Goal: Information Seeking & Learning: Understand process/instructions

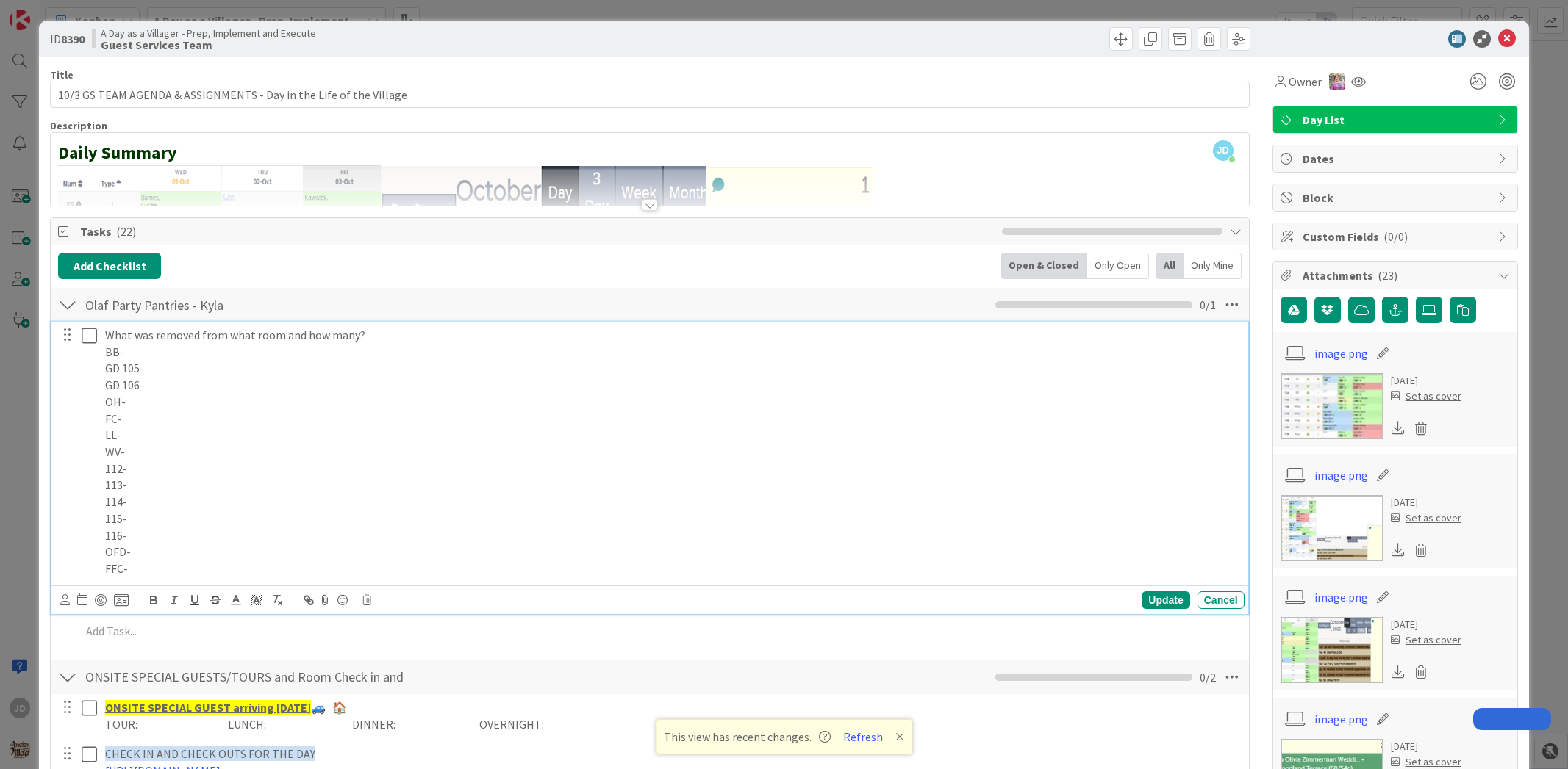
click at [895, 344] on p "BB-" at bounding box center [671, 353] width 1133 height 17
drag, startPoint x: 1478, startPoint y: 29, endPoint x: 1485, endPoint y: 28, distance: 7.1
drag, startPoint x: 1485, startPoint y: 28, endPoint x: 1503, endPoint y: 28, distance: 18.0
click at [1503, 28] on div "ID 8390 A Day as a Villager - Prep, Implement and Execute Guest Services Team" at bounding box center [783, 39] width 1489 height 37
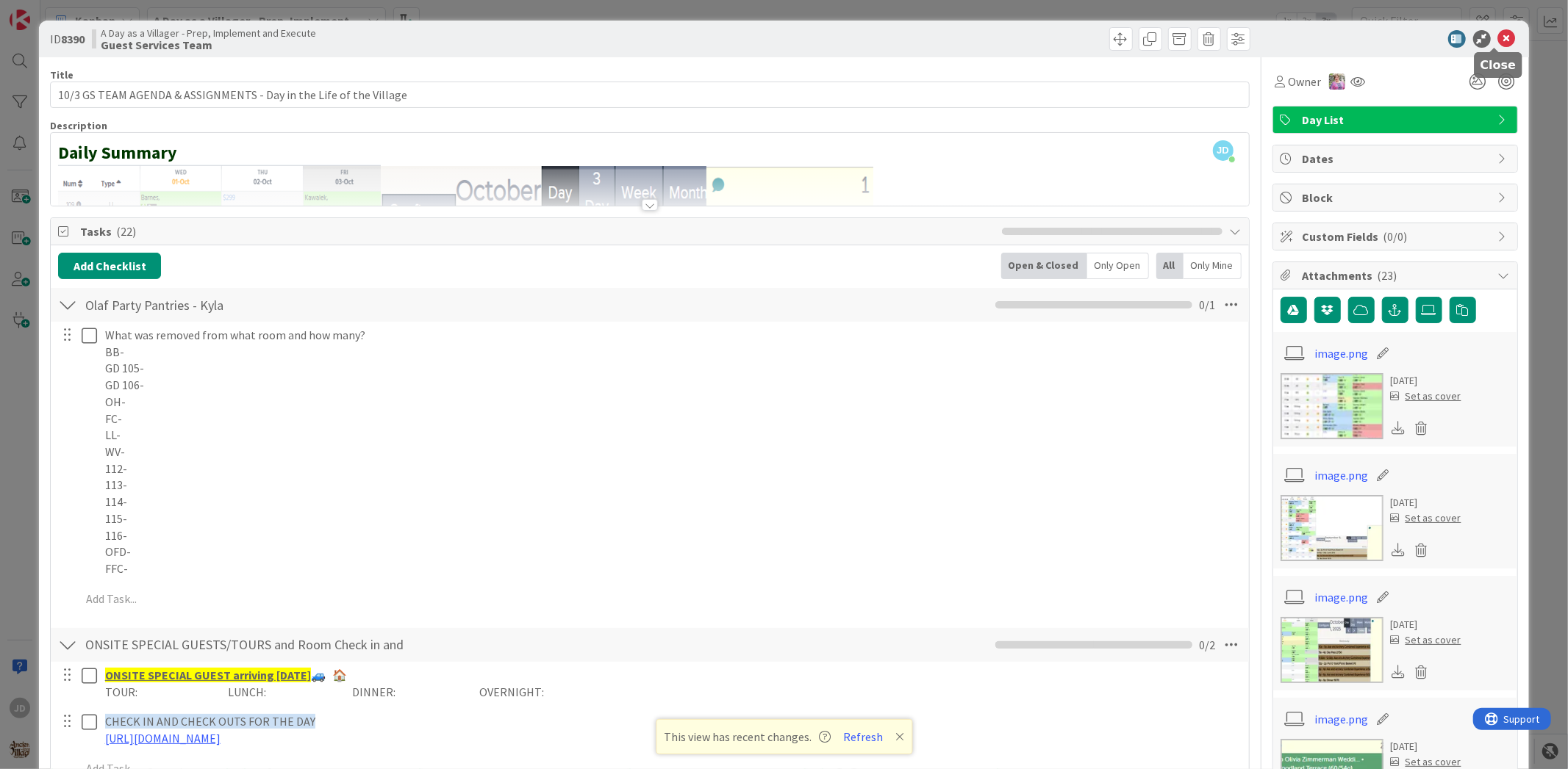
click at [1498, 38] on icon at bounding box center [1507, 39] width 17 height 17
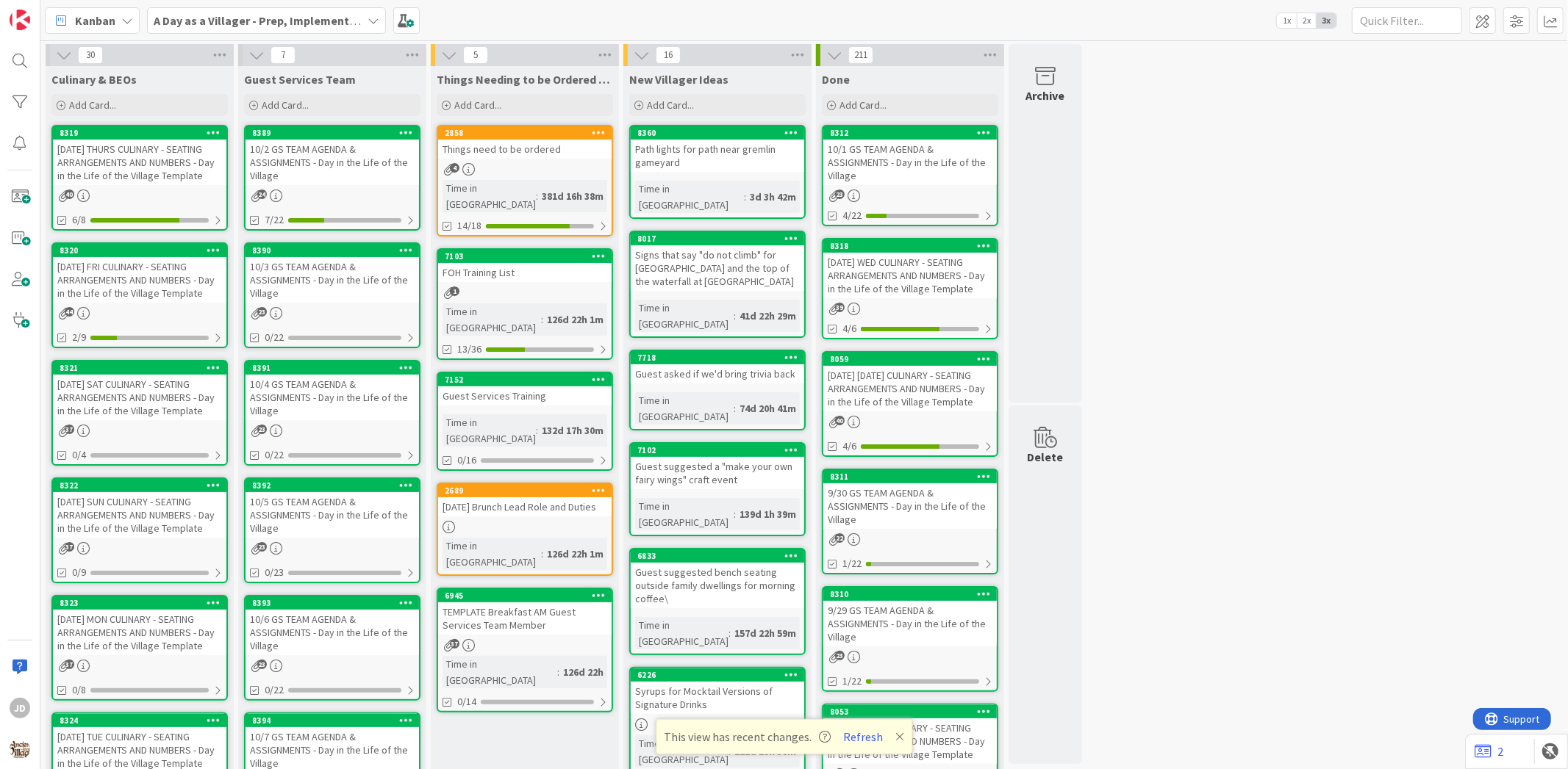
click at [171, 272] on div "[DATE] FRI CULINARY - SEATING ARRANGEMENTS AND NUMBERS - Day in the Life of the…" at bounding box center [139, 280] width 174 height 46
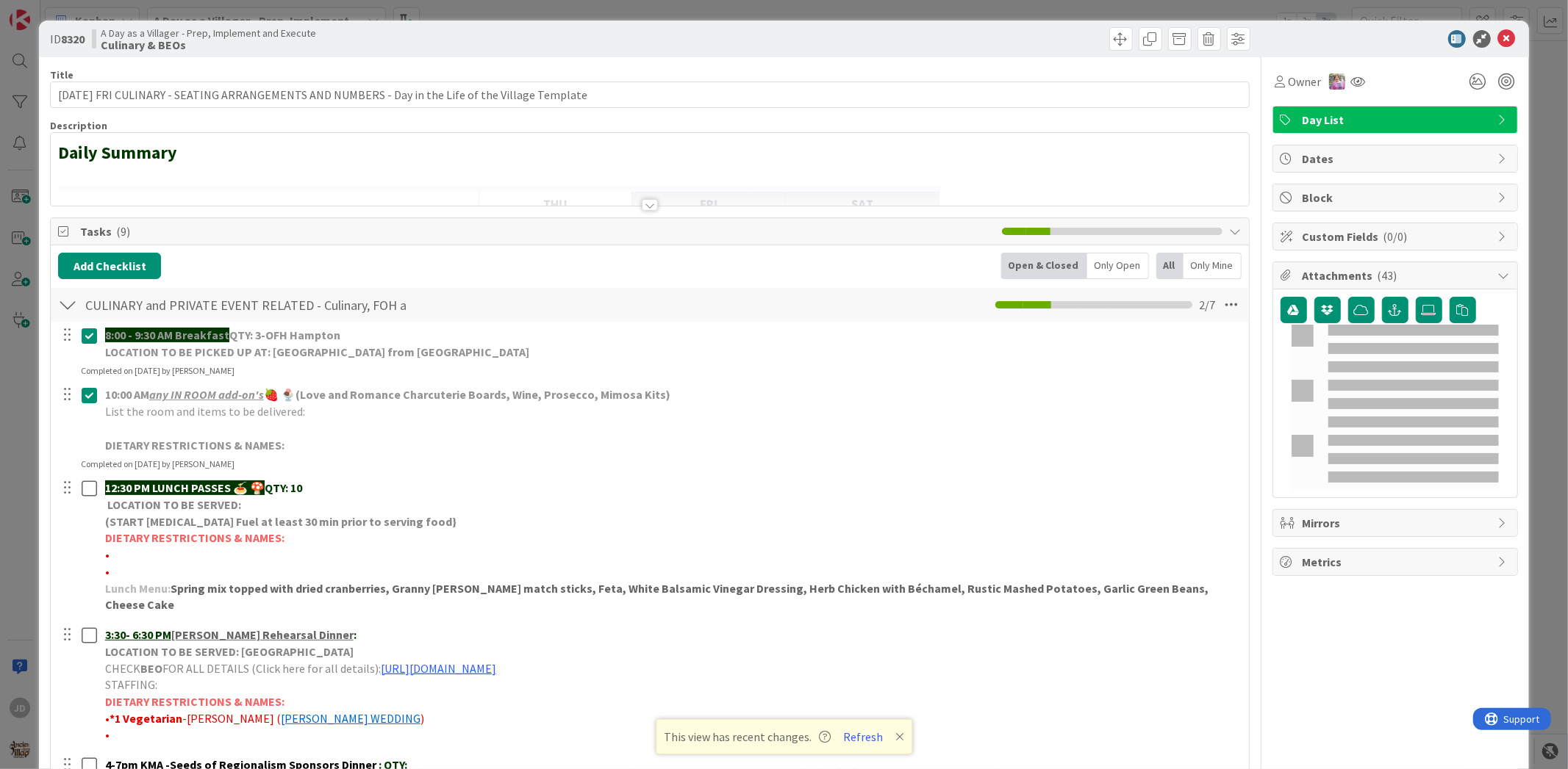
click at [1509, 39] on div "ID 8320 A Day as a Villager - Prep, Implement and Execute Culinary & BEOs" at bounding box center [783, 39] width 1489 height 37
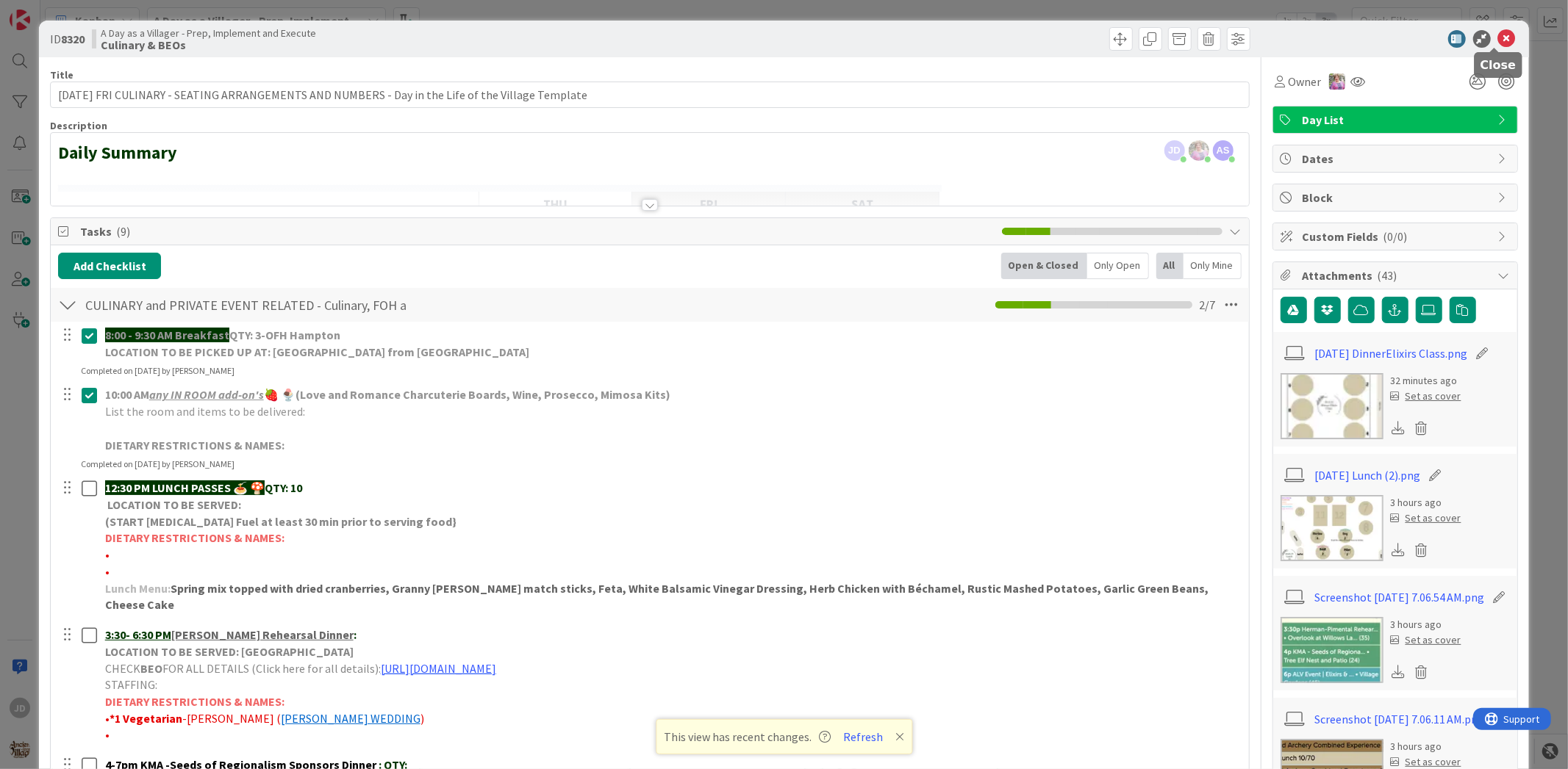
click at [1498, 39] on icon at bounding box center [1507, 39] width 17 height 17
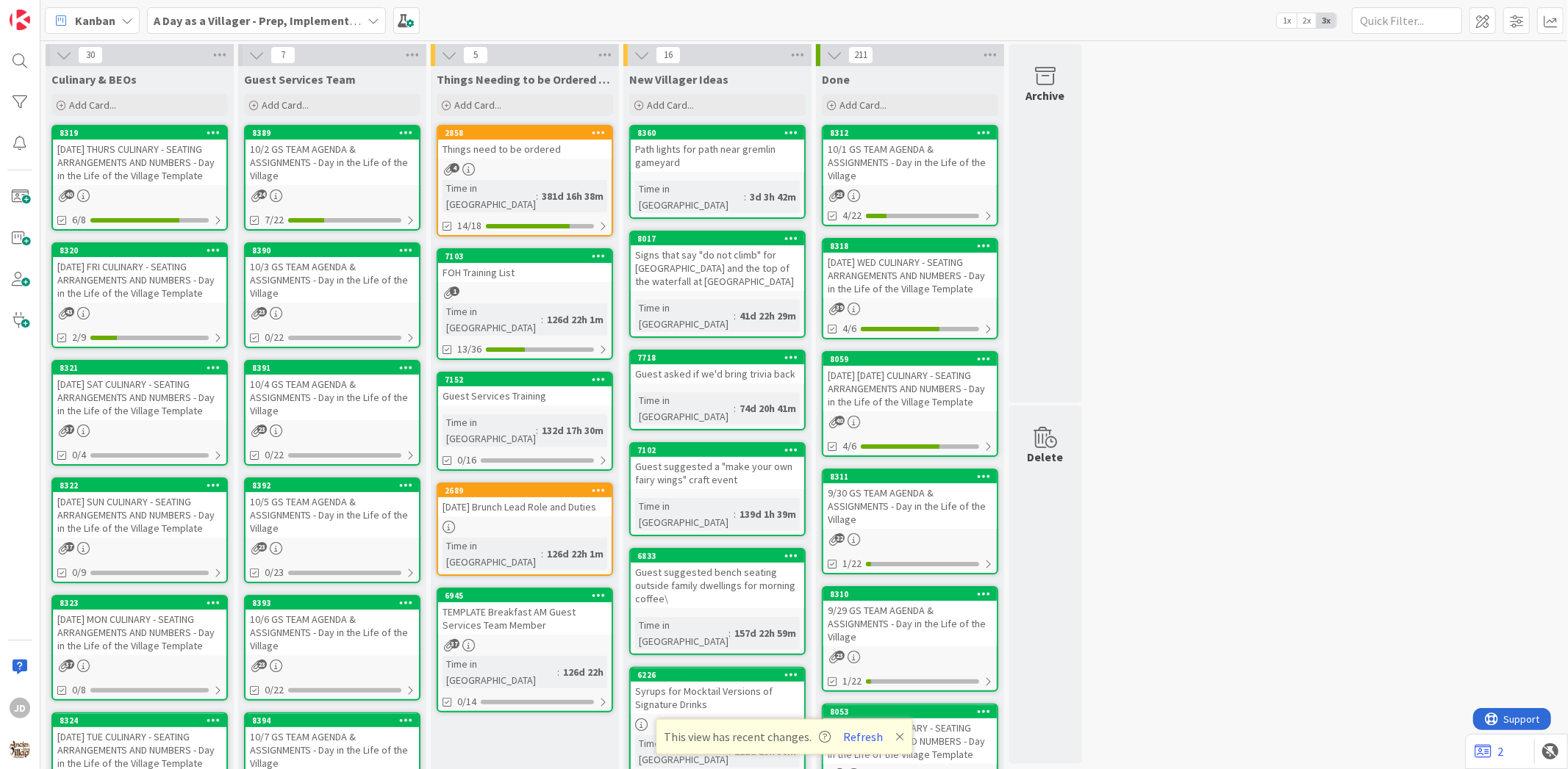
click at [355, 277] on div "10/3 GS TEAM AGENDA & ASSIGNMENTS - Day in the Life of the Village" at bounding box center [332, 280] width 174 height 46
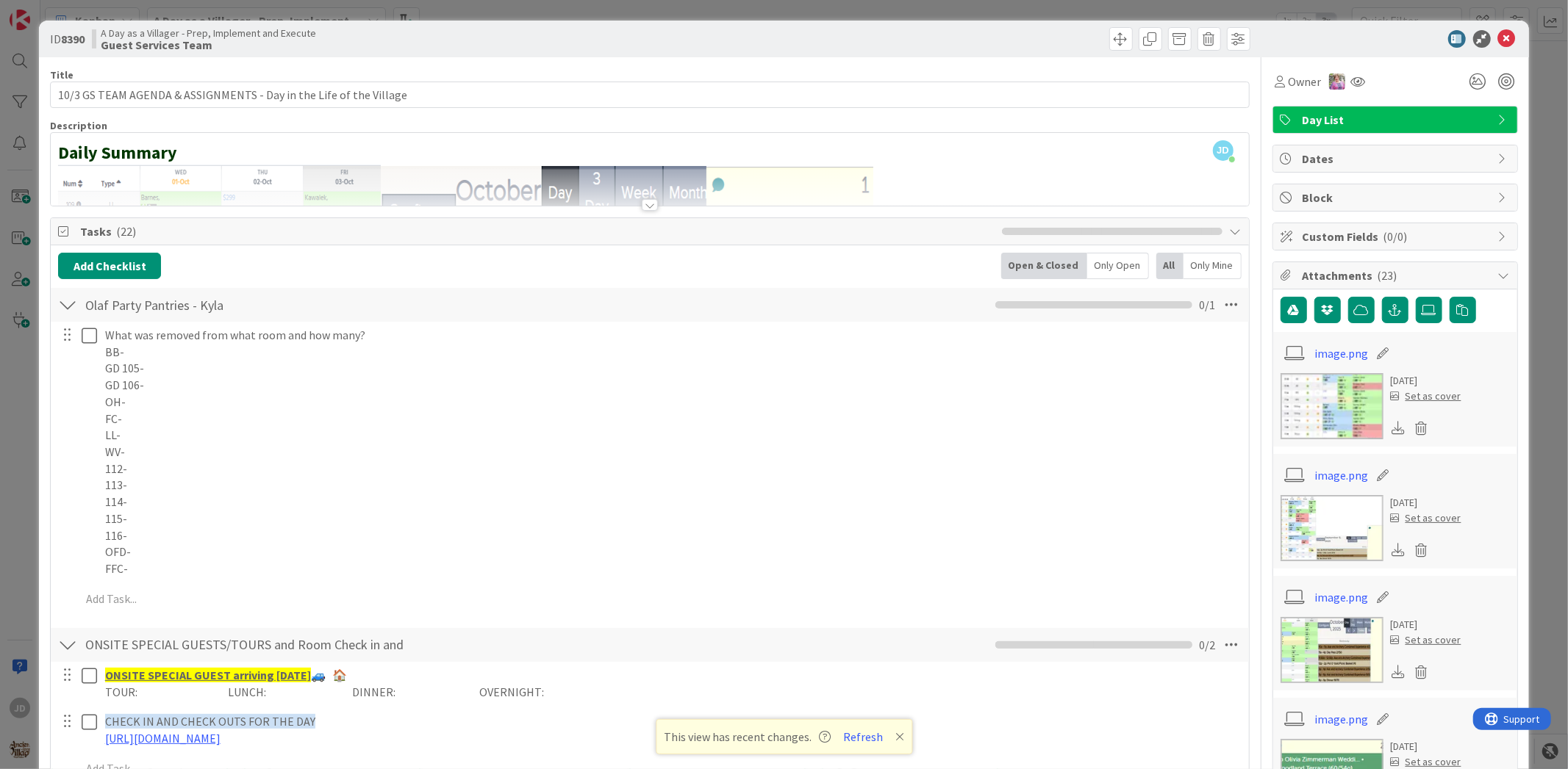
click at [1498, 44] on icon at bounding box center [1507, 39] width 17 height 17
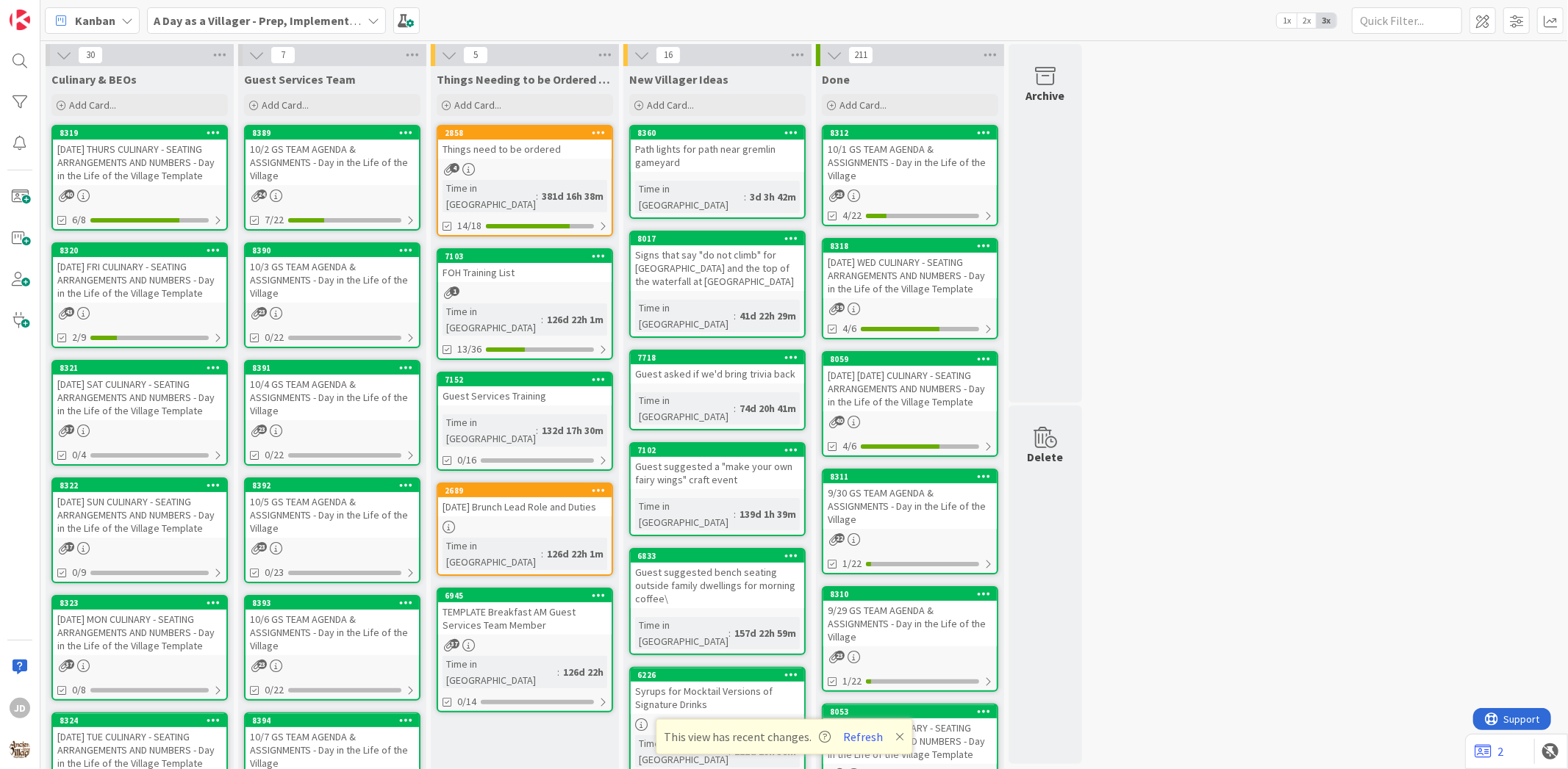
click at [140, 285] on div "[DATE] FRI CULINARY - SEATING ARRANGEMENTS AND NUMBERS - Day in the Life of the…" at bounding box center [139, 280] width 174 height 46
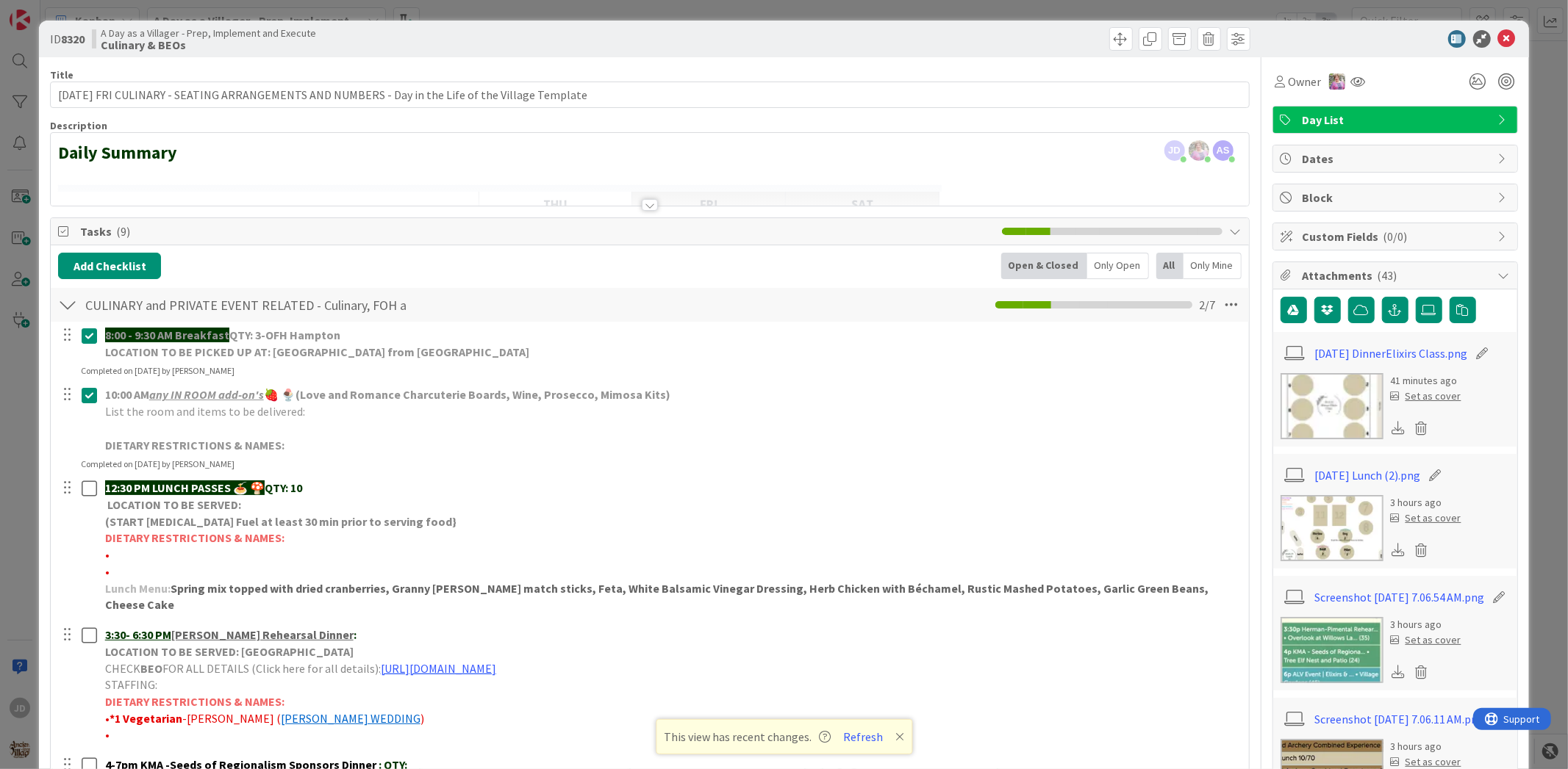
click at [1301, 532] on img at bounding box center [1332, 528] width 103 height 66
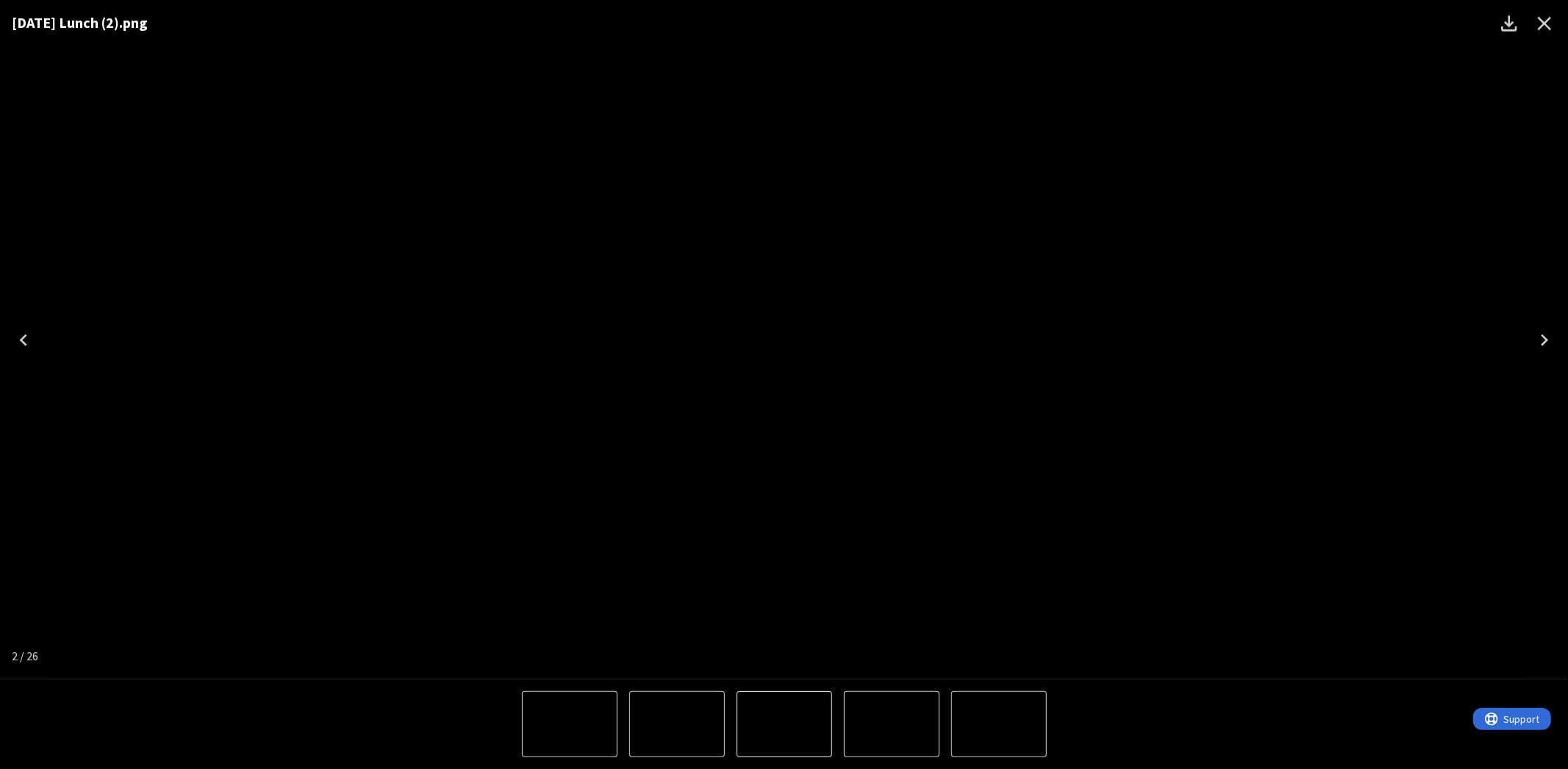
click at [1540, 26] on icon "Close" at bounding box center [1544, 23] width 23 height 23
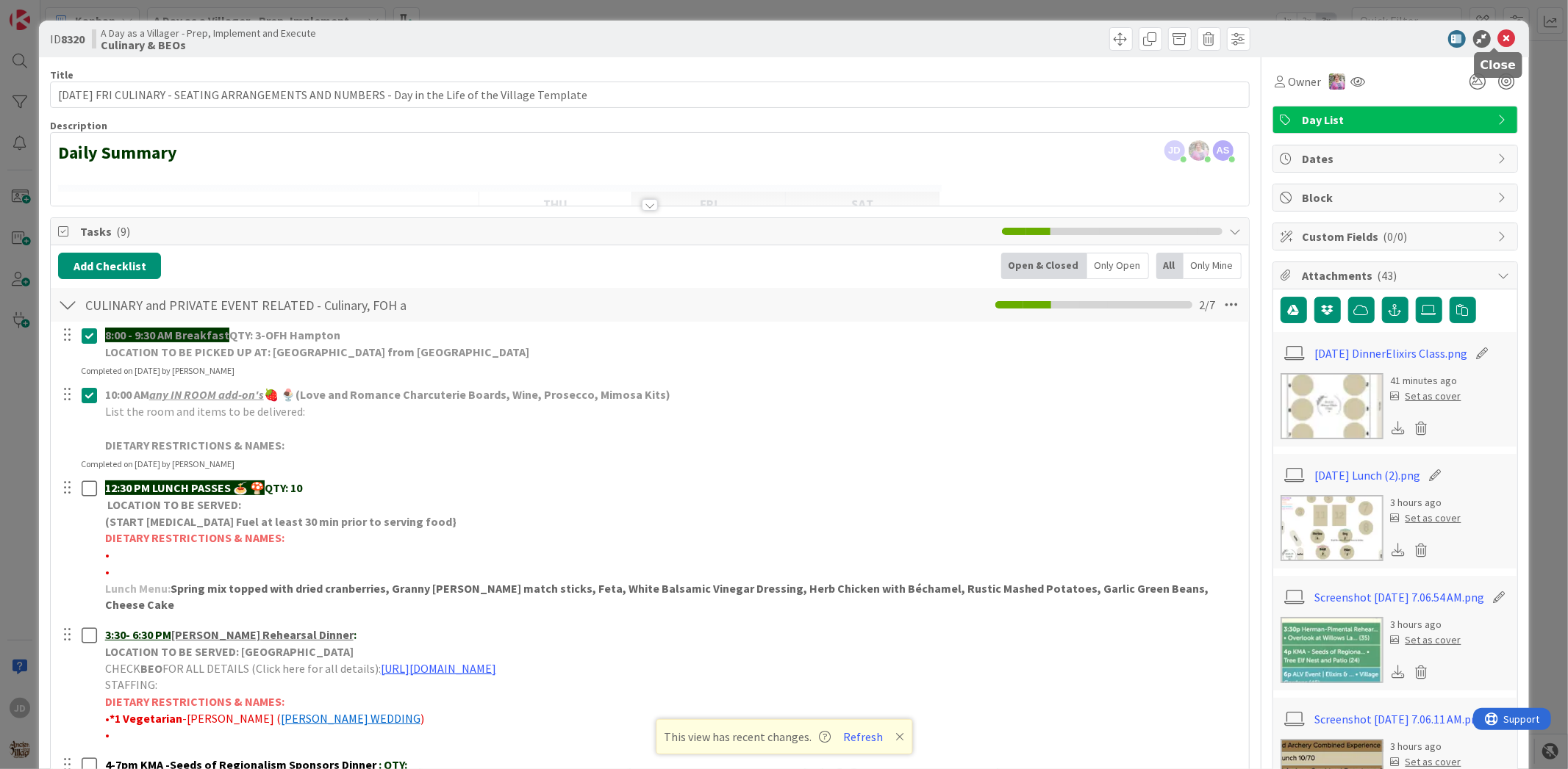
click at [1498, 34] on icon at bounding box center [1507, 39] width 17 height 17
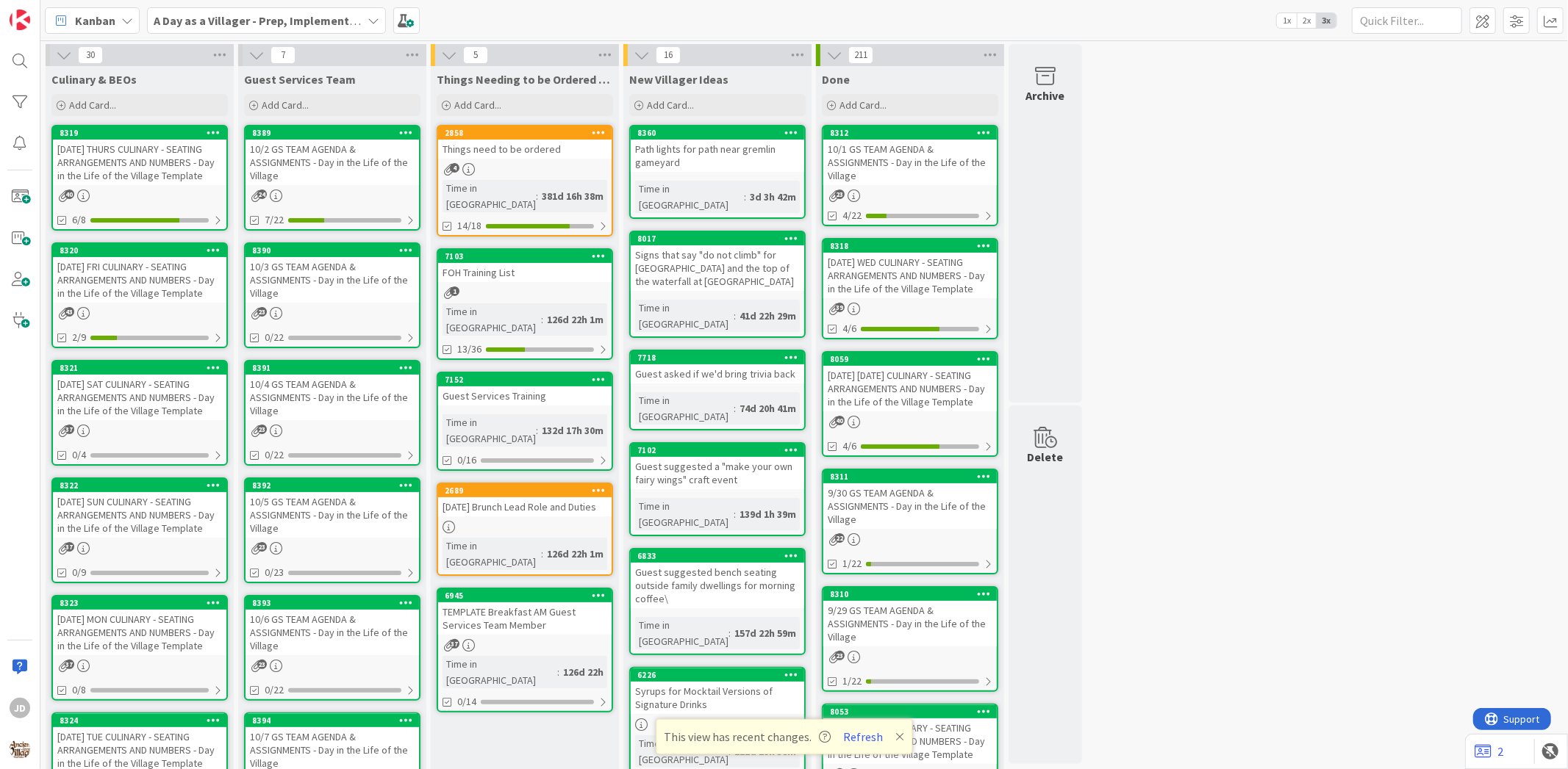
click at [340, 281] on div "10/3 GS TEAM AGENDA & ASSIGNMENTS - Day in the Life of the Village" at bounding box center [332, 280] width 174 height 46
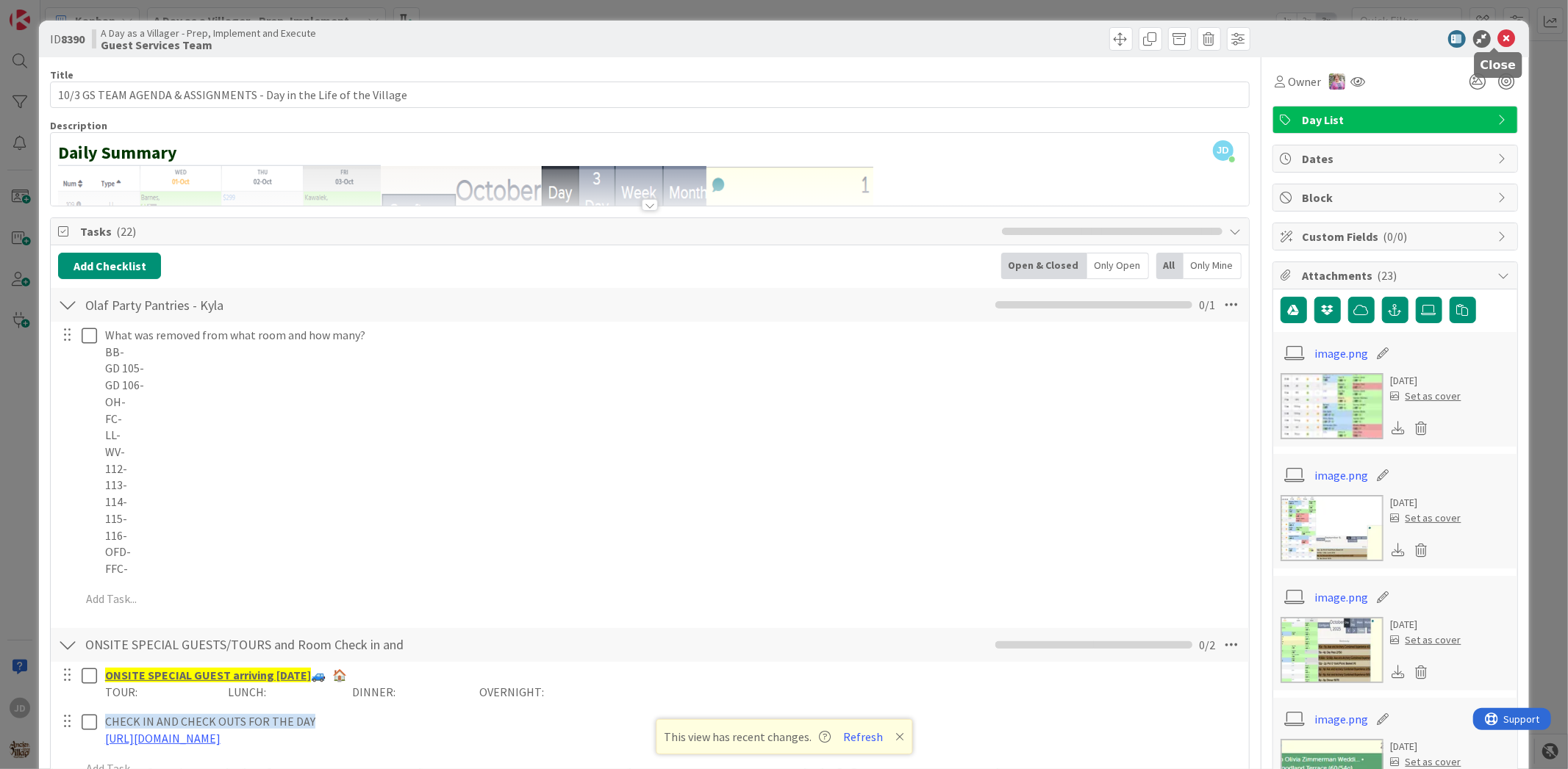
click at [1498, 39] on icon at bounding box center [1507, 39] width 17 height 17
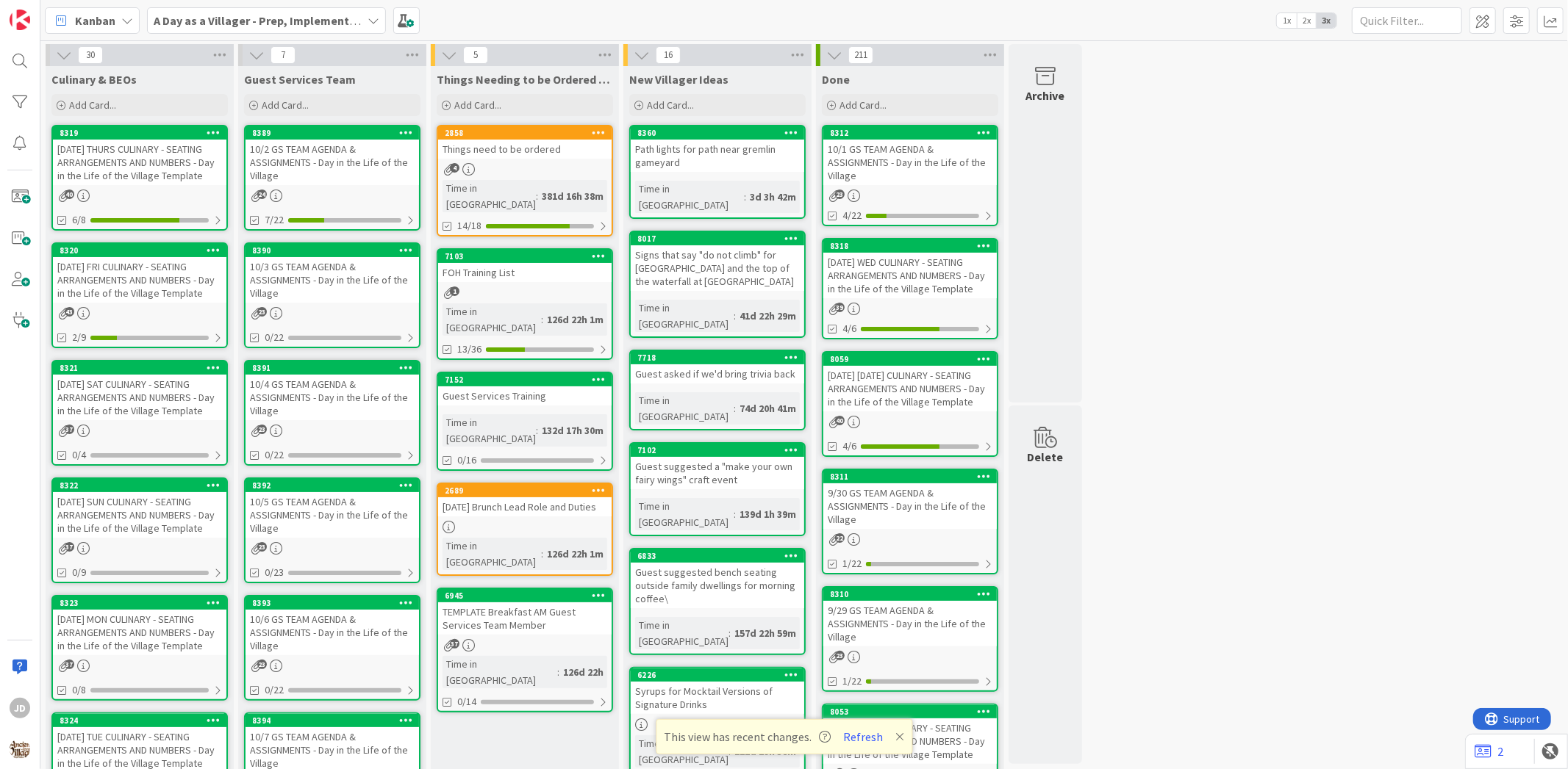
click at [155, 292] on div "[DATE] FRI CULINARY - SEATING ARRANGEMENTS AND NUMBERS - Day in the Life of the…" at bounding box center [139, 280] width 174 height 46
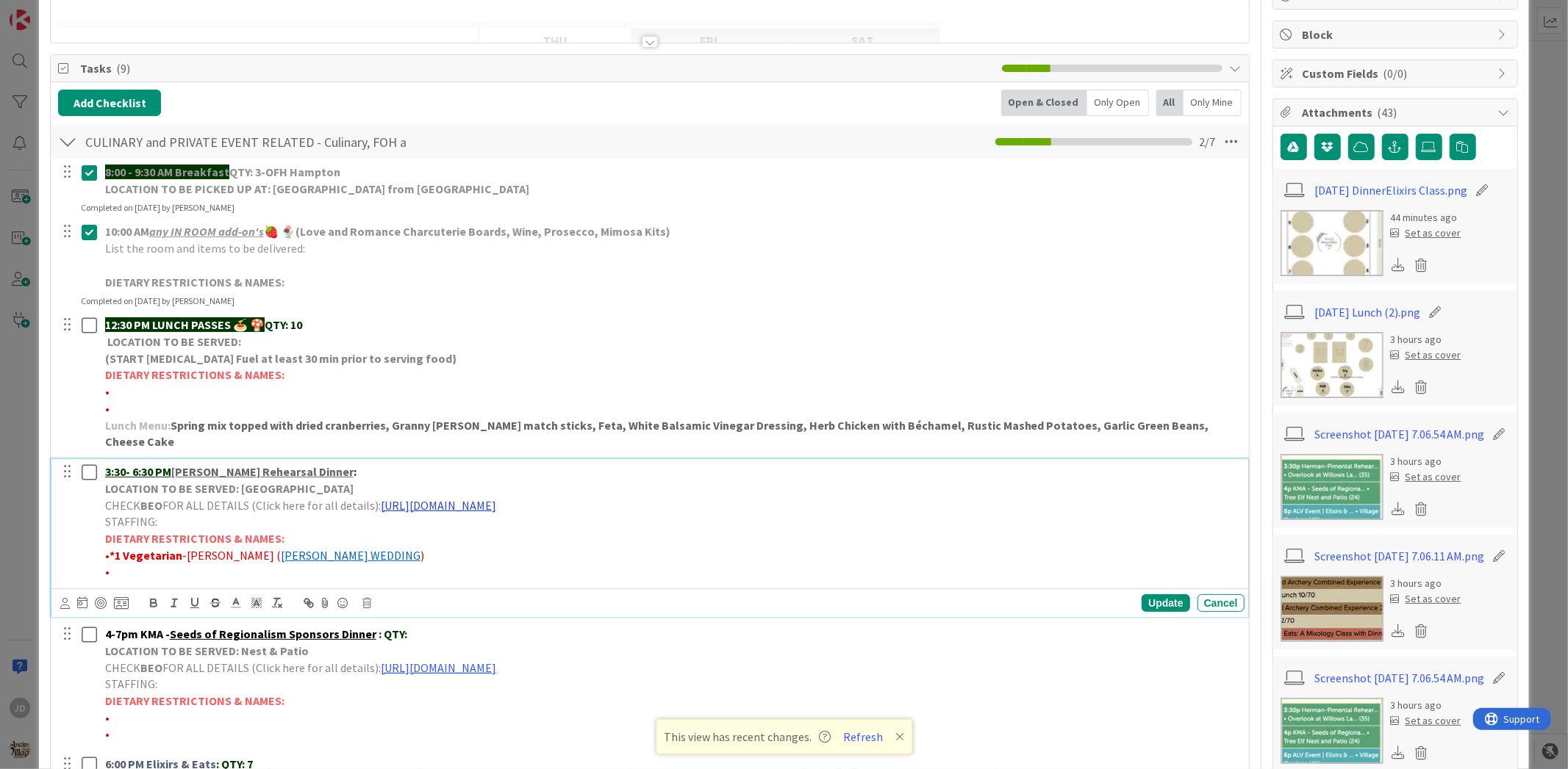
click at [497, 498] on link "[URL][DOMAIN_NAME]" at bounding box center [438, 505] width 115 height 15
click at [550, 525] on link "[URL][DOMAIN_NAME]" at bounding box center [559, 534] width 101 height 19
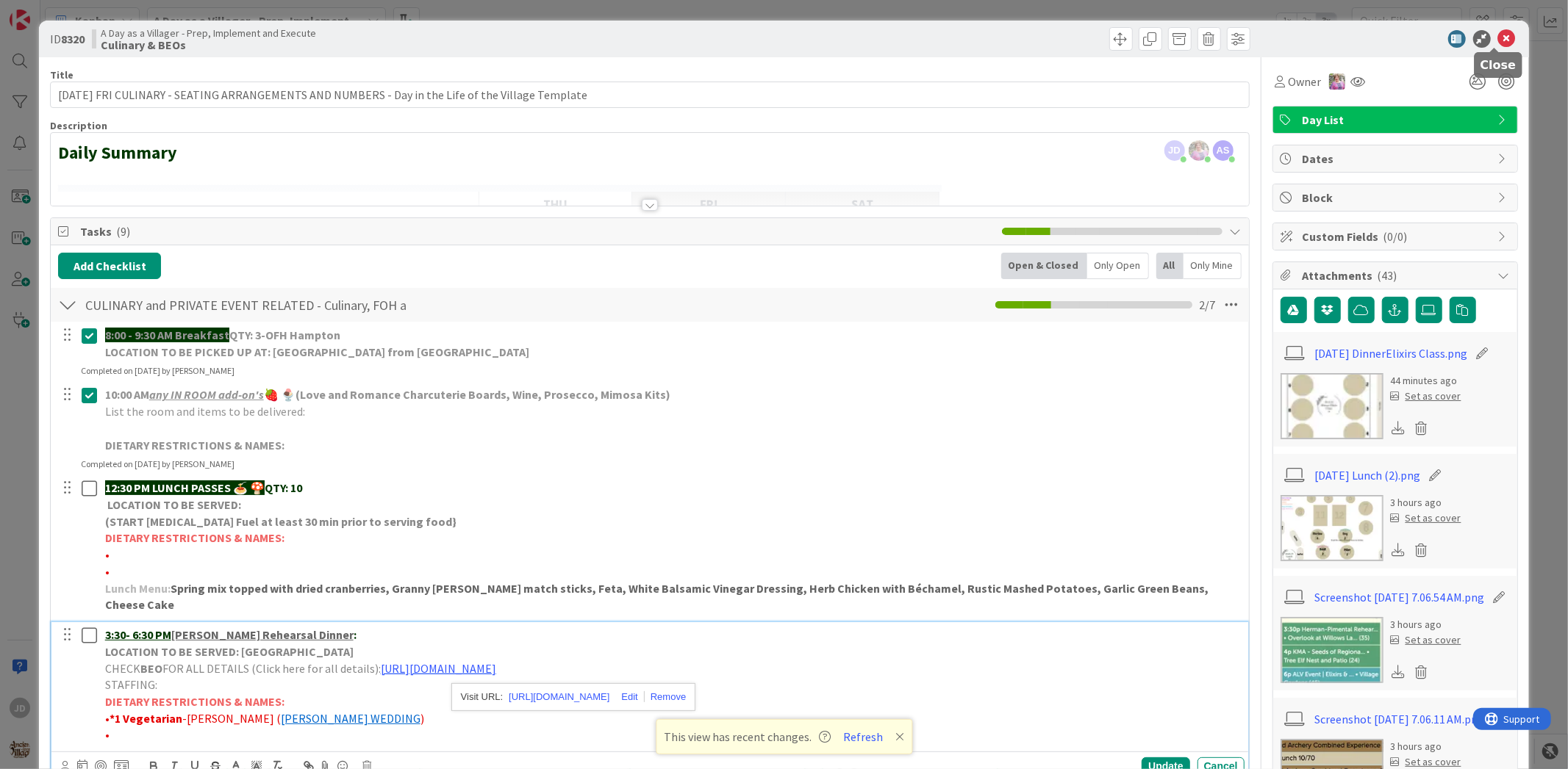
click at [1498, 46] on icon at bounding box center [1507, 39] width 17 height 17
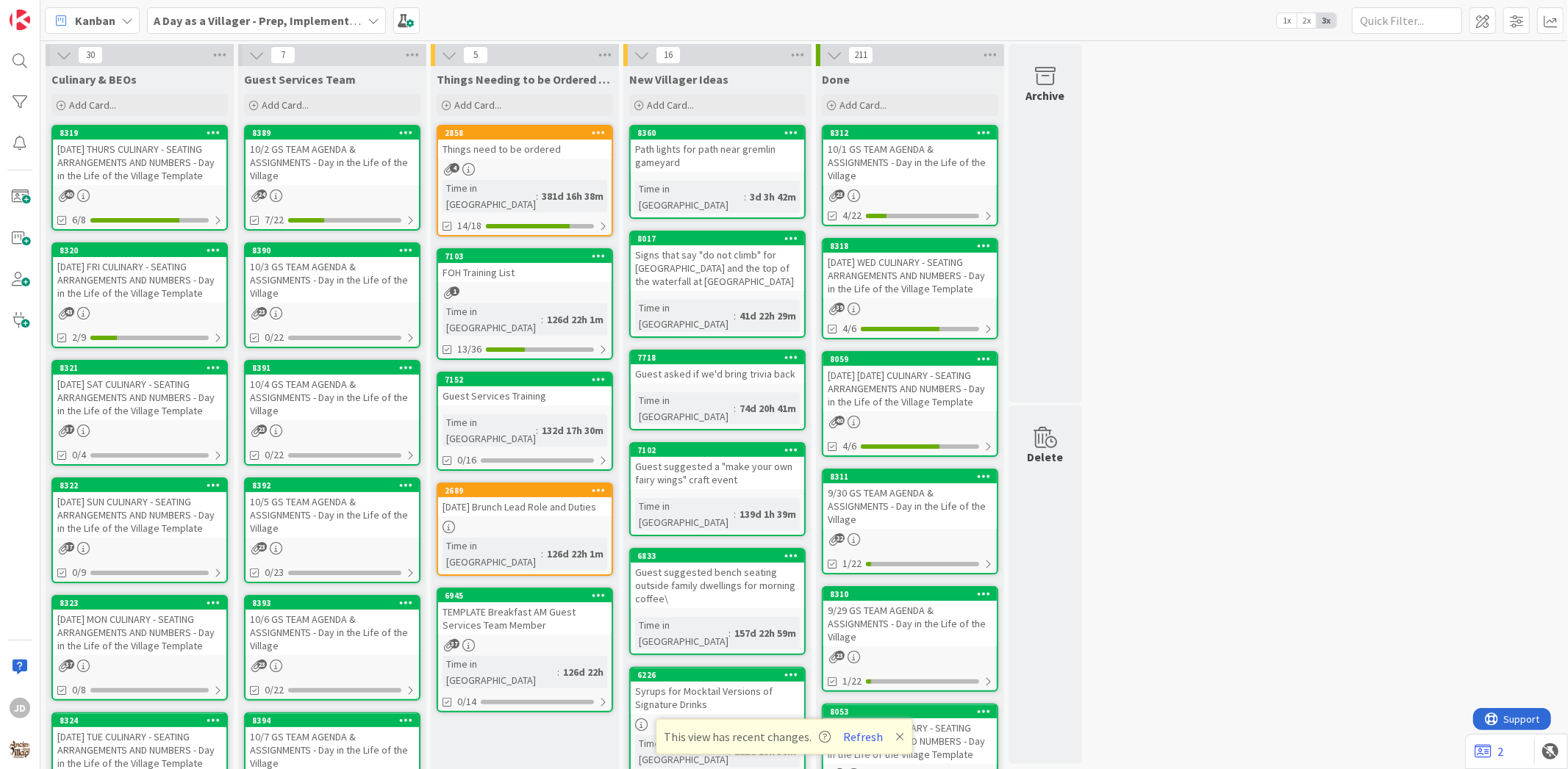
click at [393, 278] on div "10/3 GS TEAM AGENDA & ASSIGNMENTS - Day in the Life of the Village" at bounding box center [332, 280] width 174 height 46
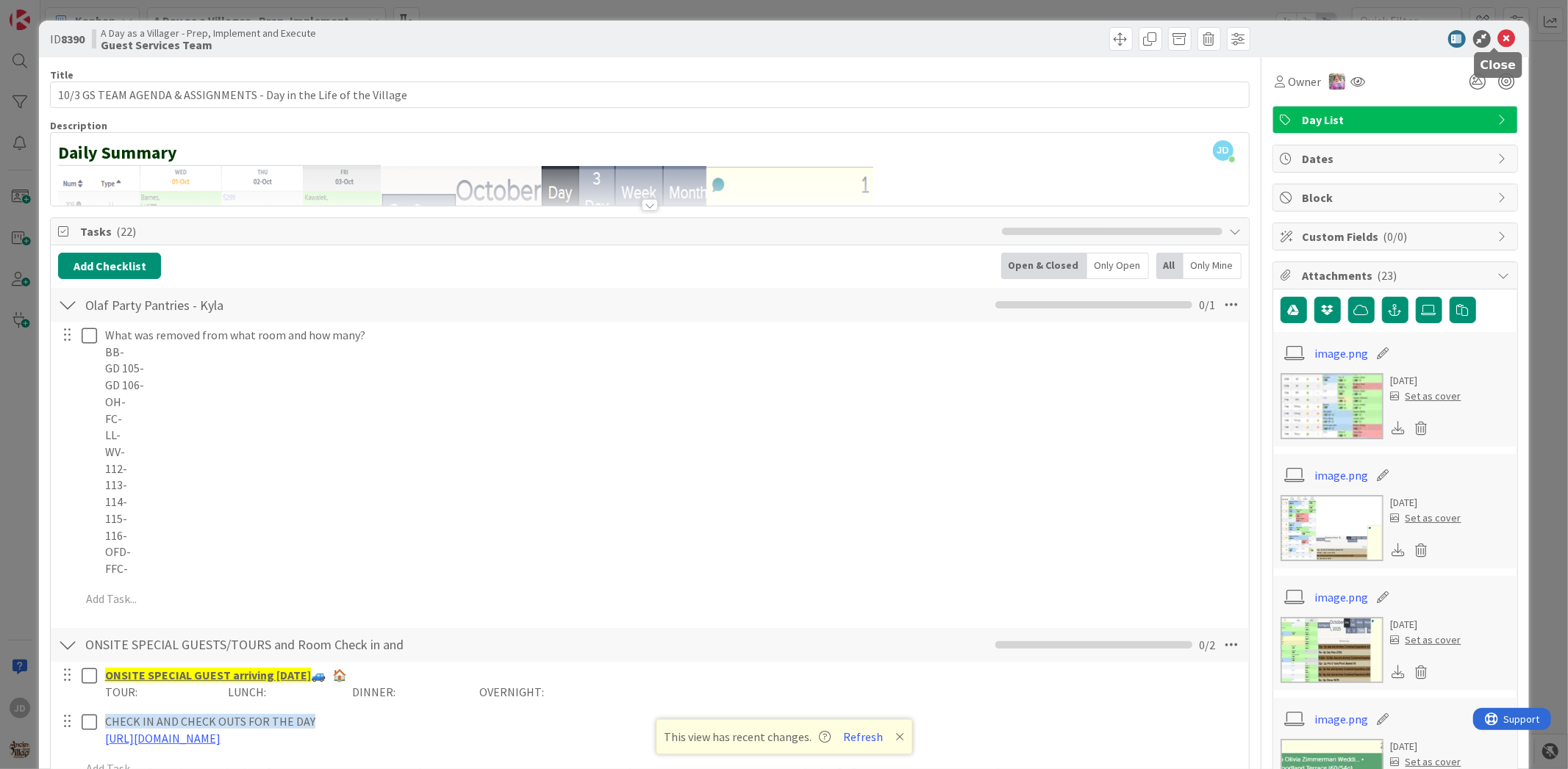
click at [1498, 30] on icon at bounding box center [1507, 39] width 17 height 17
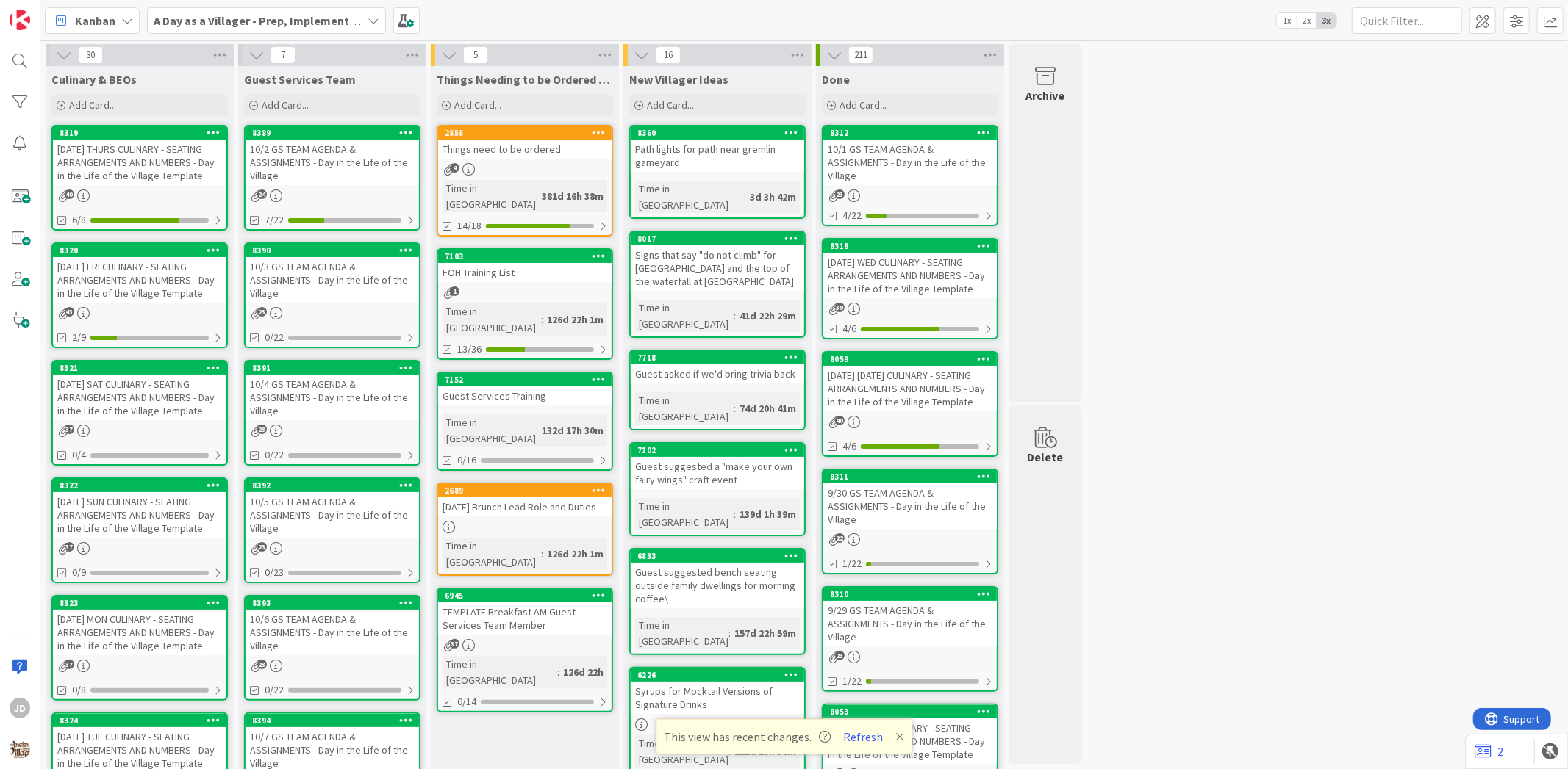
click at [149, 284] on div "[DATE] FRI CULINARY - SEATING ARRANGEMENTS AND NUMBERS - Day in the Life of the…" at bounding box center [139, 280] width 174 height 46
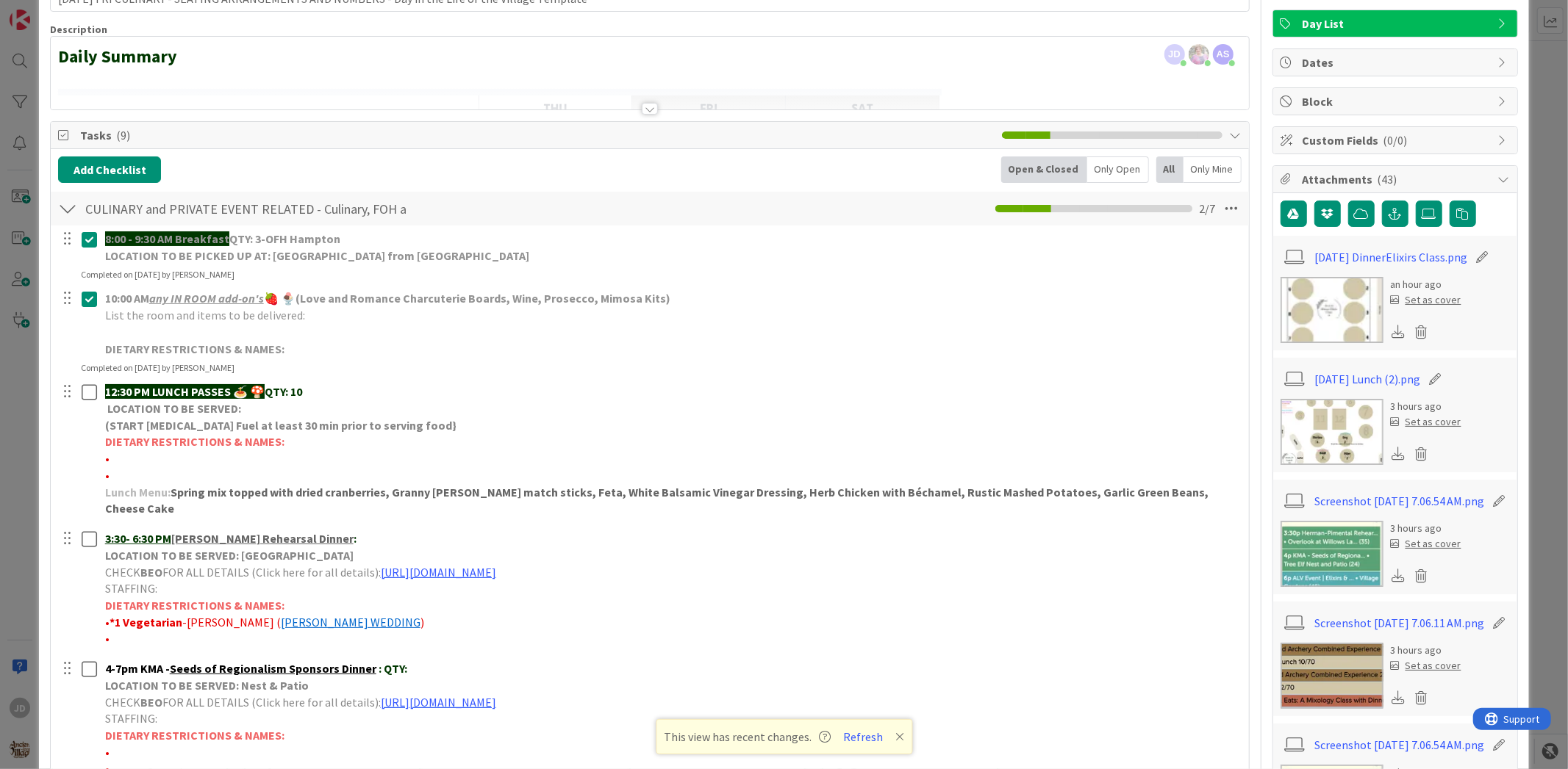
scroll to position [326, 0]
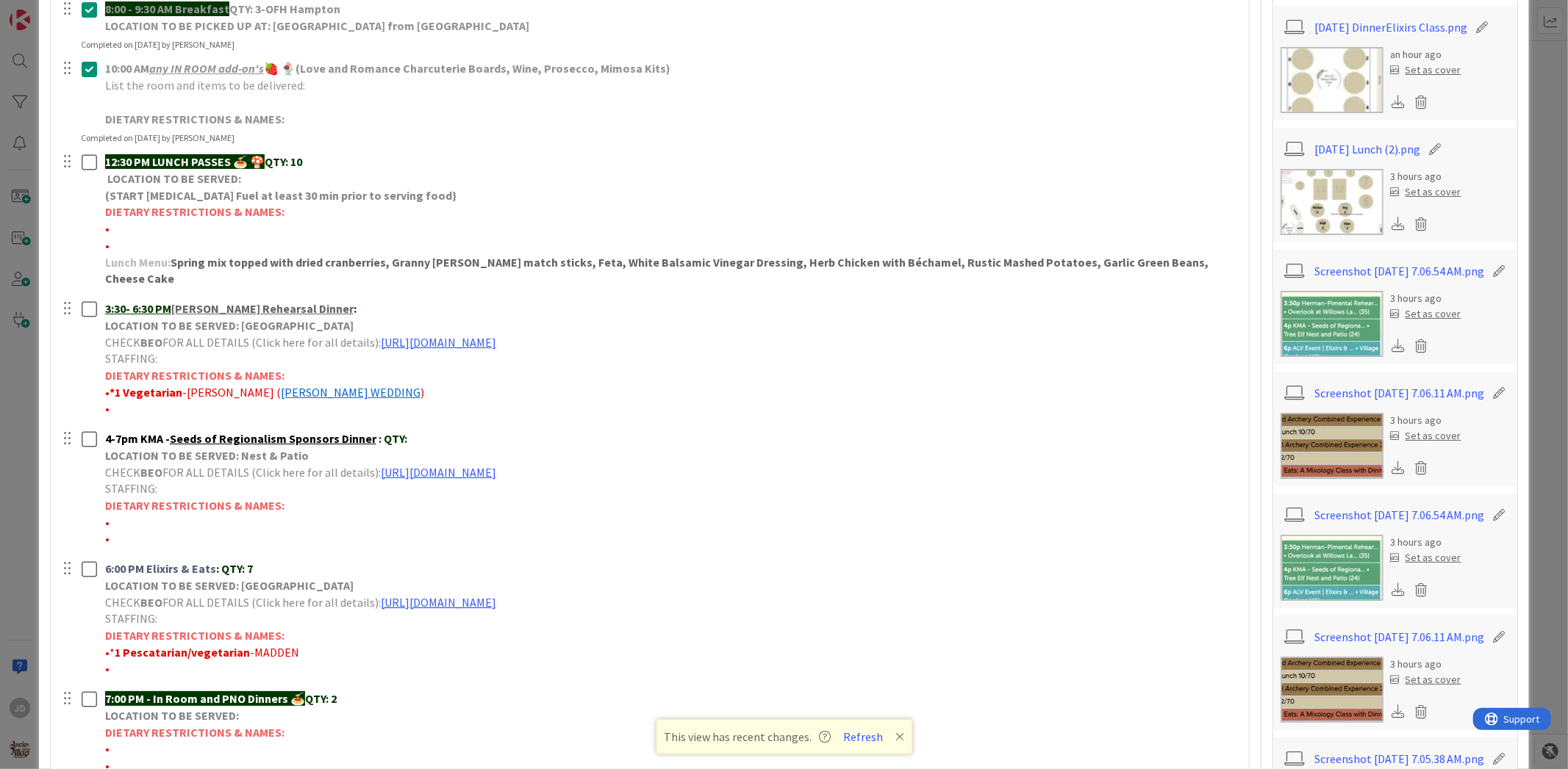
click at [1308, 225] on img at bounding box center [1332, 201] width 103 height 66
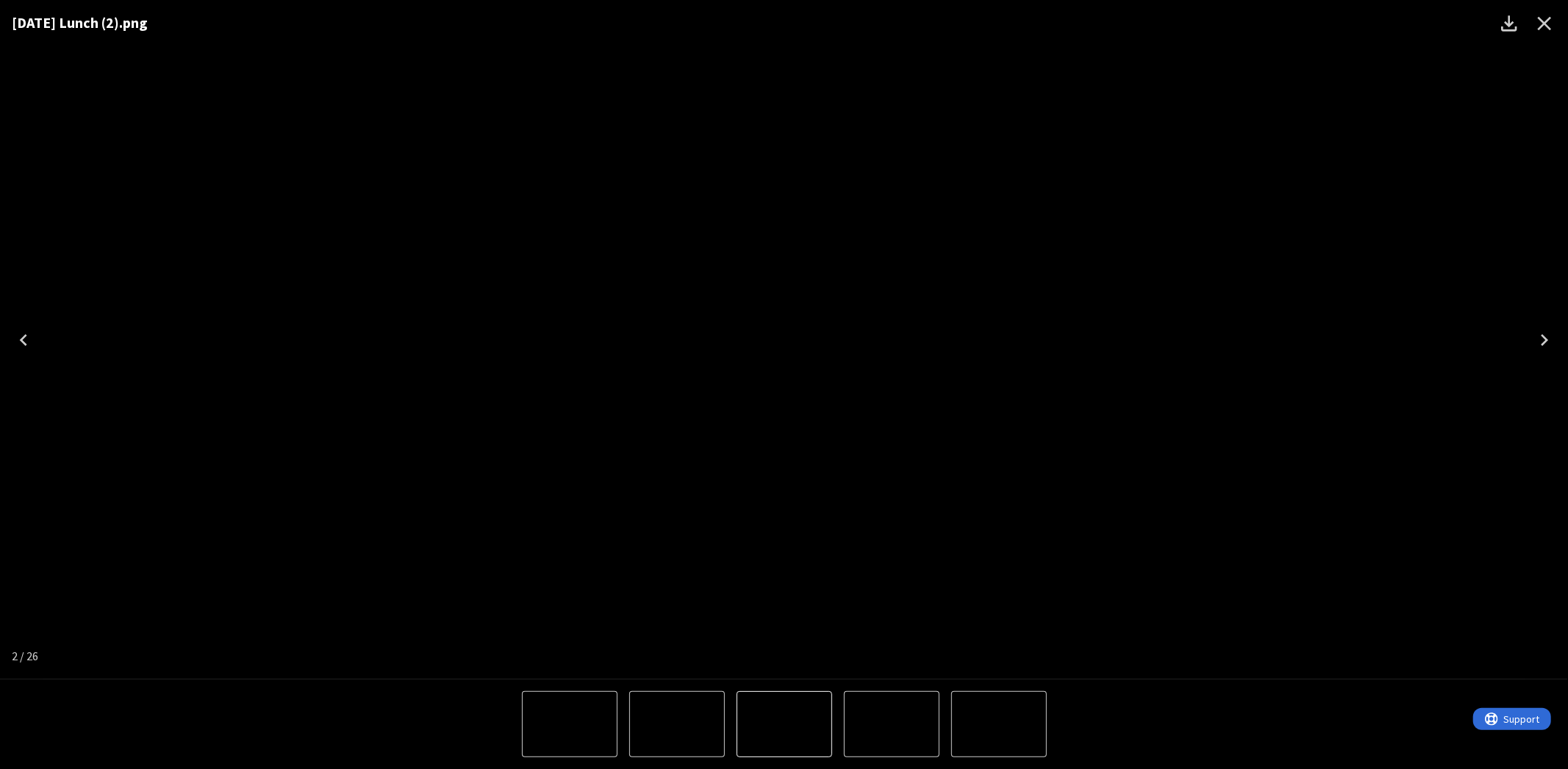
click at [1552, 25] on icon "Close" at bounding box center [1544, 23] width 23 height 23
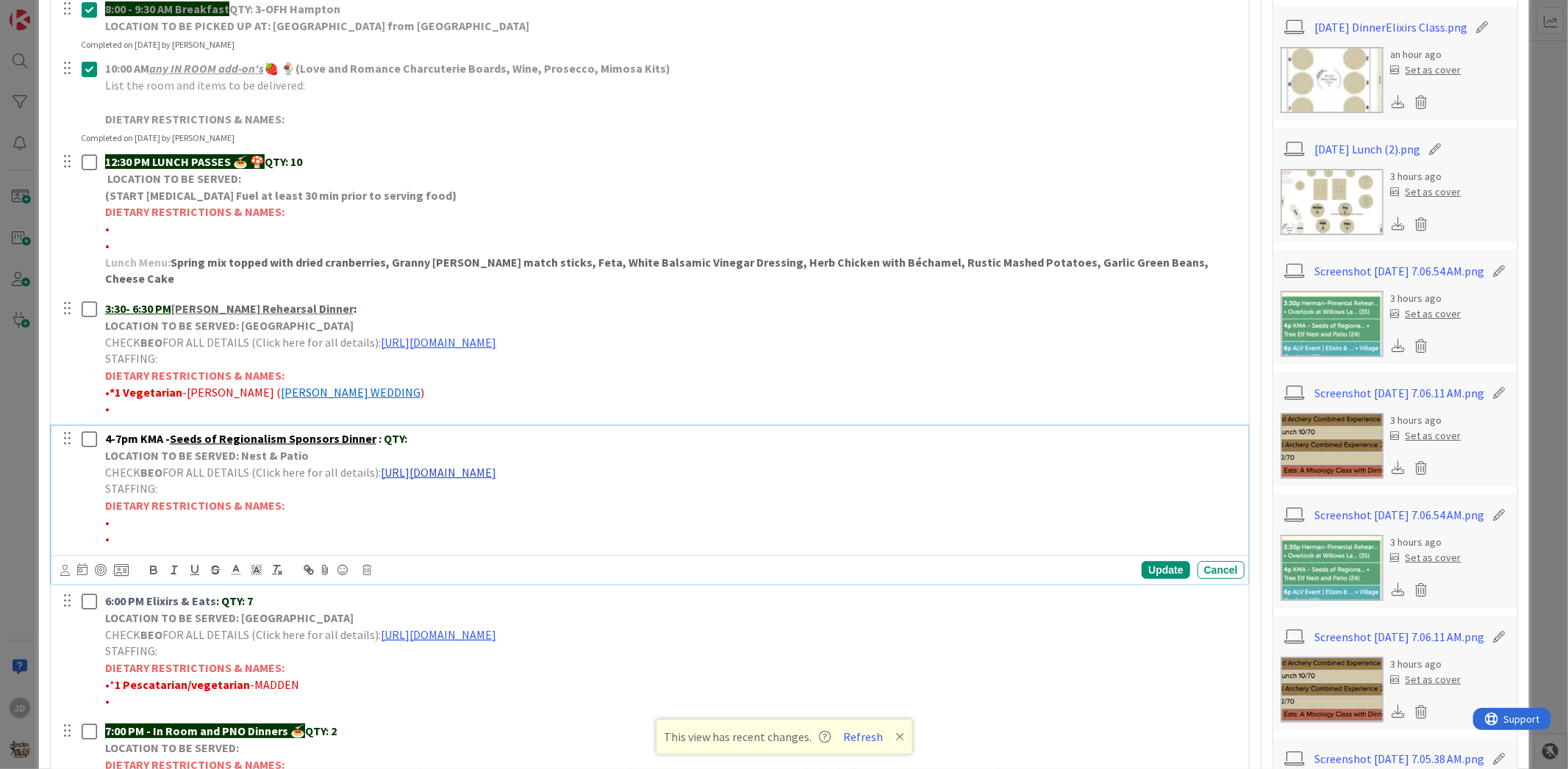
click at [485, 465] on link "[URL][DOMAIN_NAME]" at bounding box center [438, 472] width 115 height 15
click at [548, 491] on link "[URL][DOMAIN_NAME]" at bounding box center [557, 501] width 101 height 19
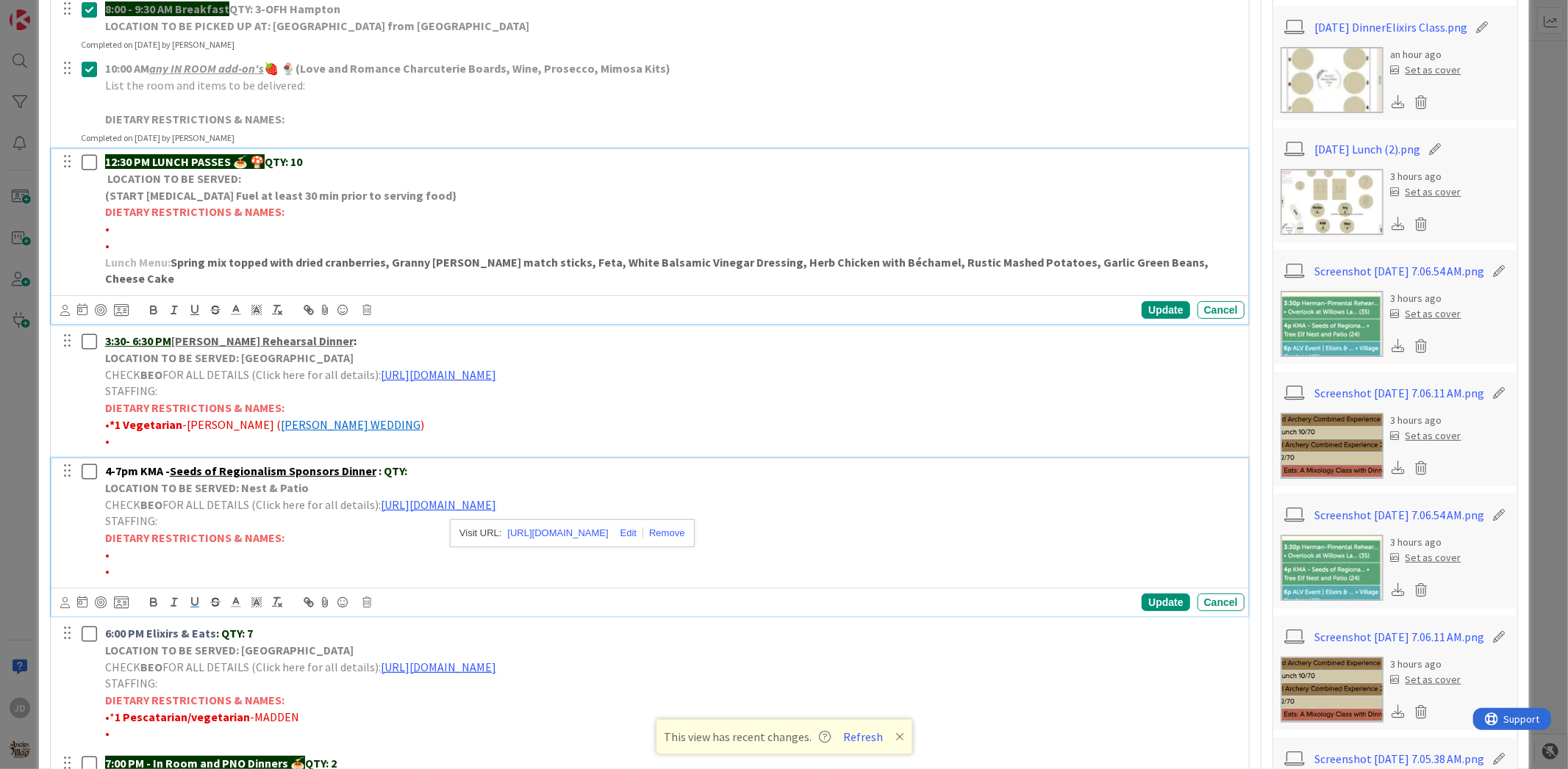
drag, startPoint x: 702, startPoint y: 274, endPoint x: 787, endPoint y: 329, distance: 101.2
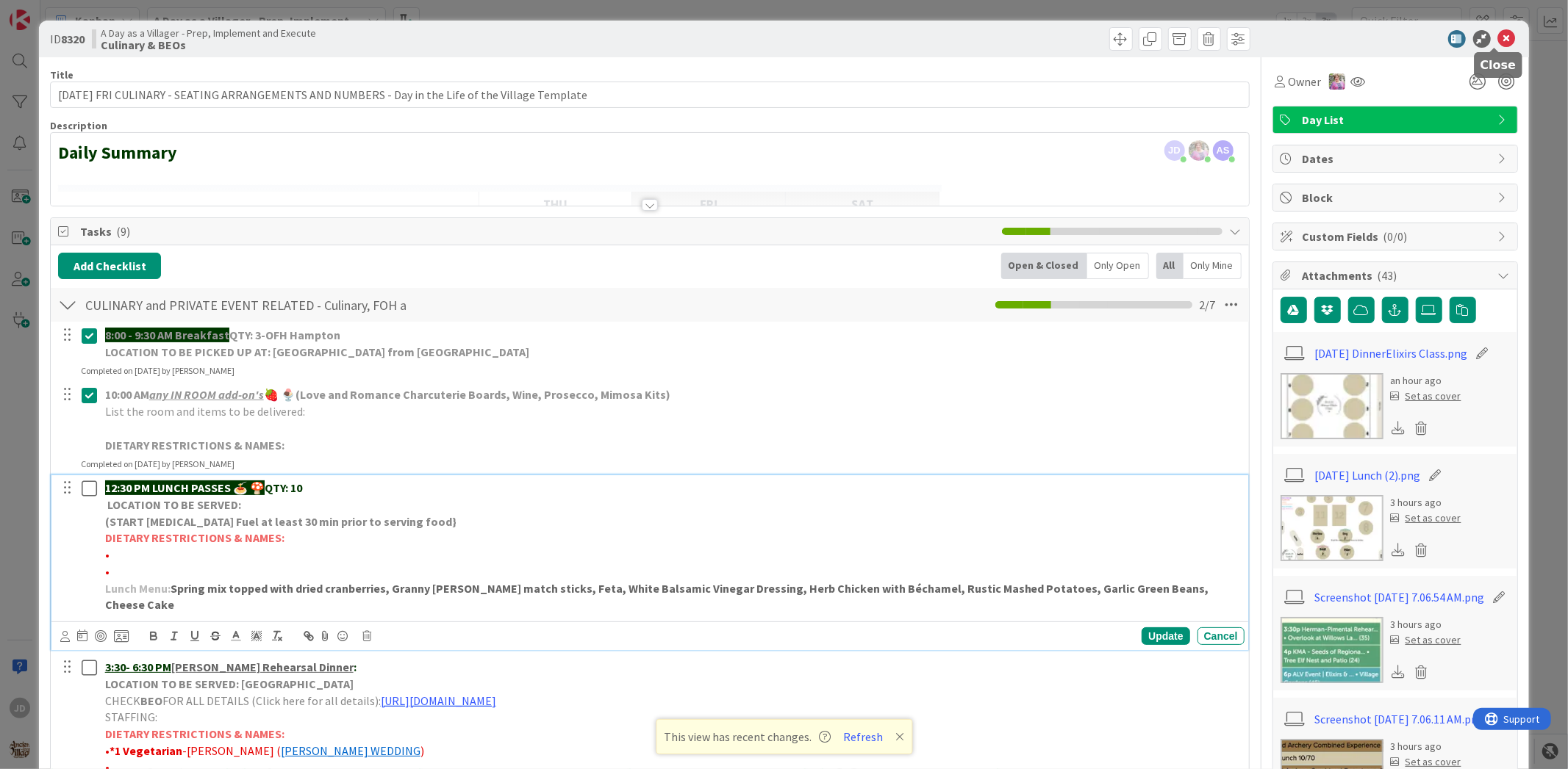
drag, startPoint x: 787, startPoint y: 329, endPoint x: 1489, endPoint y: 38, distance: 759.9
click at [1498, 38] on icon at bounding box center [1507, 39] width 17 height 17
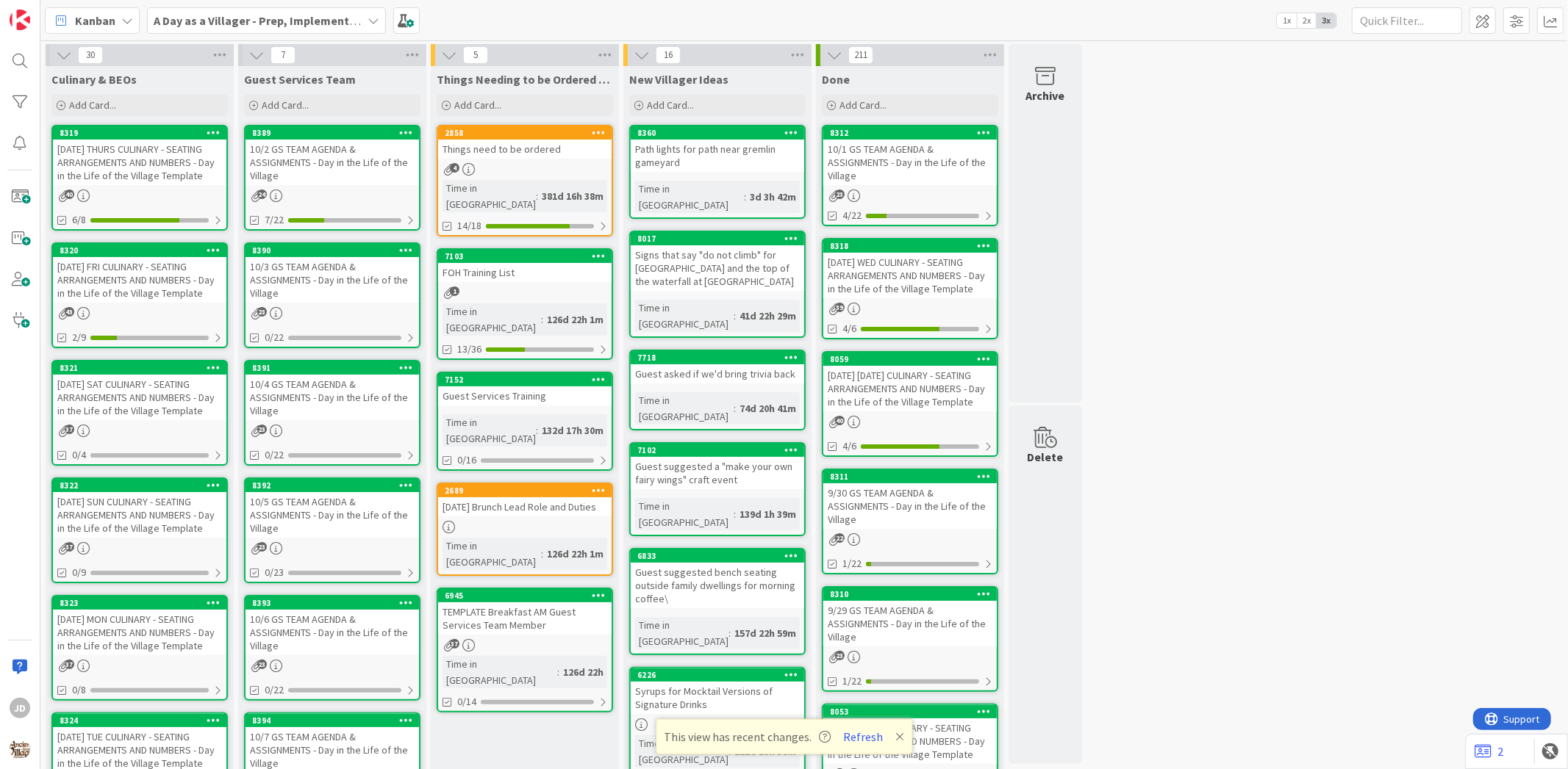
click at [373, 303] on div "8390 10/3 GS TEAM AGENDA & ASSIGNMENTS - Day in the Life of the Village 23 0/22" at bounding box center [332, 295] width 176 height 106
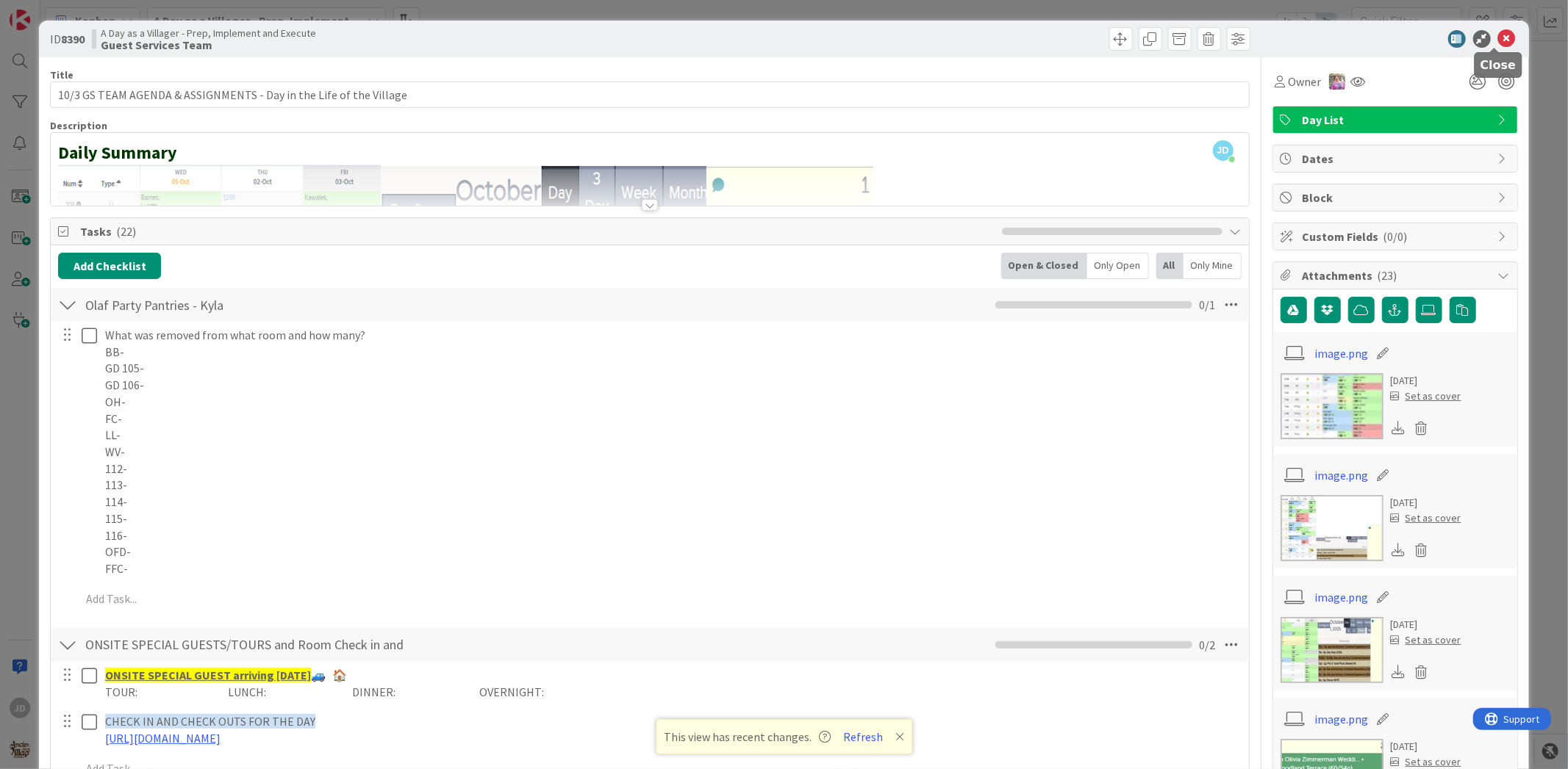
click at [1498, 41] on icon at bounding box center [1507, 39] width 17 height 17
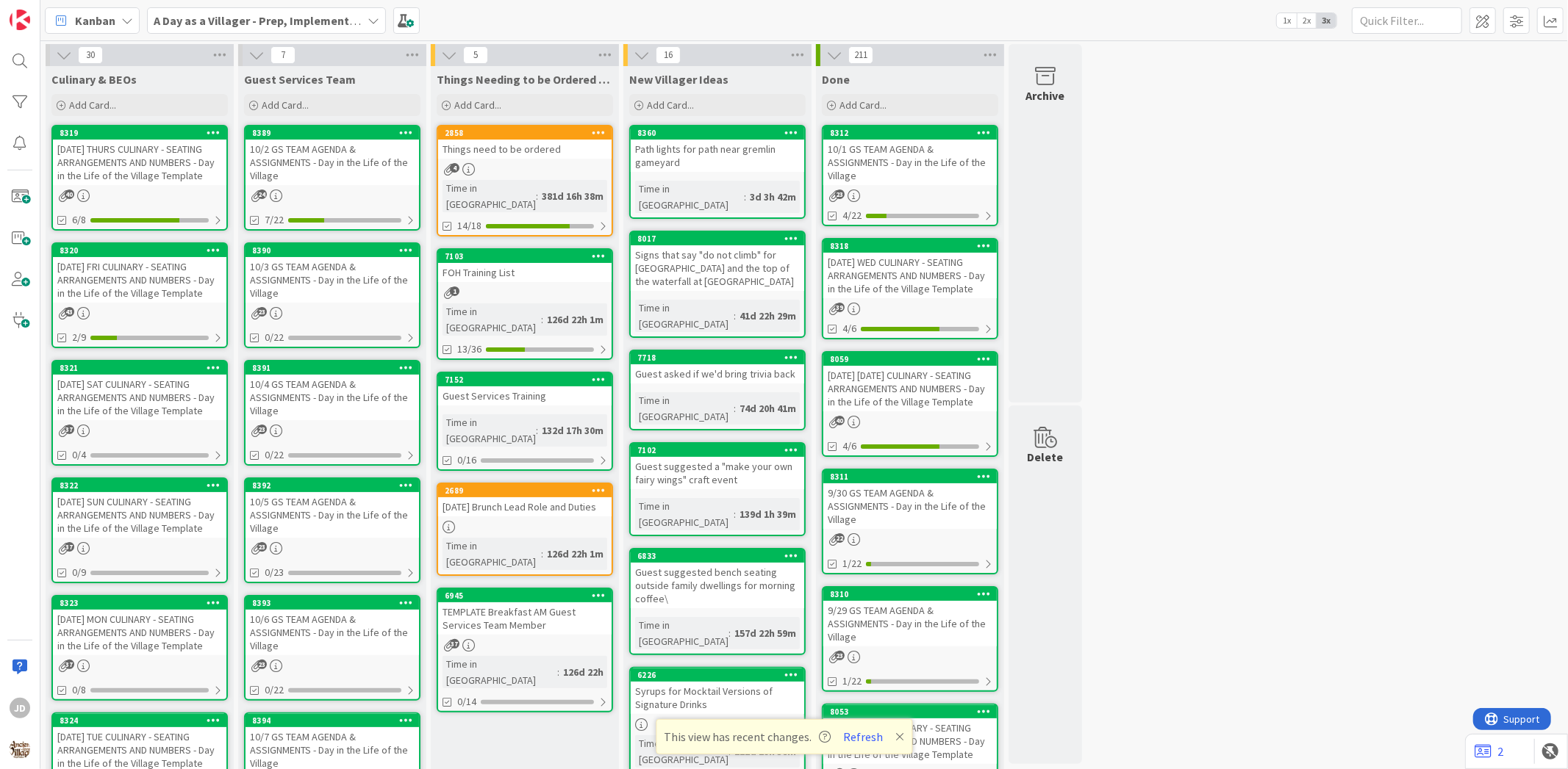
click at [107, 272] on div "[DATE] FRI CULINARY - SEATING ARRANGEMENTS AND NUMBERS - Day in the Life of the…" at bounding box center [139, 280] width 174 height 46
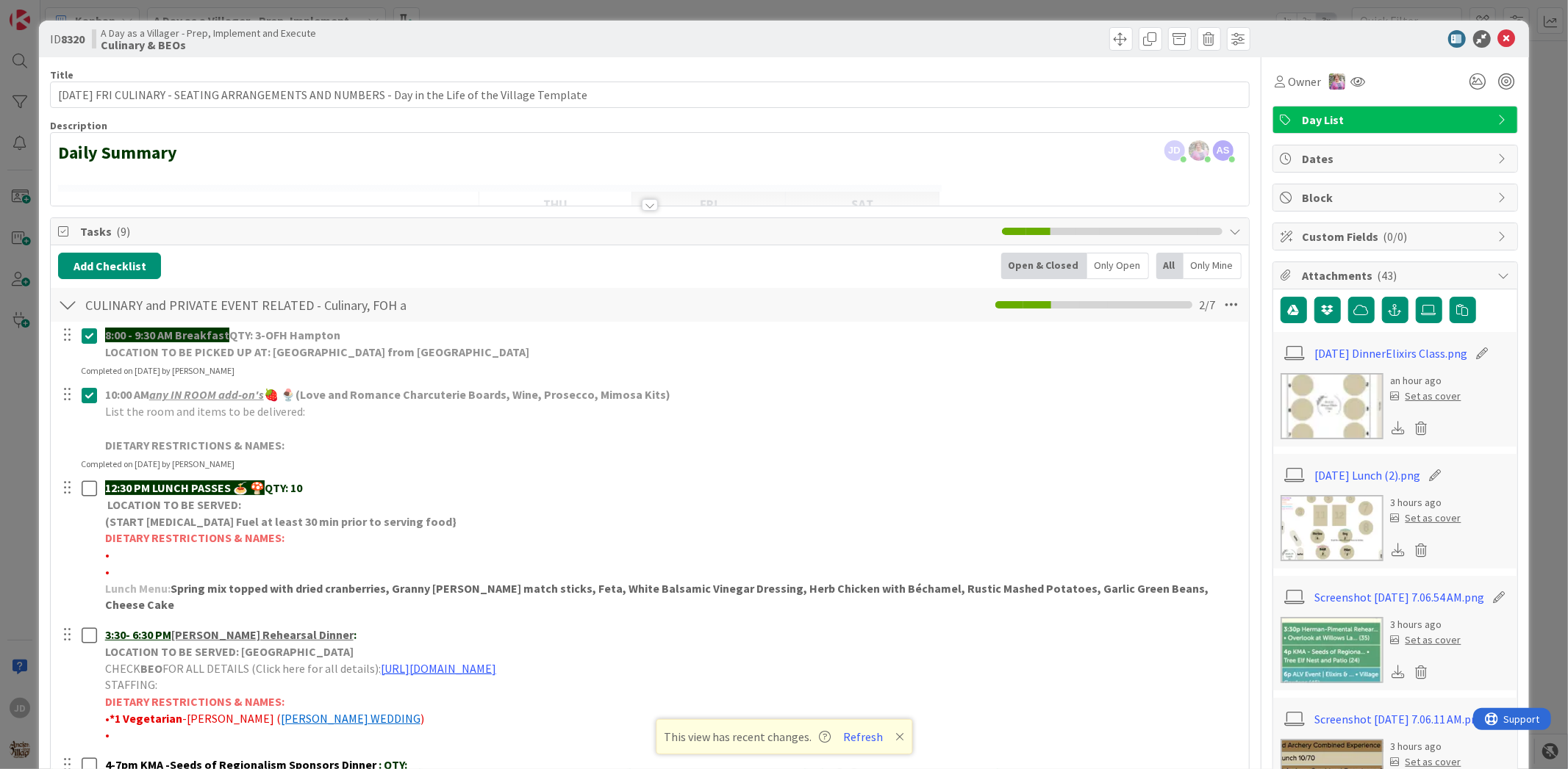
click at [1298, 522] on img at bounding box center [1332, 528] width 103 height 66
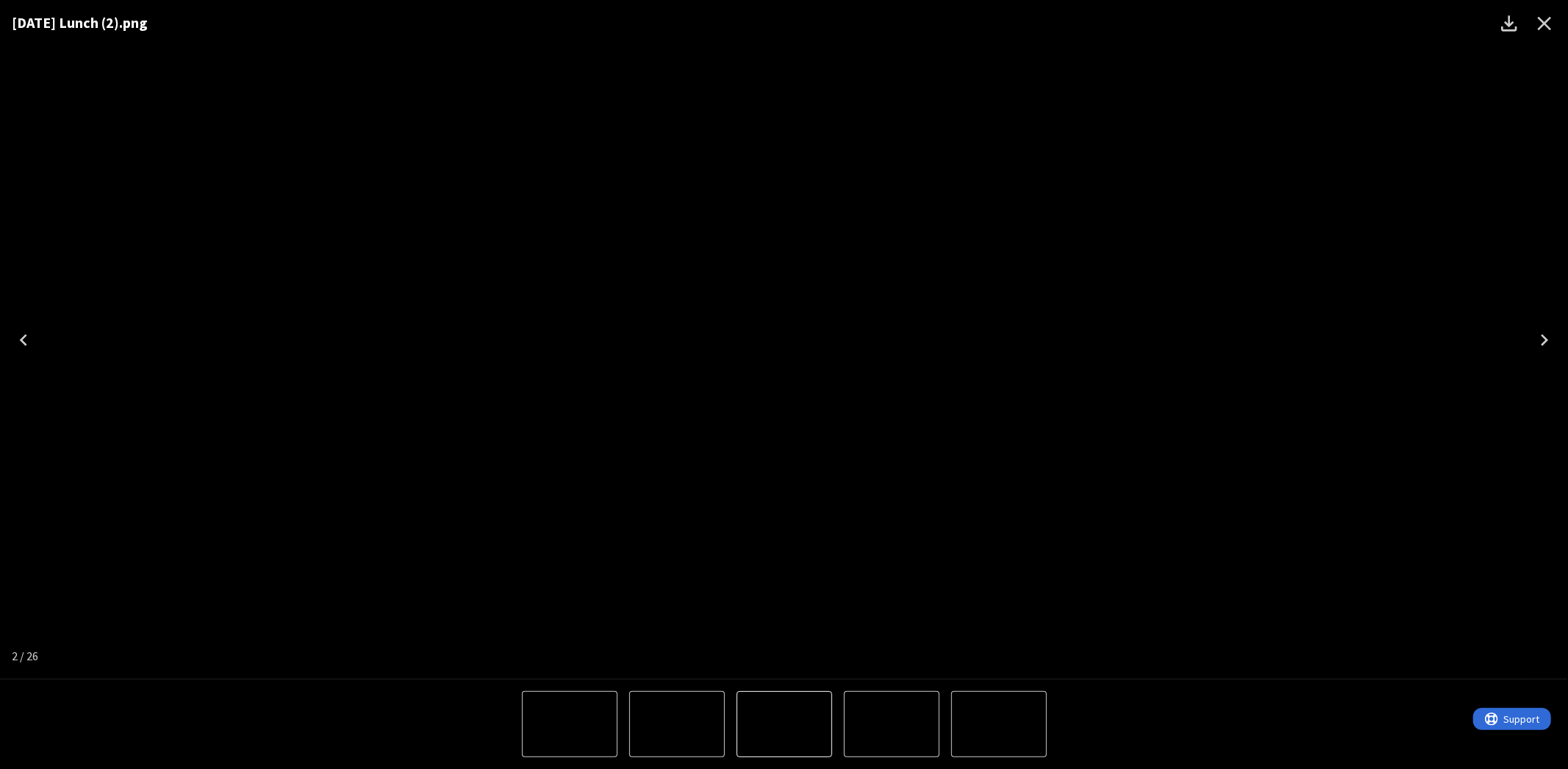
click at [1534, 22] on icon "Close" at bounding box center [1544, 23] width 23 height 23
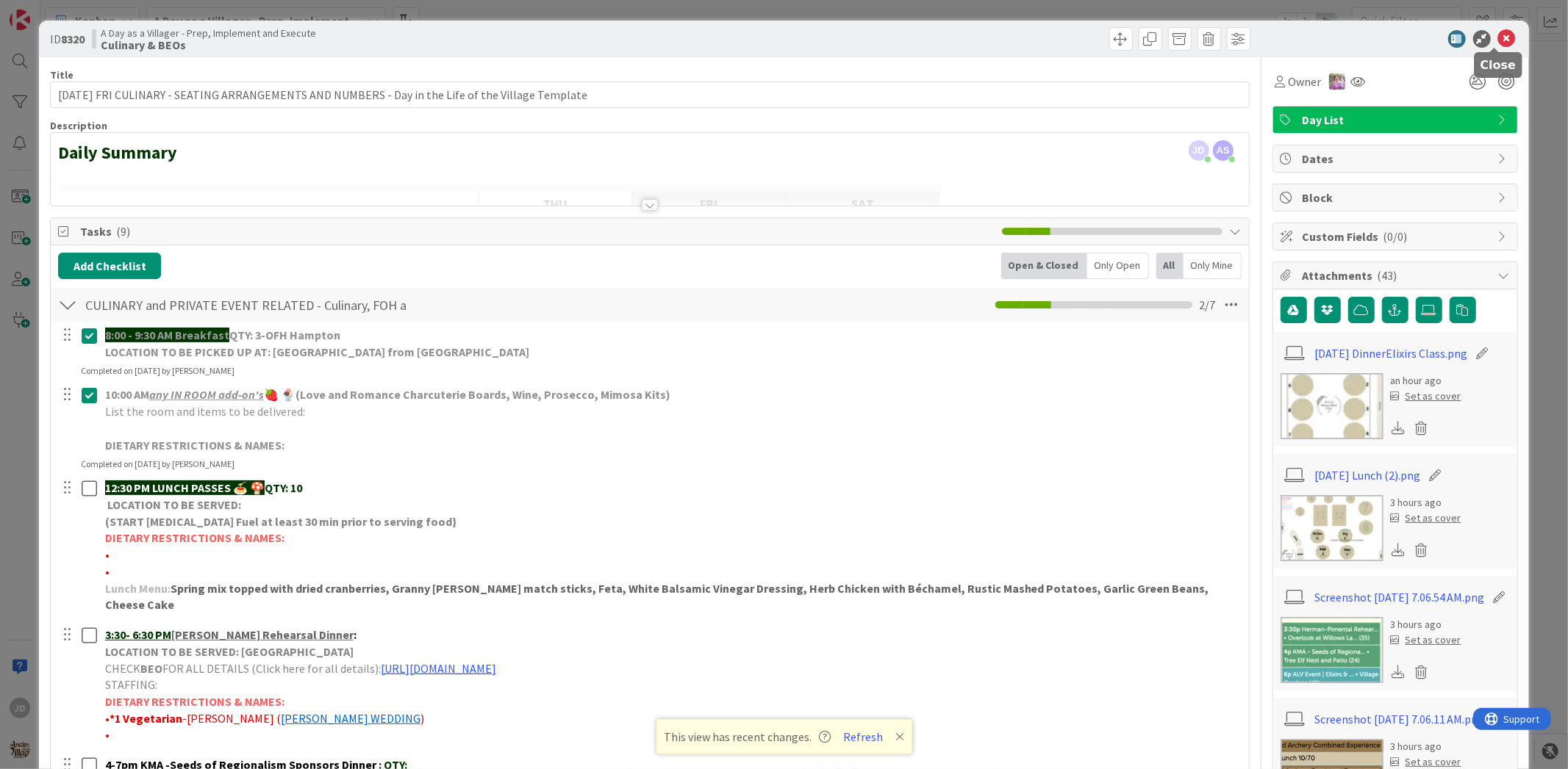
click at [1498, 41] on icon at bounding box center [1507, 39] width 17 height 17
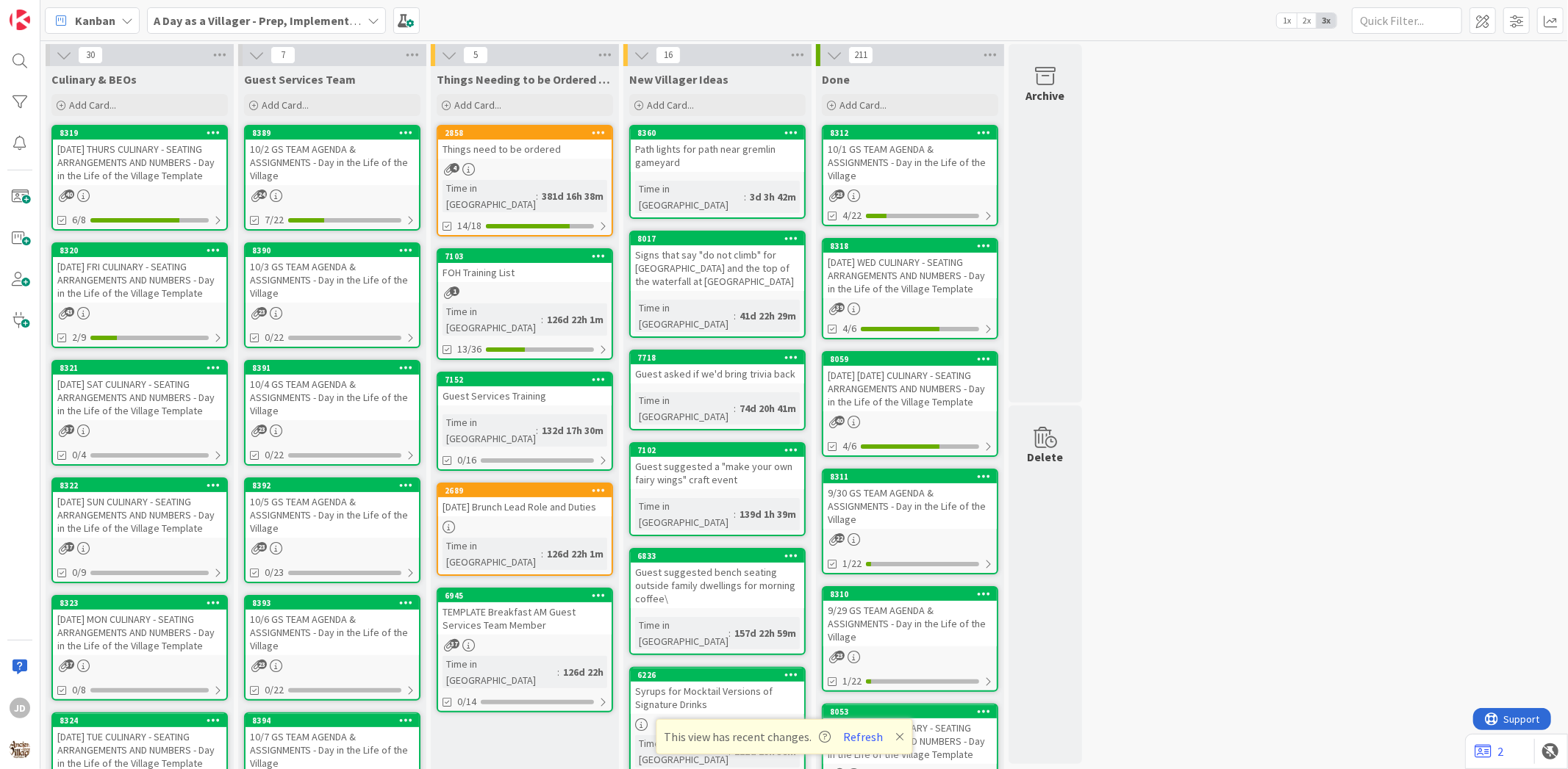
click at [341, 281] on div "10/3 GS TEAM AGENDA & ASSIGNMENTS - Day in the Life of the Village" at bounding box center [332, 280] width 174 height 46
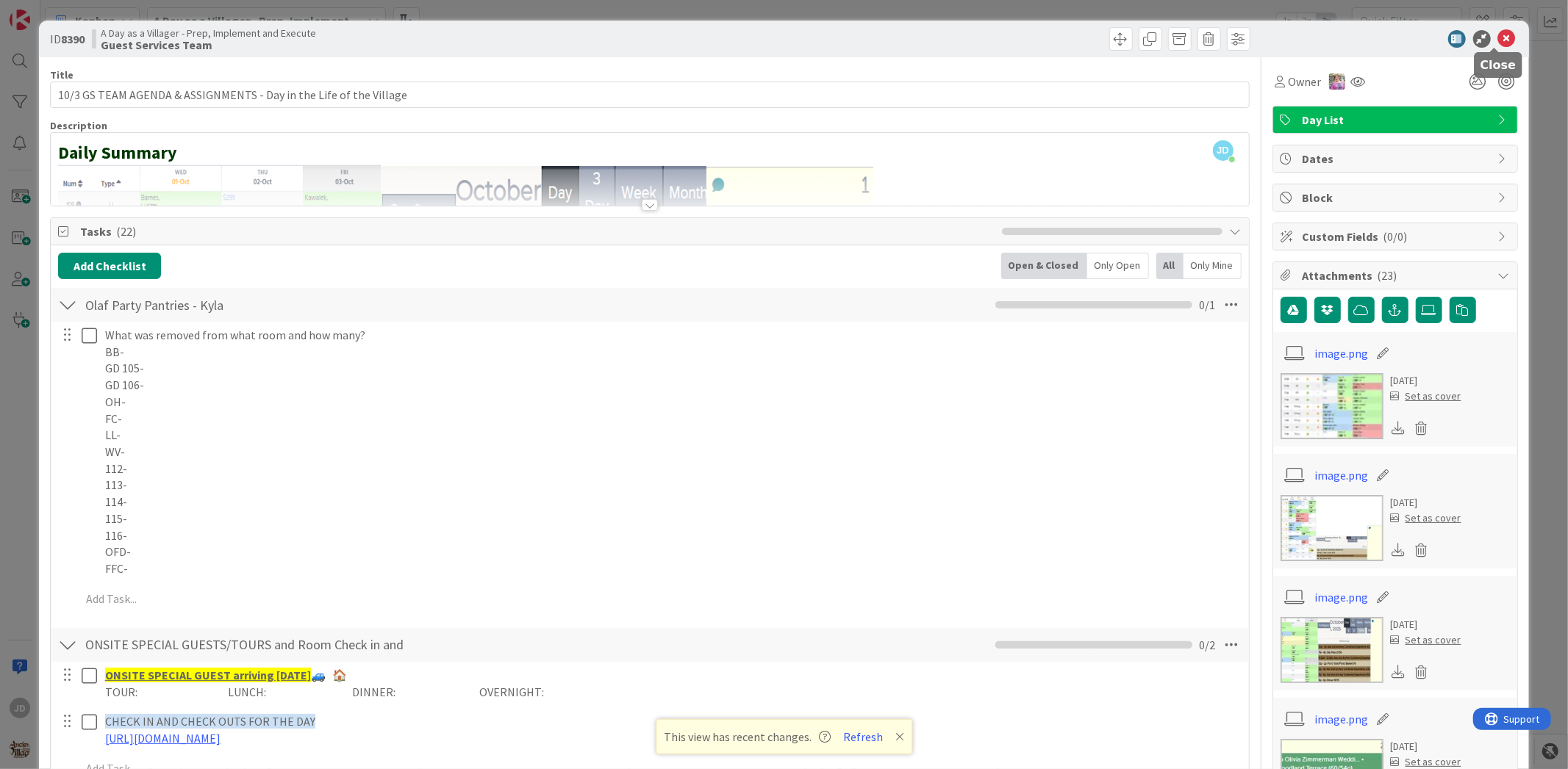
click at [1498, 40] on icon at bounding box center [1507, 39] width 17 height 17
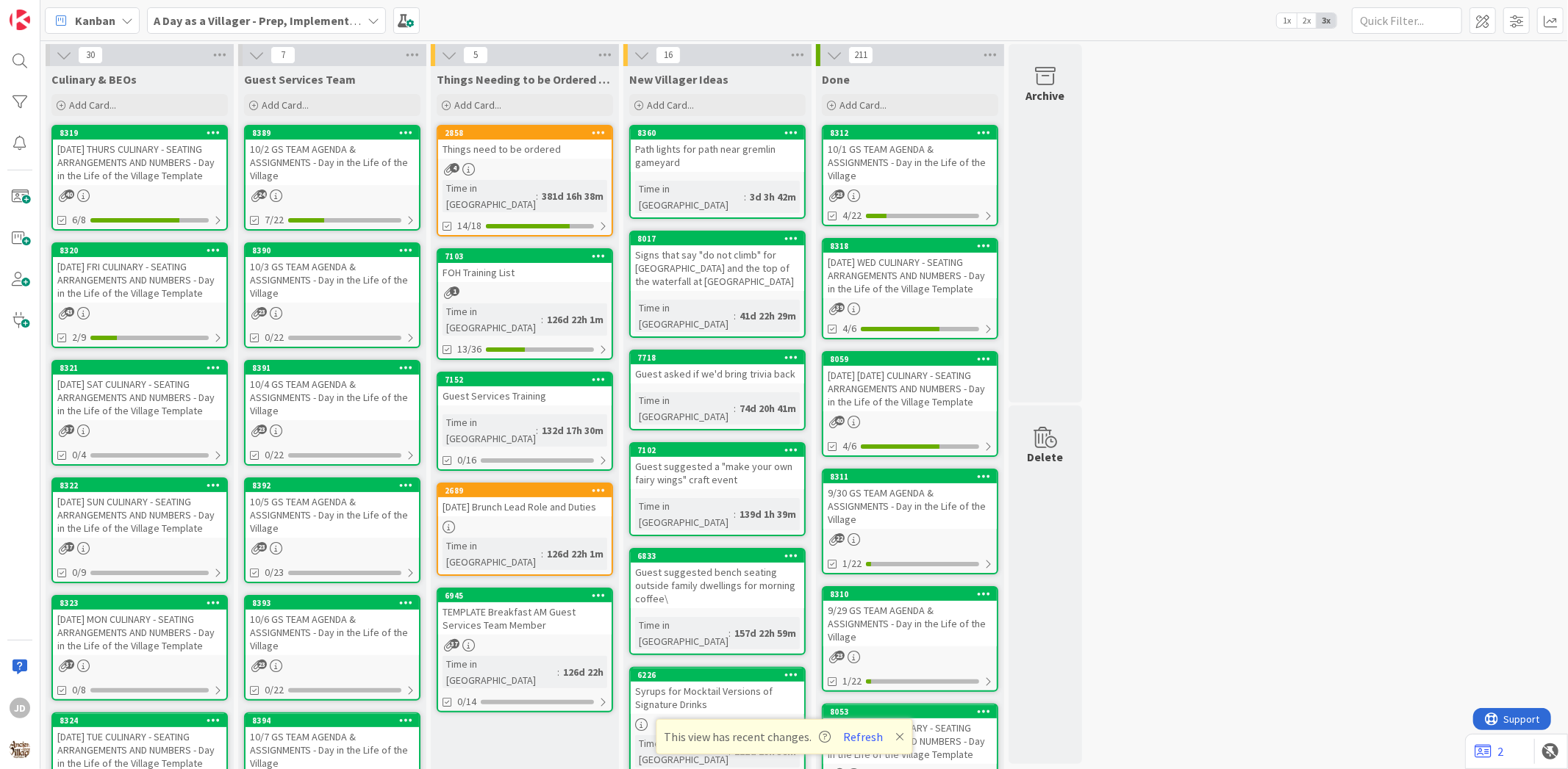
click at [112, 278] on div "[DATE] FRI CULINARY - SEATING ARRANGEMENTS AND NUMBERS - Day in the Life of the…" at bounding box center [139, 280] width 174 height 46
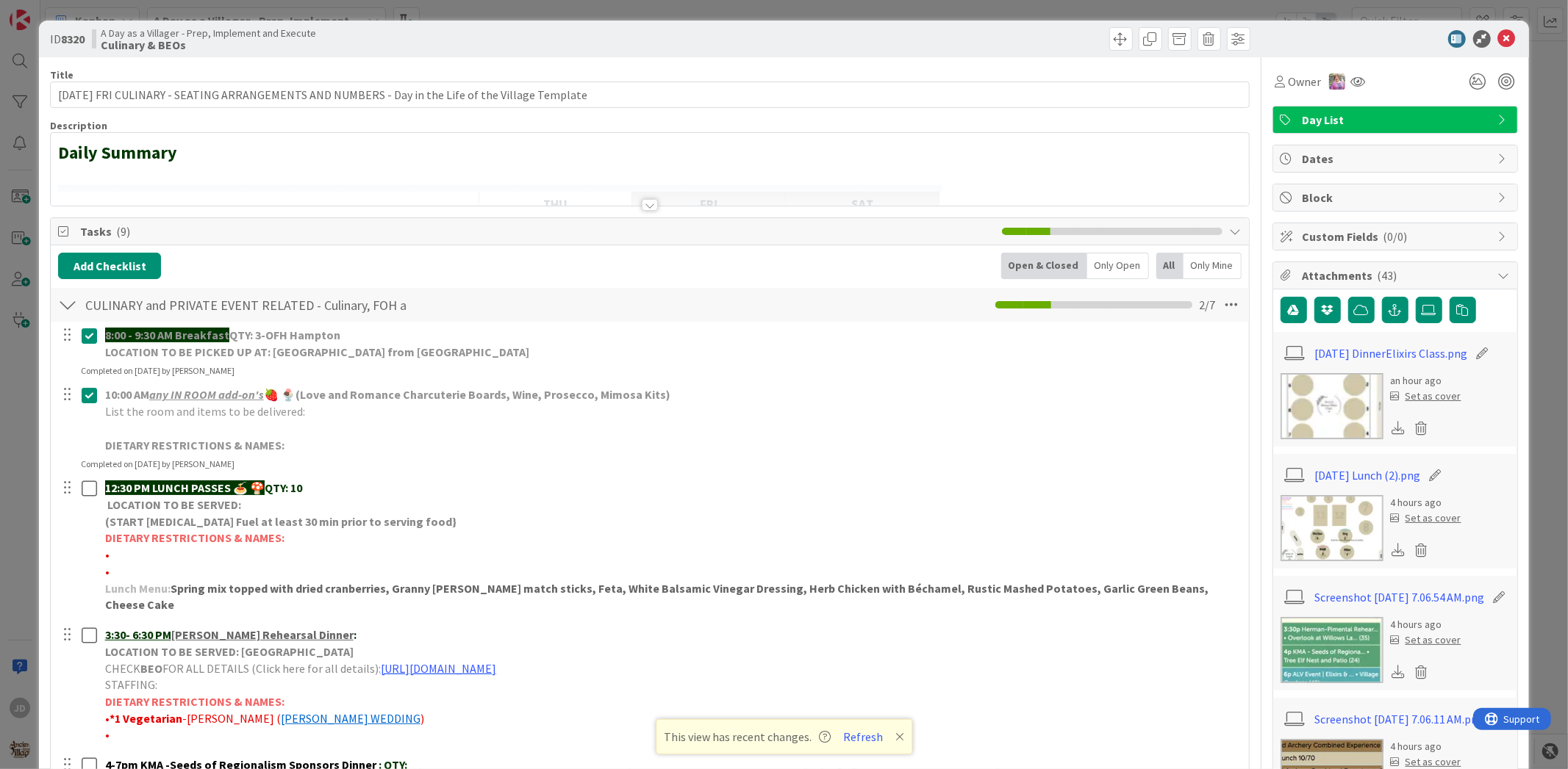
click at [1349, 521] on img at bounding box center [1332, 528] width 103 height 66
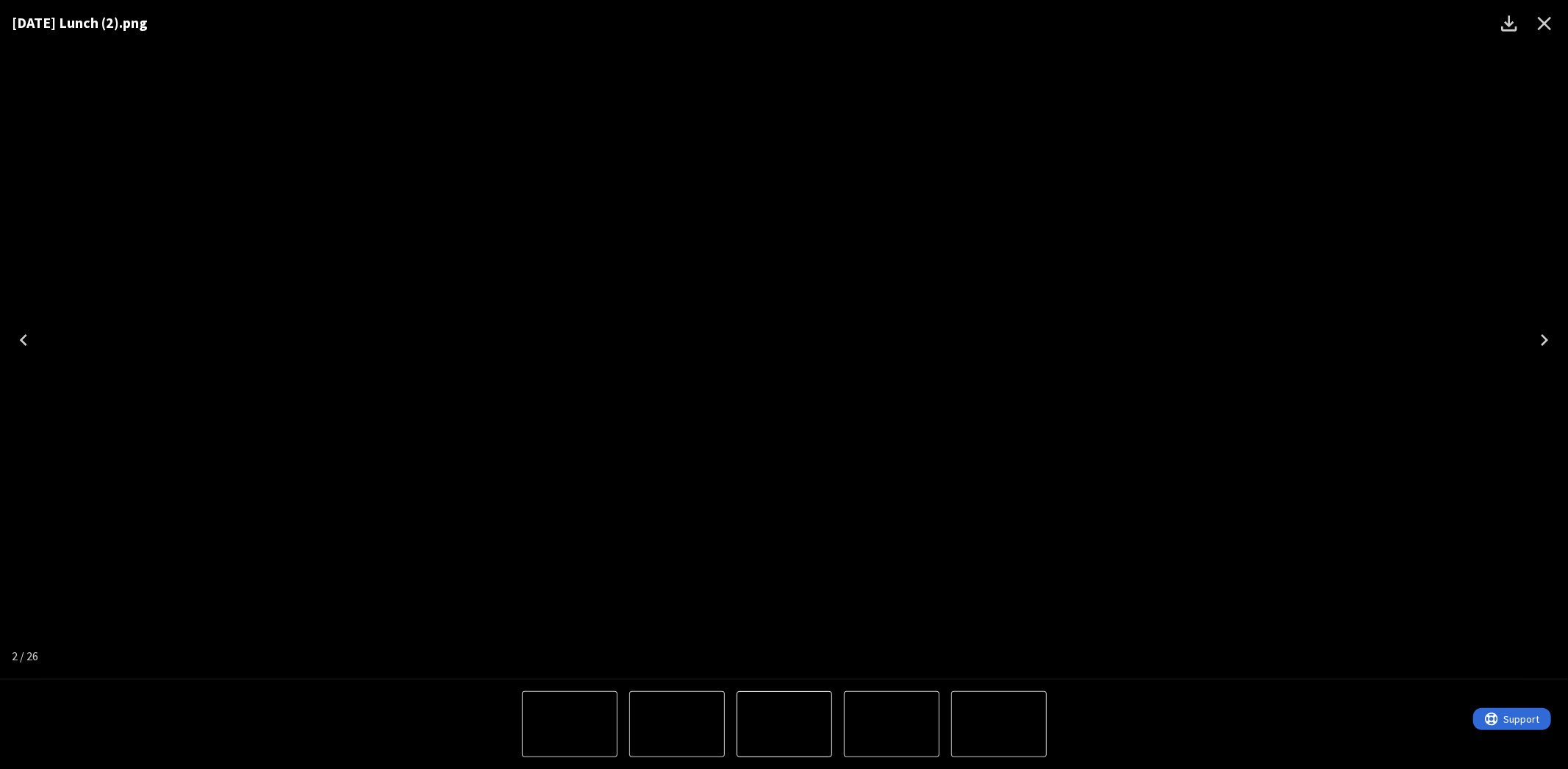
click at [1546, 19] on icon "Close" at bounding box center [1544, 23] width 23 height 23
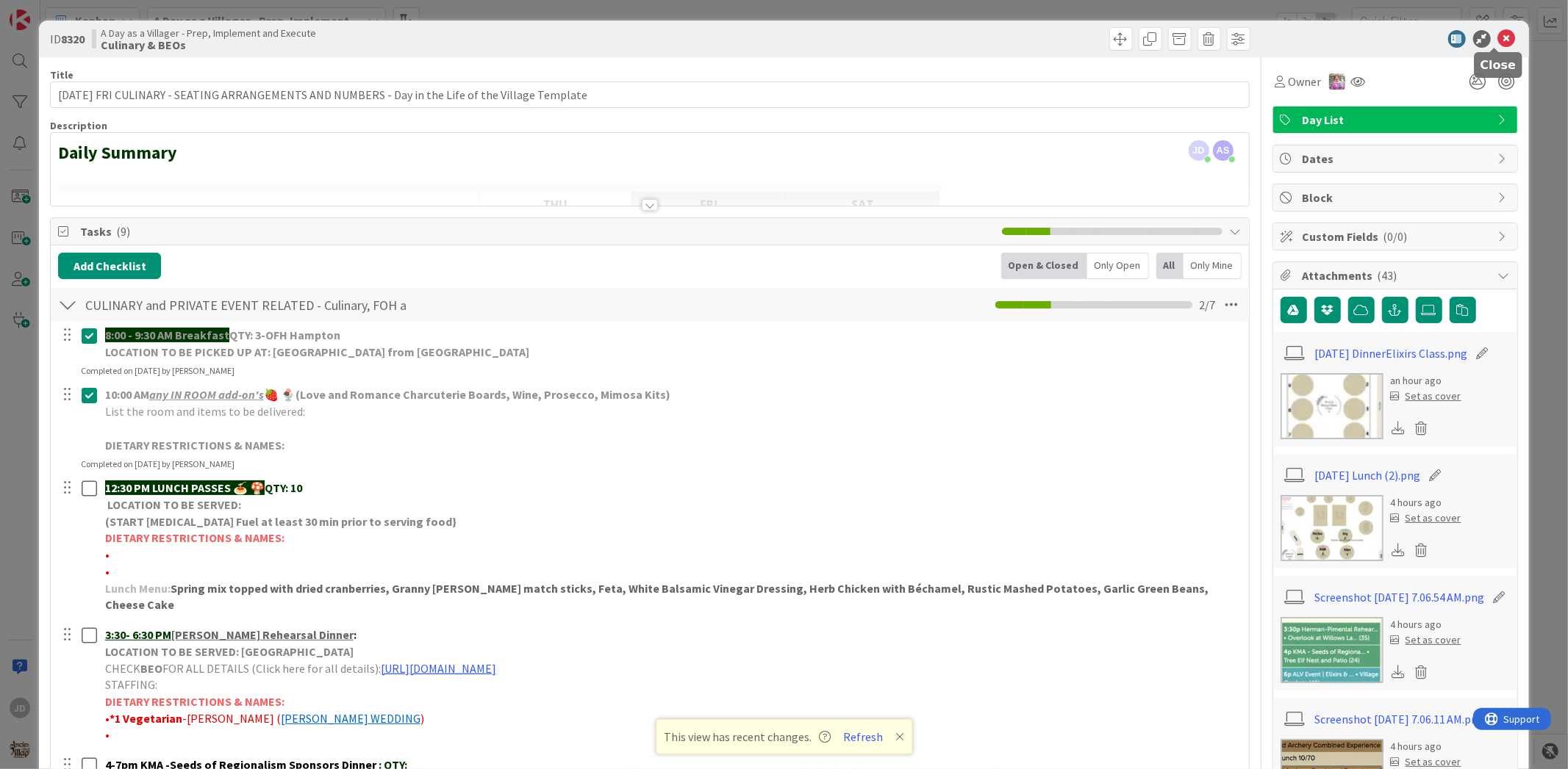
click at [1498, 40] on icon at bounding box center [1507, 39] width 17 height 17
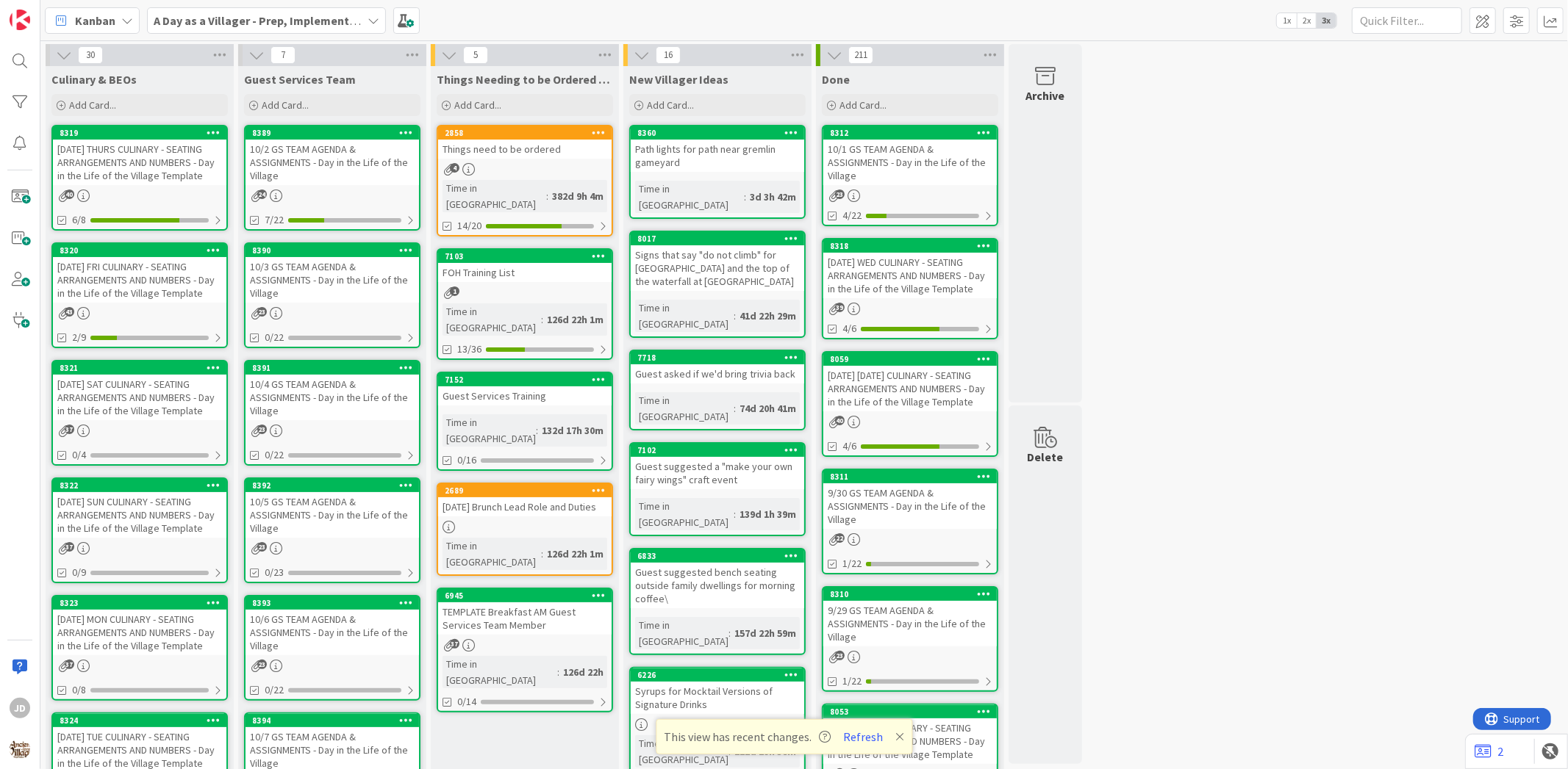
click at [304, 268] on div "10/3 GS TEAM AGENDA & ASSIGNMENTS - Day in the Life of the Village" at bounding box center [332, 280] width 174 height 46
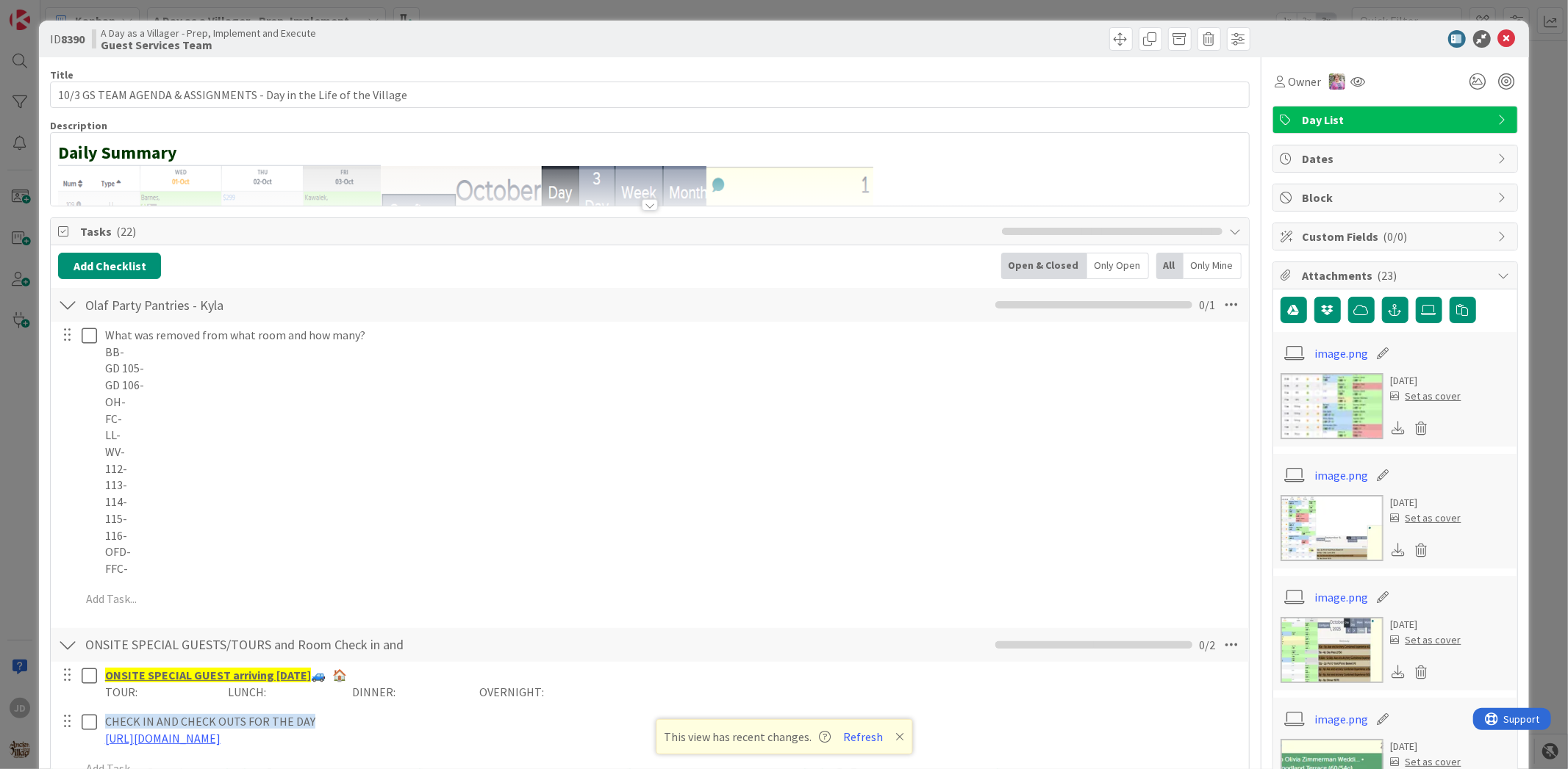
scroll to position [82, 0]
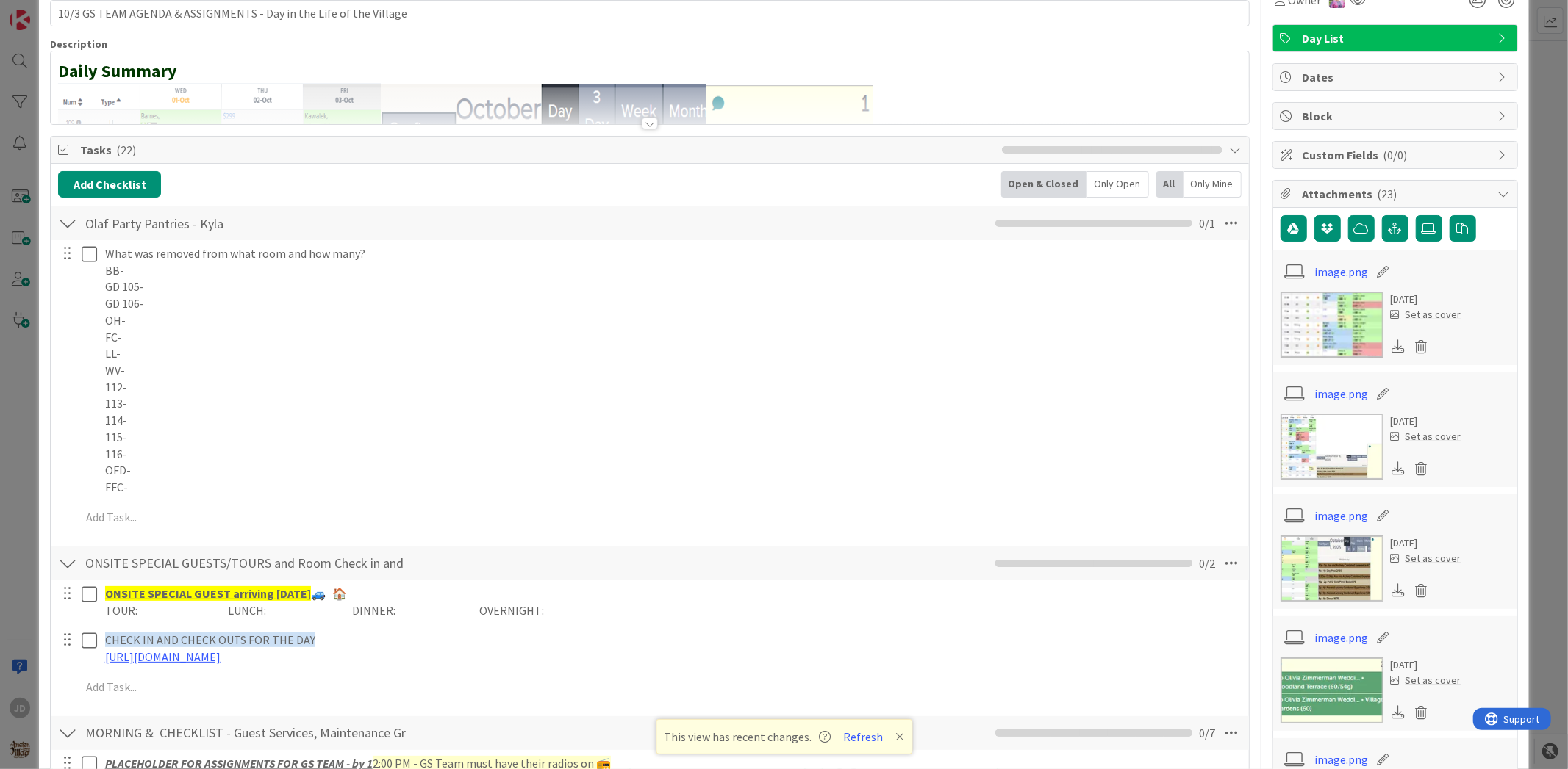
click at [71, 224] on div at bounding box center [67, 223] width 19 height 27
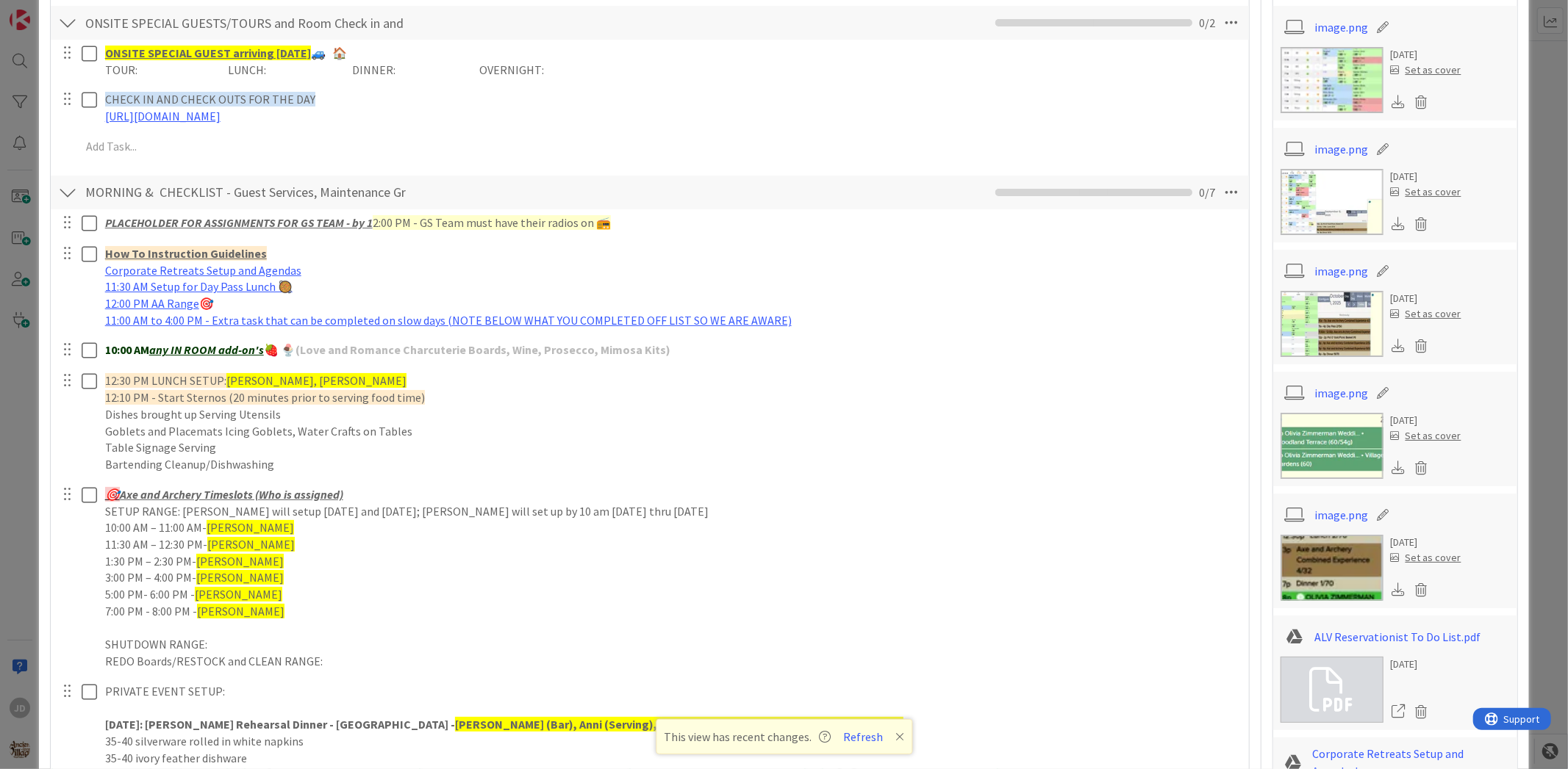
scroll to position [408, 0]
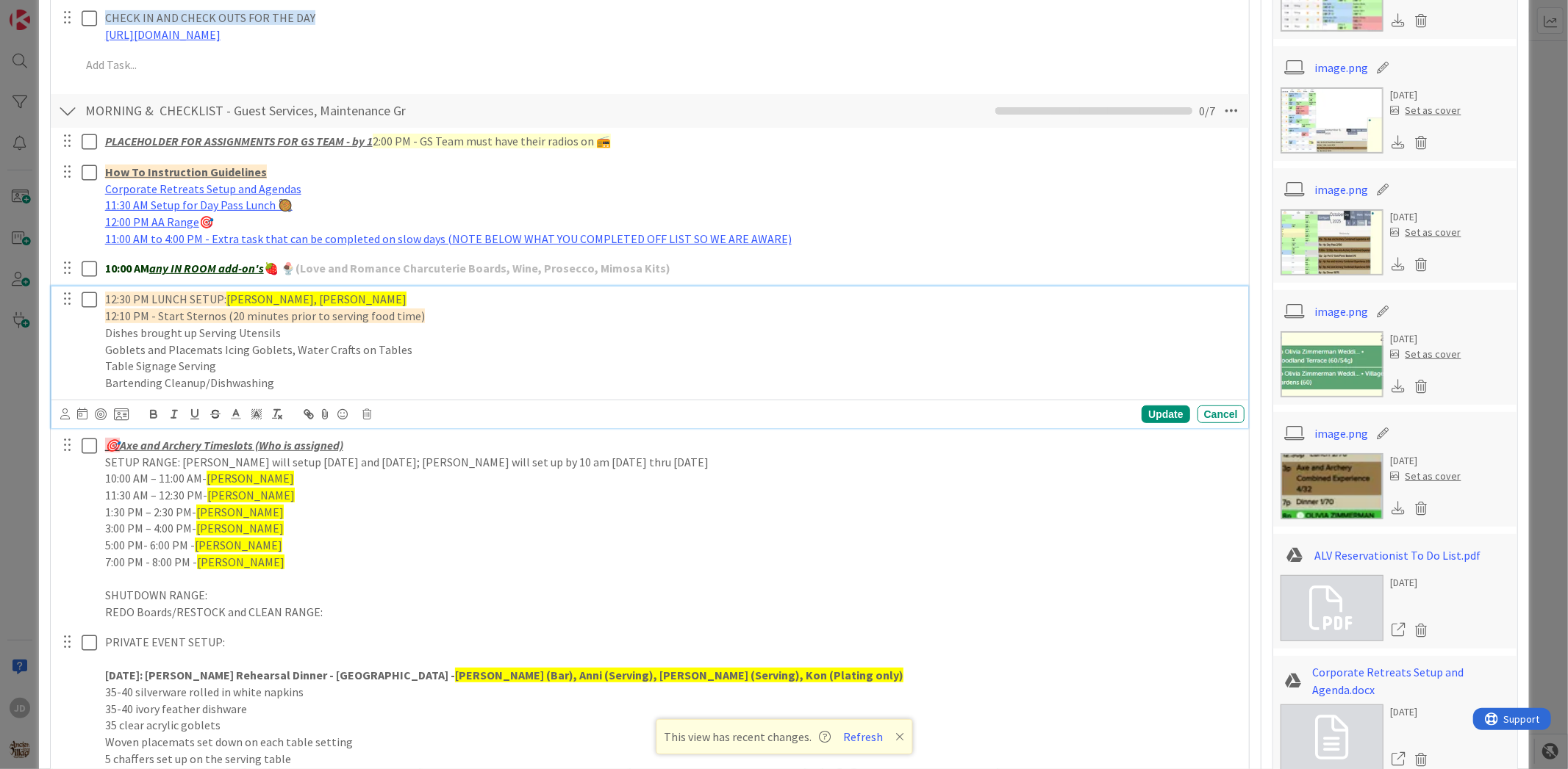
click at [93, 302] on icon at bounding box center [90, 299] width 15 height 17
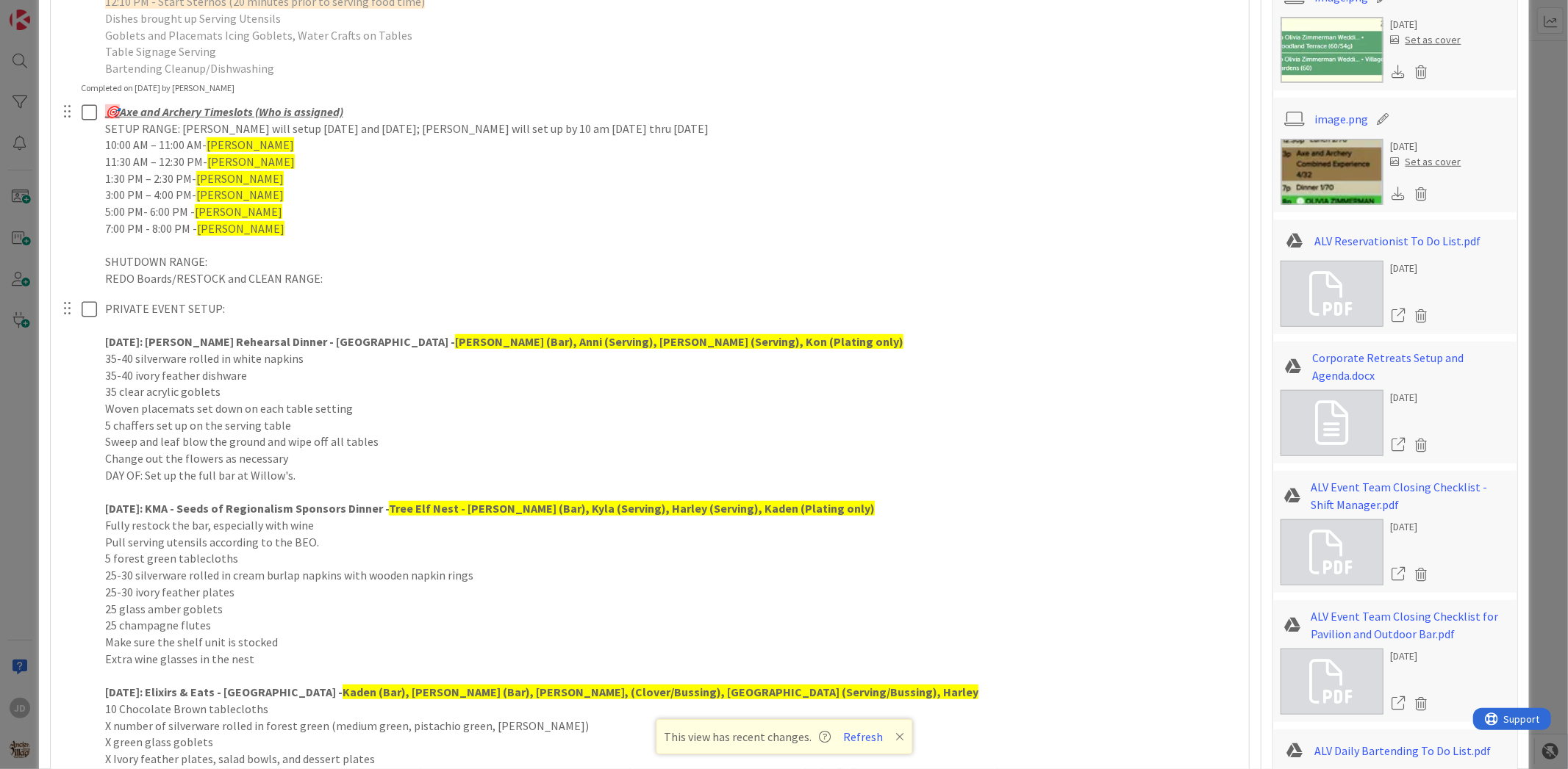
scroll to position [477, 0]
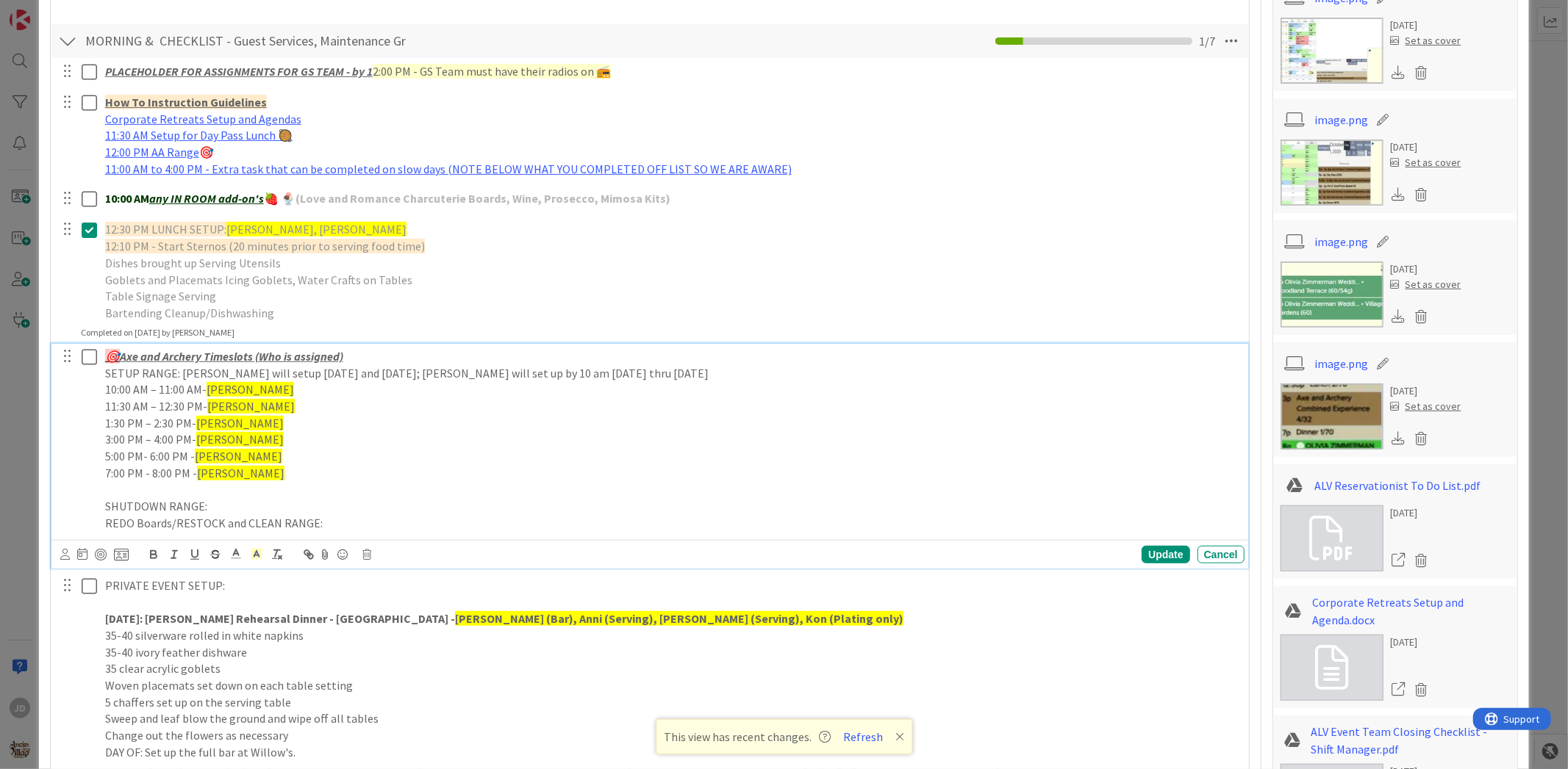
drag, startPoint x: 675, startPoint y: 386, endPoint x: 819, endPoint y: 320, distance: 158.4
click at [819, 320] on p "Bartending Cleanup/Dishwashing" at bounding box center [671, 313] width 1133 height 17
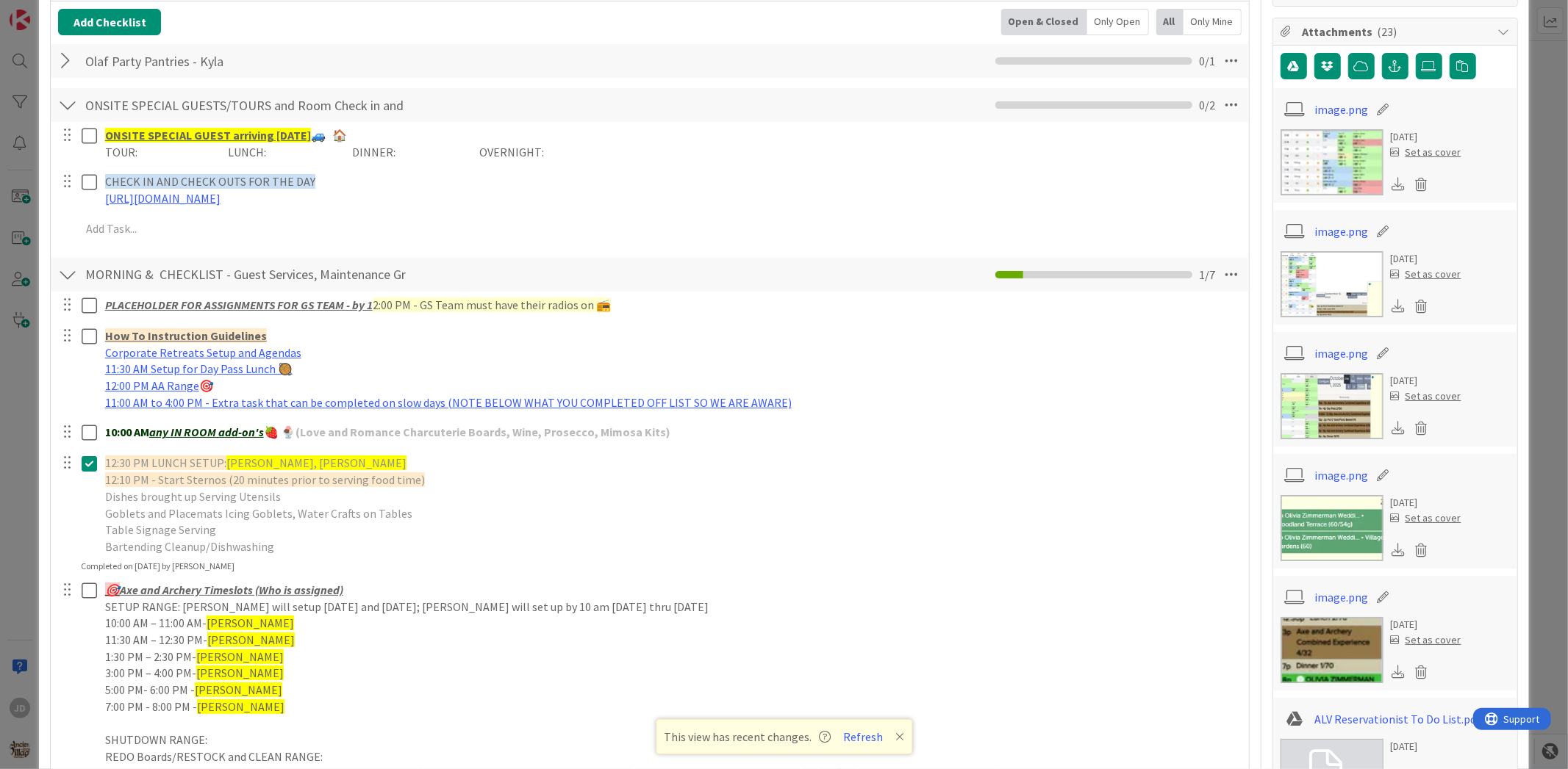
scroll to position [0, 0]
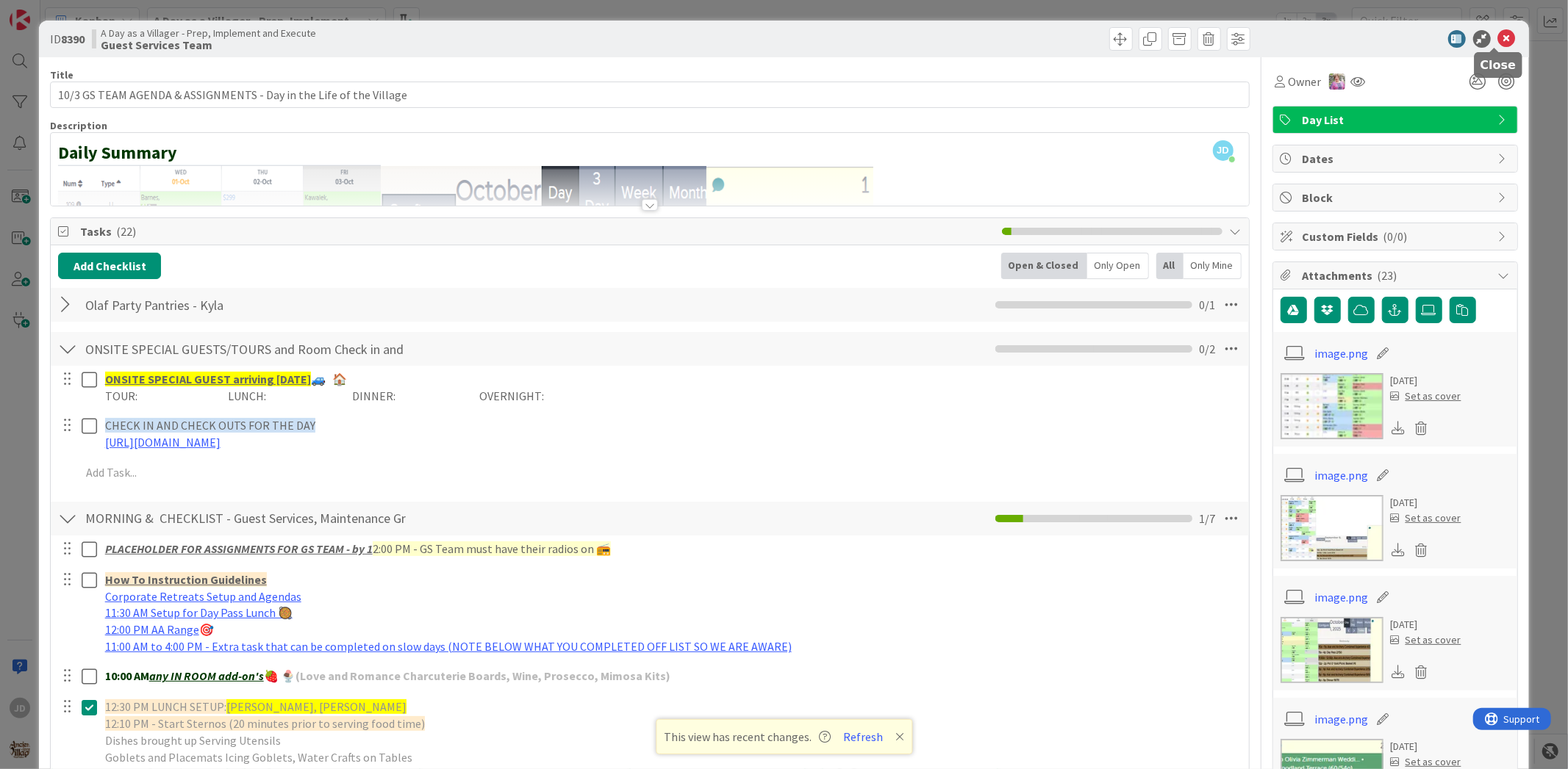
click at [1500, 39] on icon at bounding box center [1507, 39] width 17 height 17
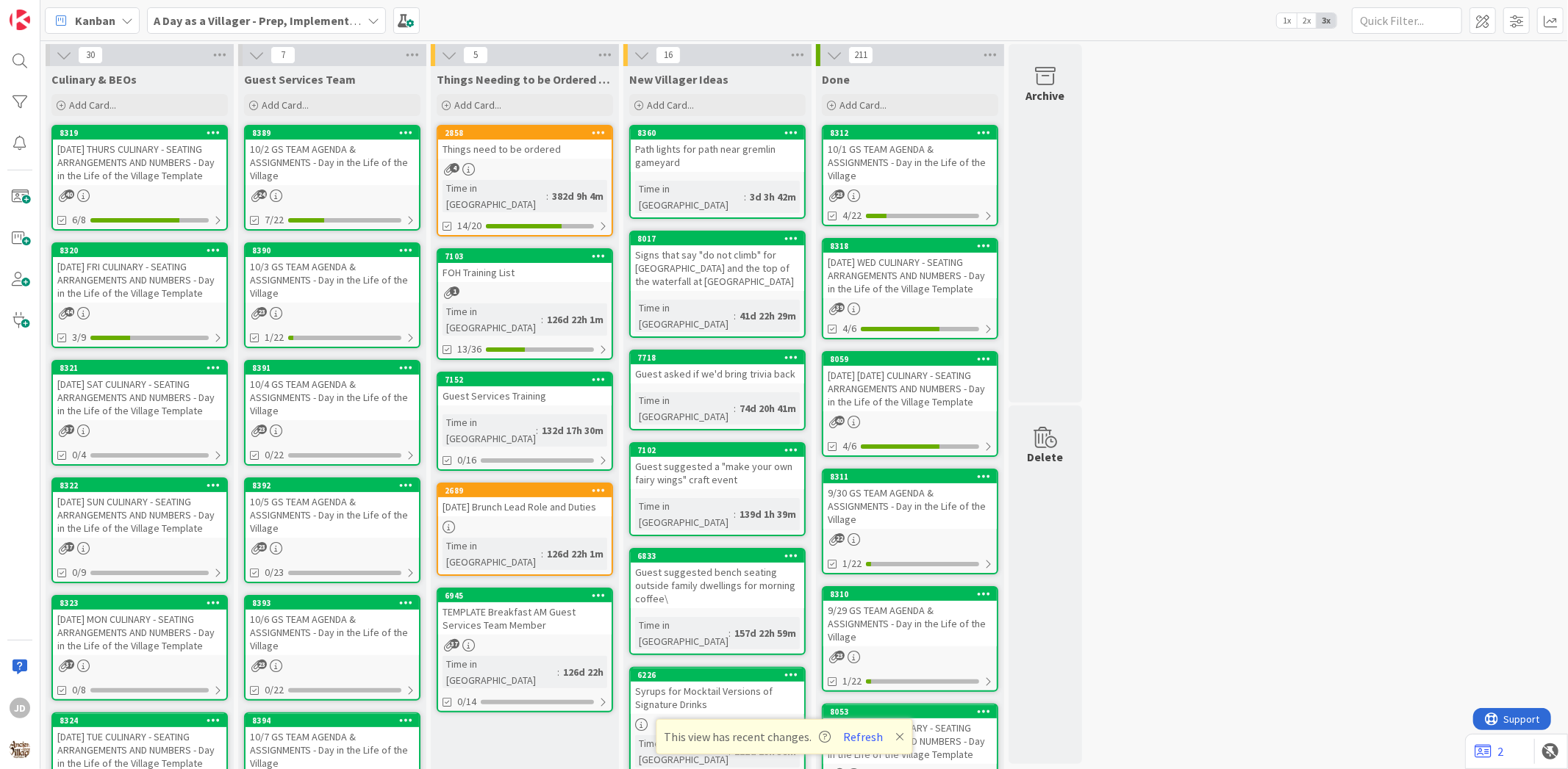
click at [338, 268] on div "10/3 GS TEAM AGENDA & ASSIGNMENTS - Day in the Life of the Village" at bounding box center [332, 280] width 174 height 46
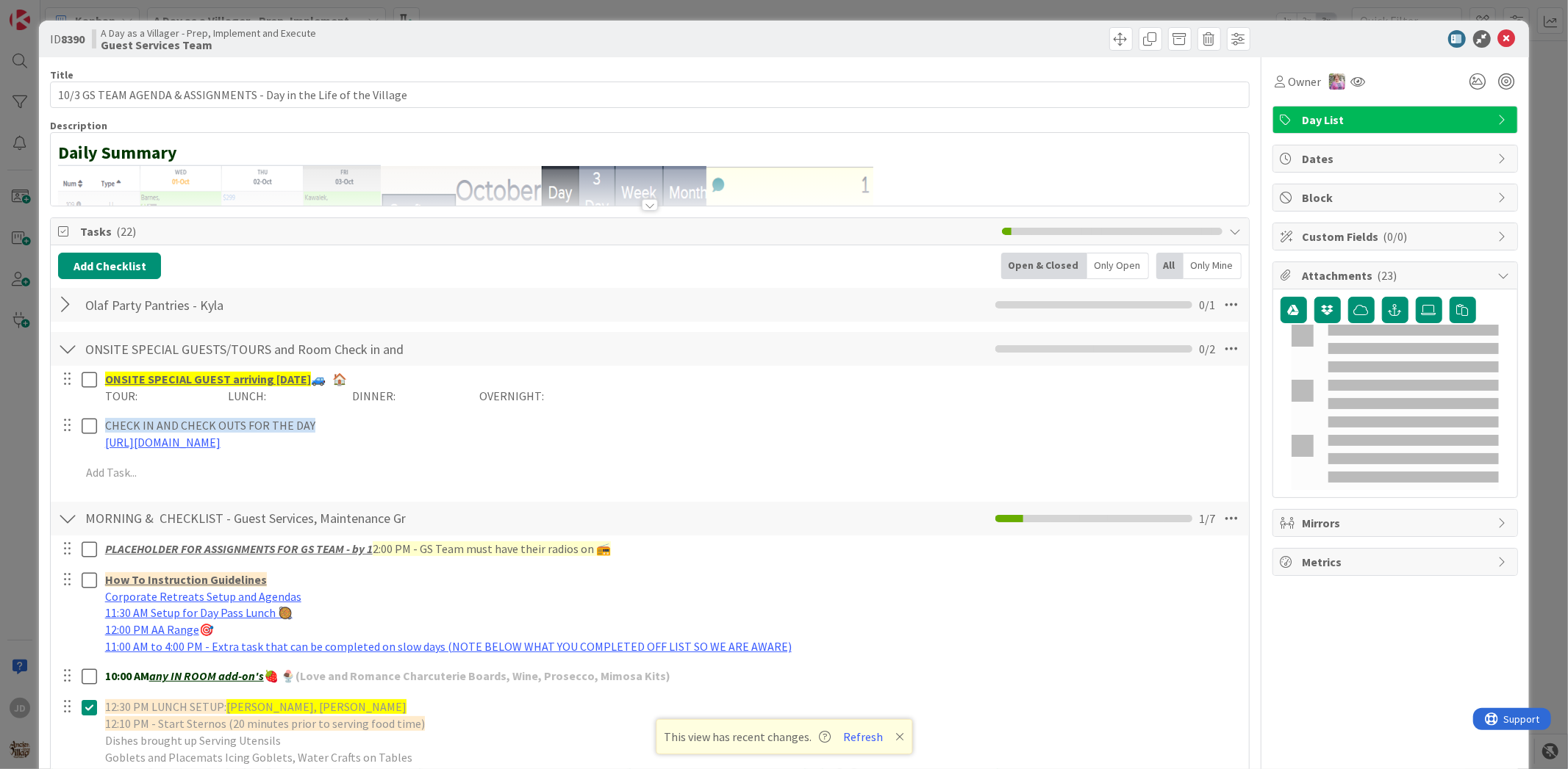
click at [1504, 39] on div at bounding box center [1387, 39] width 260 height 17
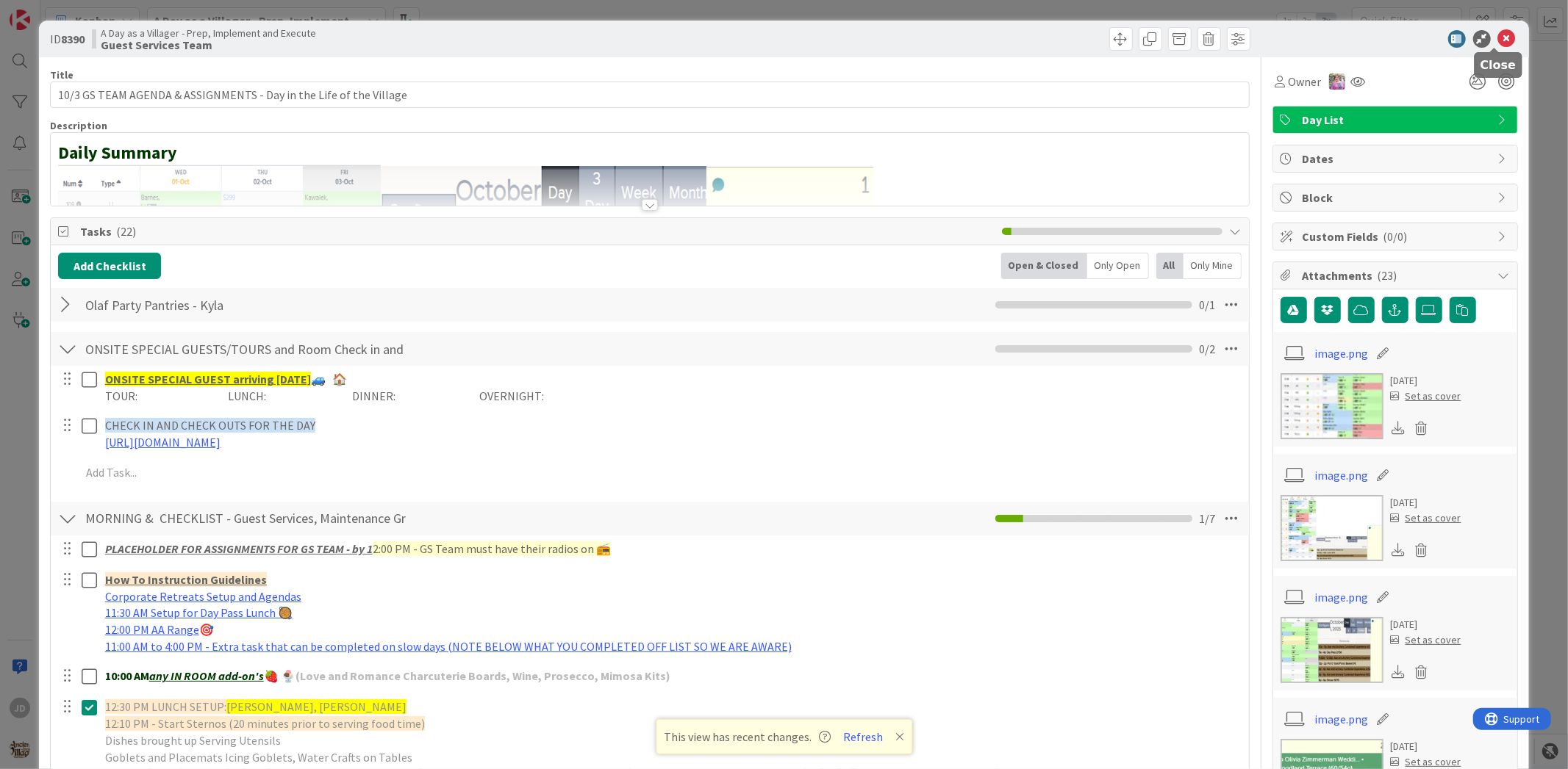
click at [1498, 38] on icon at bounding box center [1507, 39] width 17 height 17
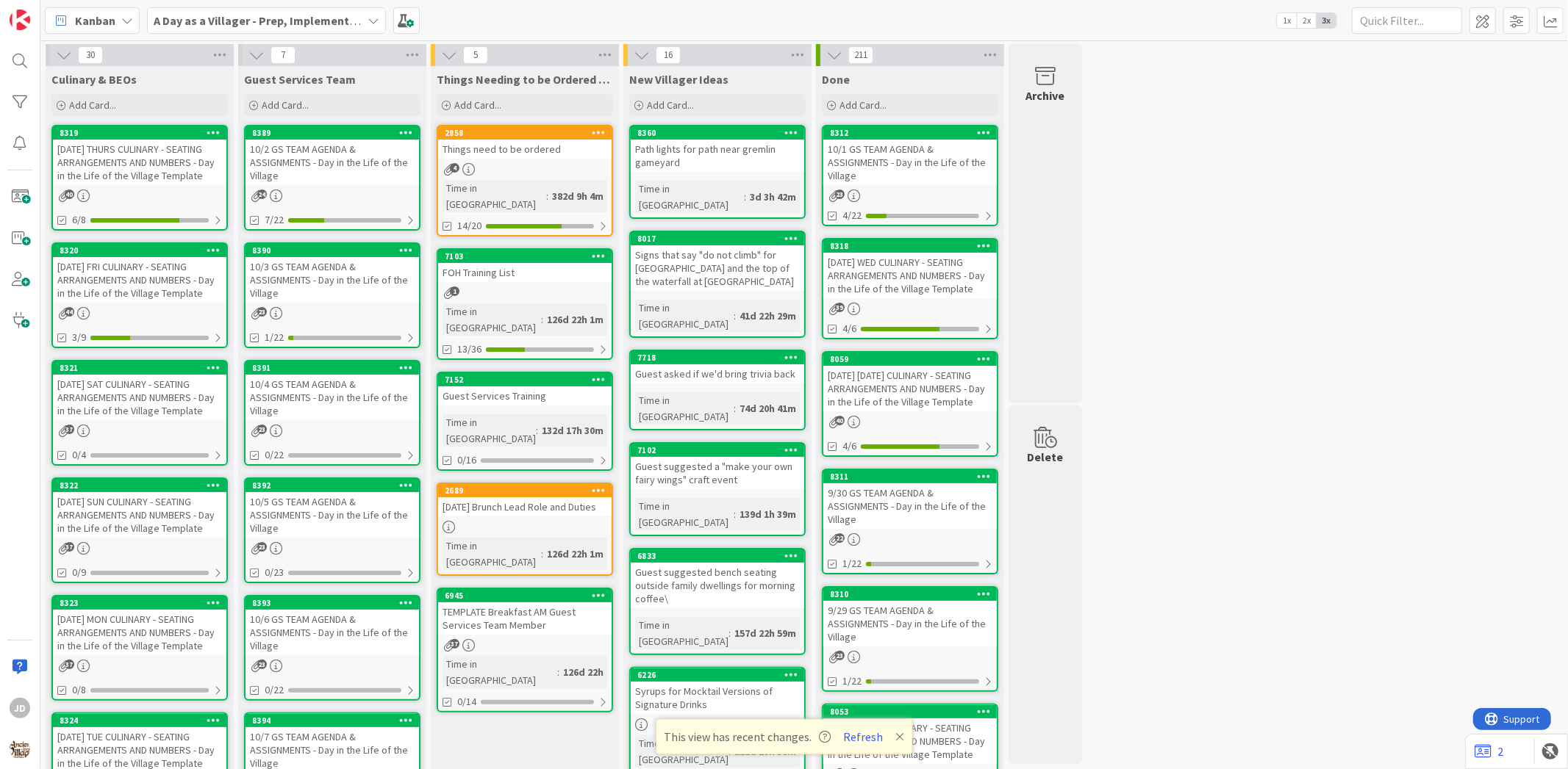
click at [135, 307] on div "44" at bounding box center [139, 313] width 174 height 13
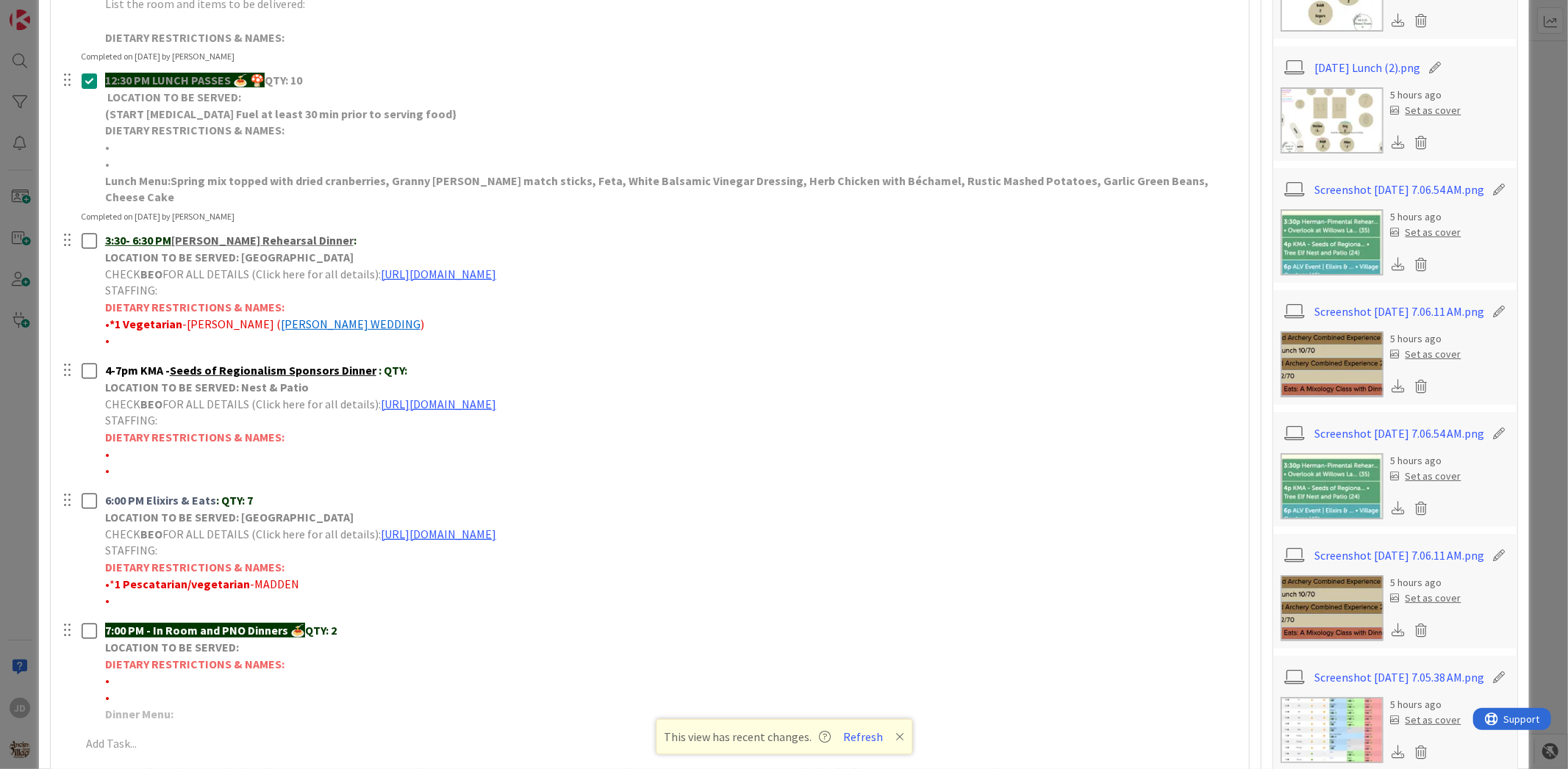
scroll to position [489, 0]
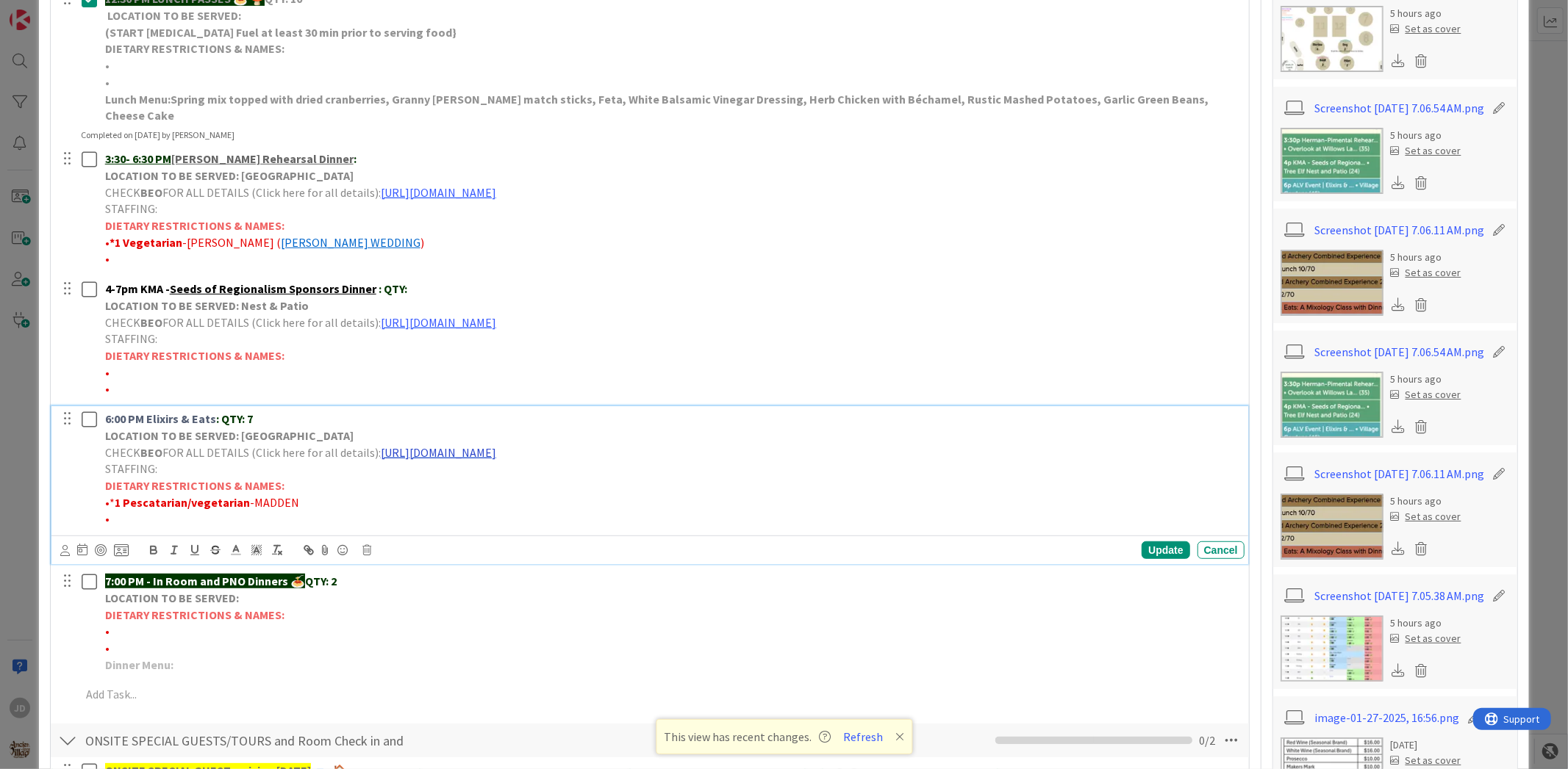
click at [497, 446] on link "[URL][DOMAIN_NAME]" at bounding box center [438, 452] width 115 height 15
click at [547, 471] on link "[URL][DOMAIN_NAME]" at bounding box center [556, 481] width 101 height 19
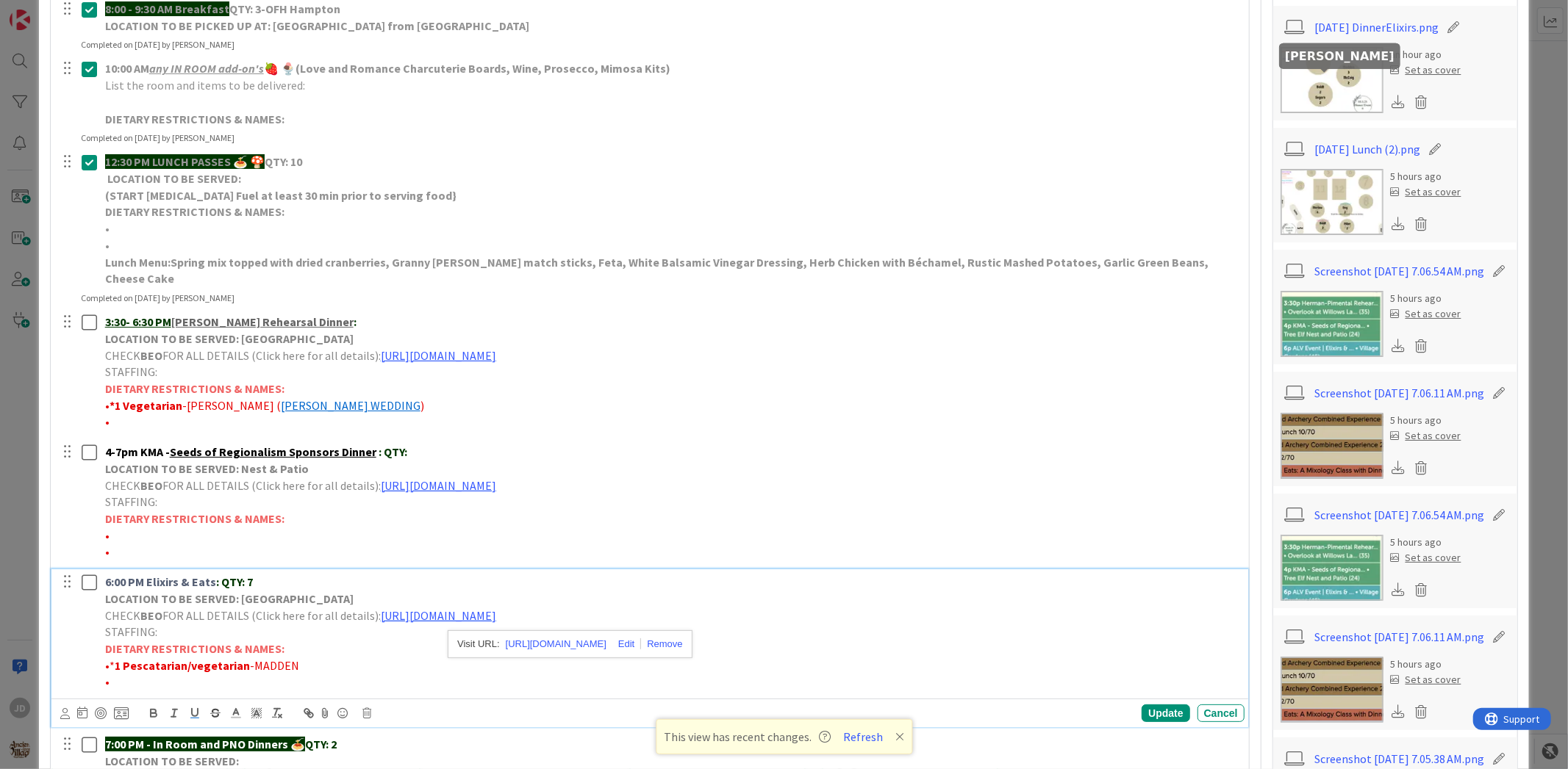
scroll to position [0, 0]
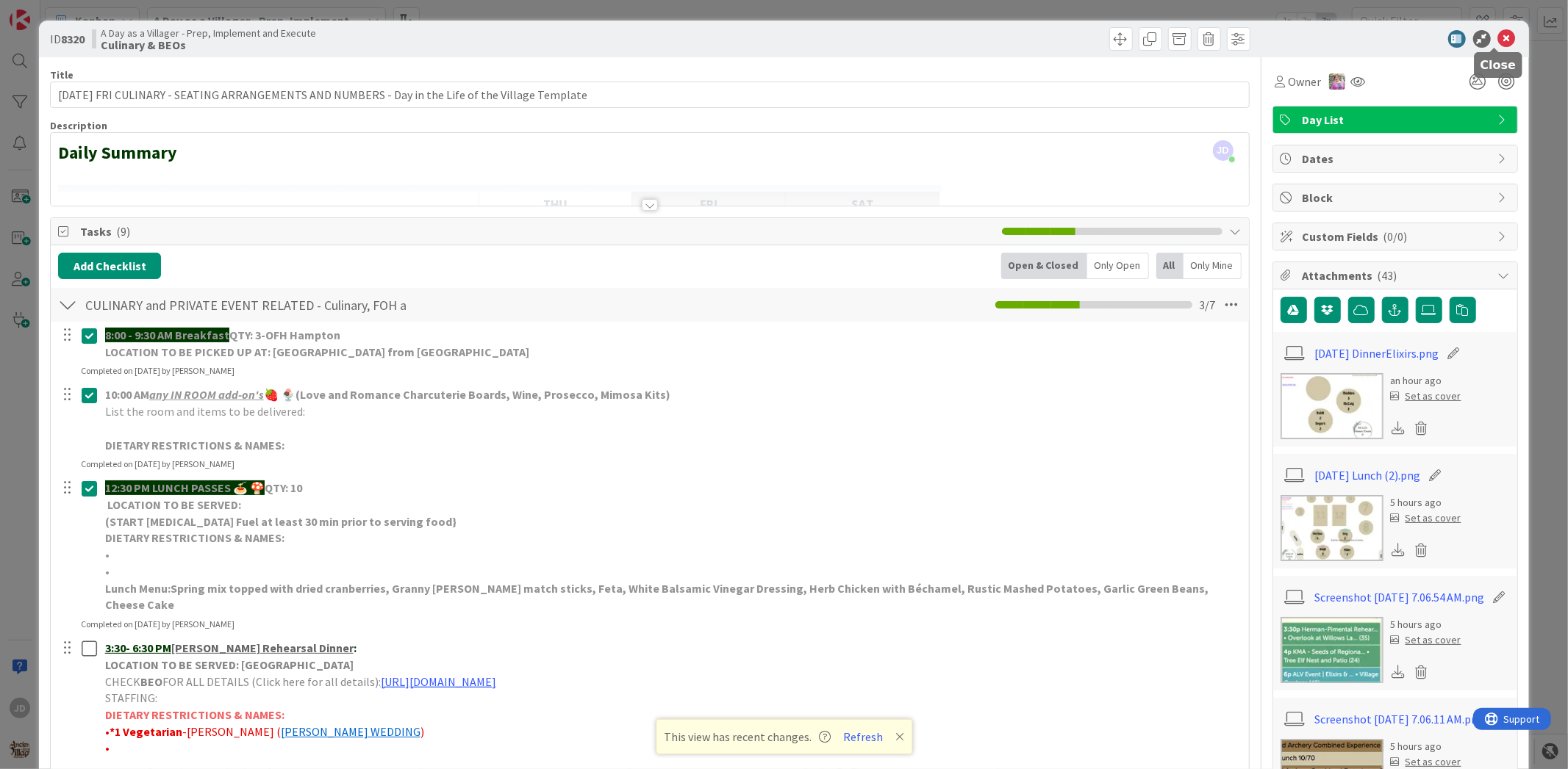
click at [1498, 40] on icon at bounding box center [1507, 39] width 17 height 17
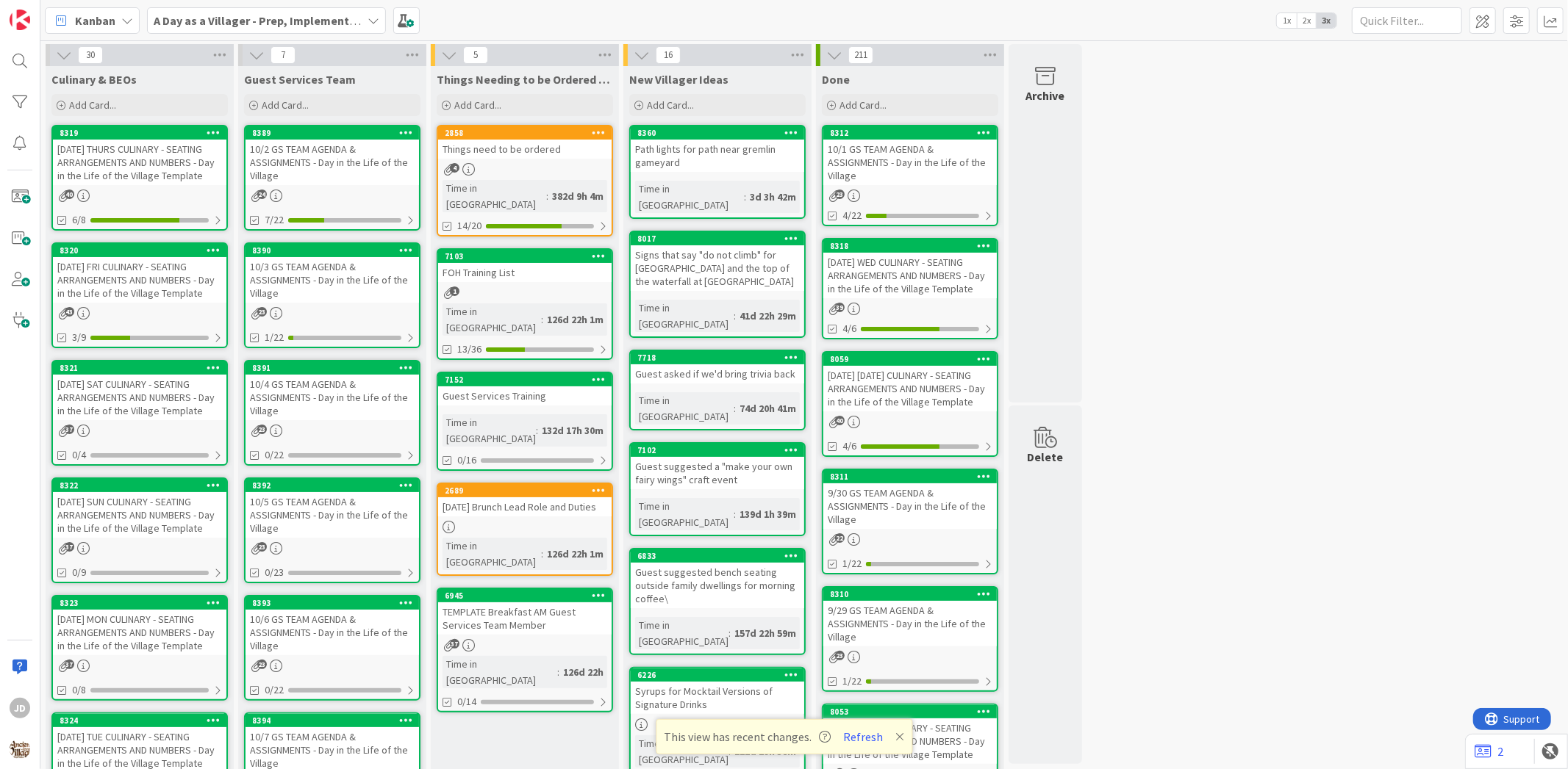
click at [309, 307] on div "23" at bounding box center [332, 313] width 174 height 13
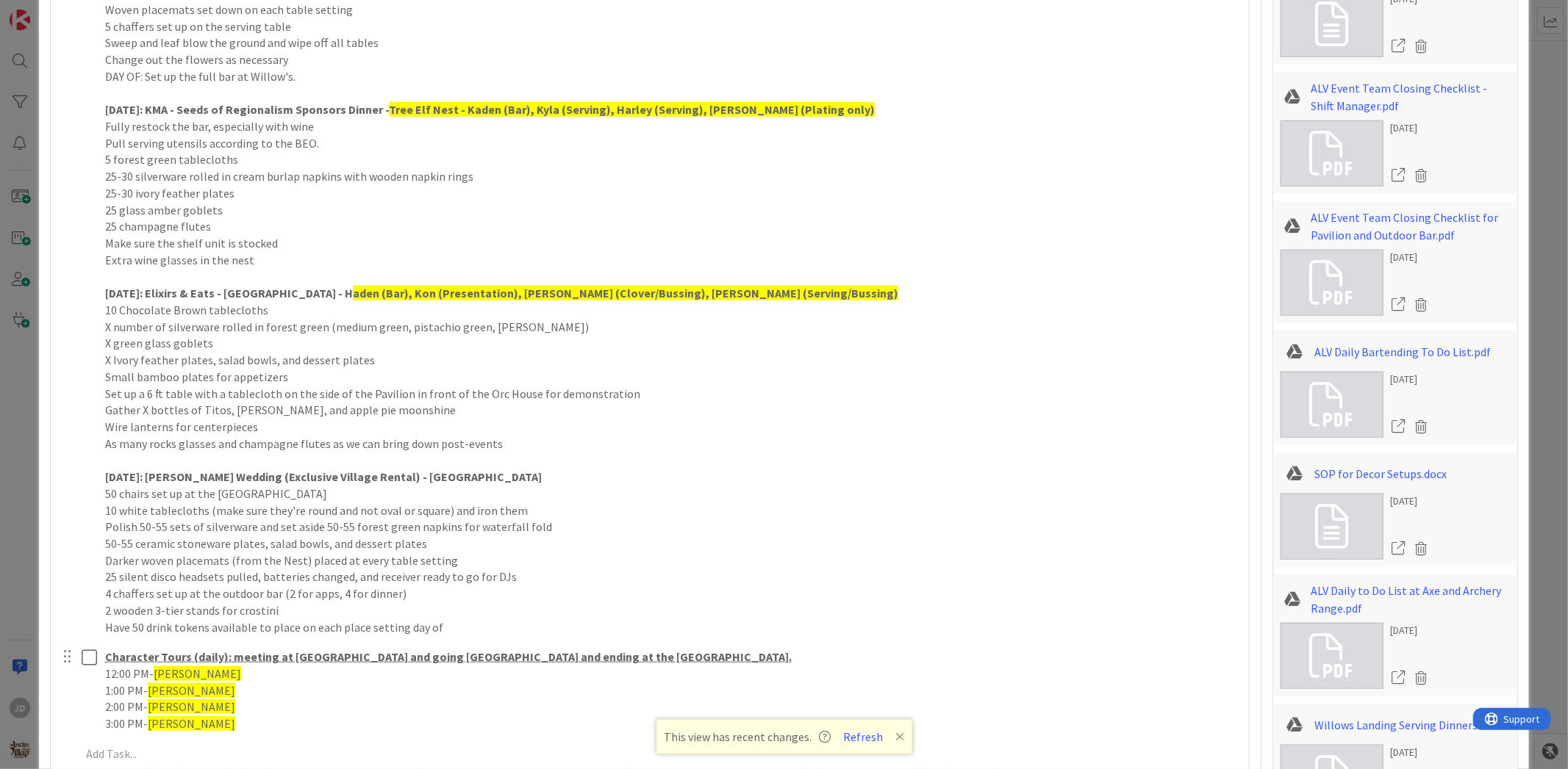
scroll to position [1061, 0]
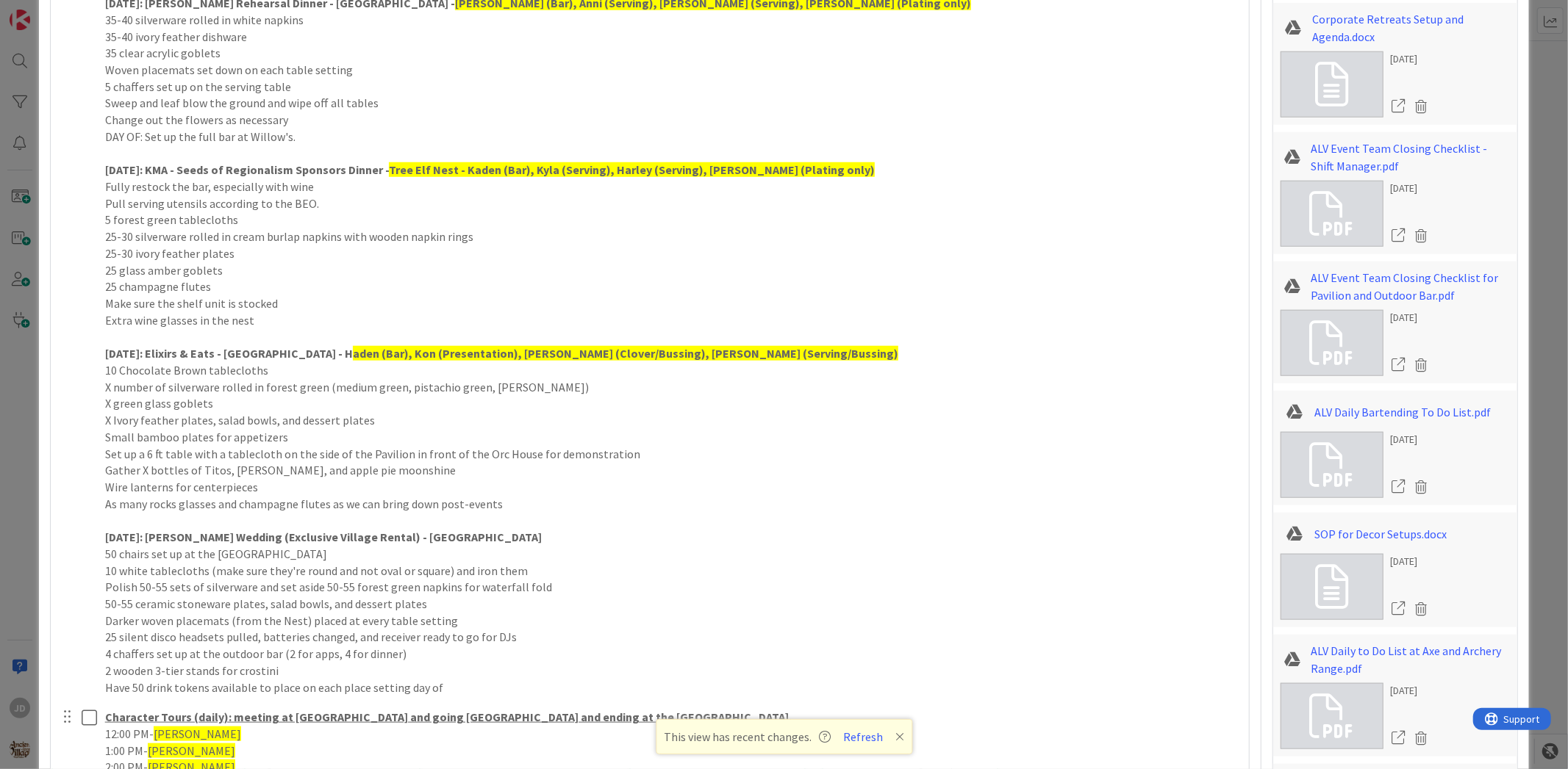
click at [898, 738] on icon at bounding box center [899, 737] width 9 height 12
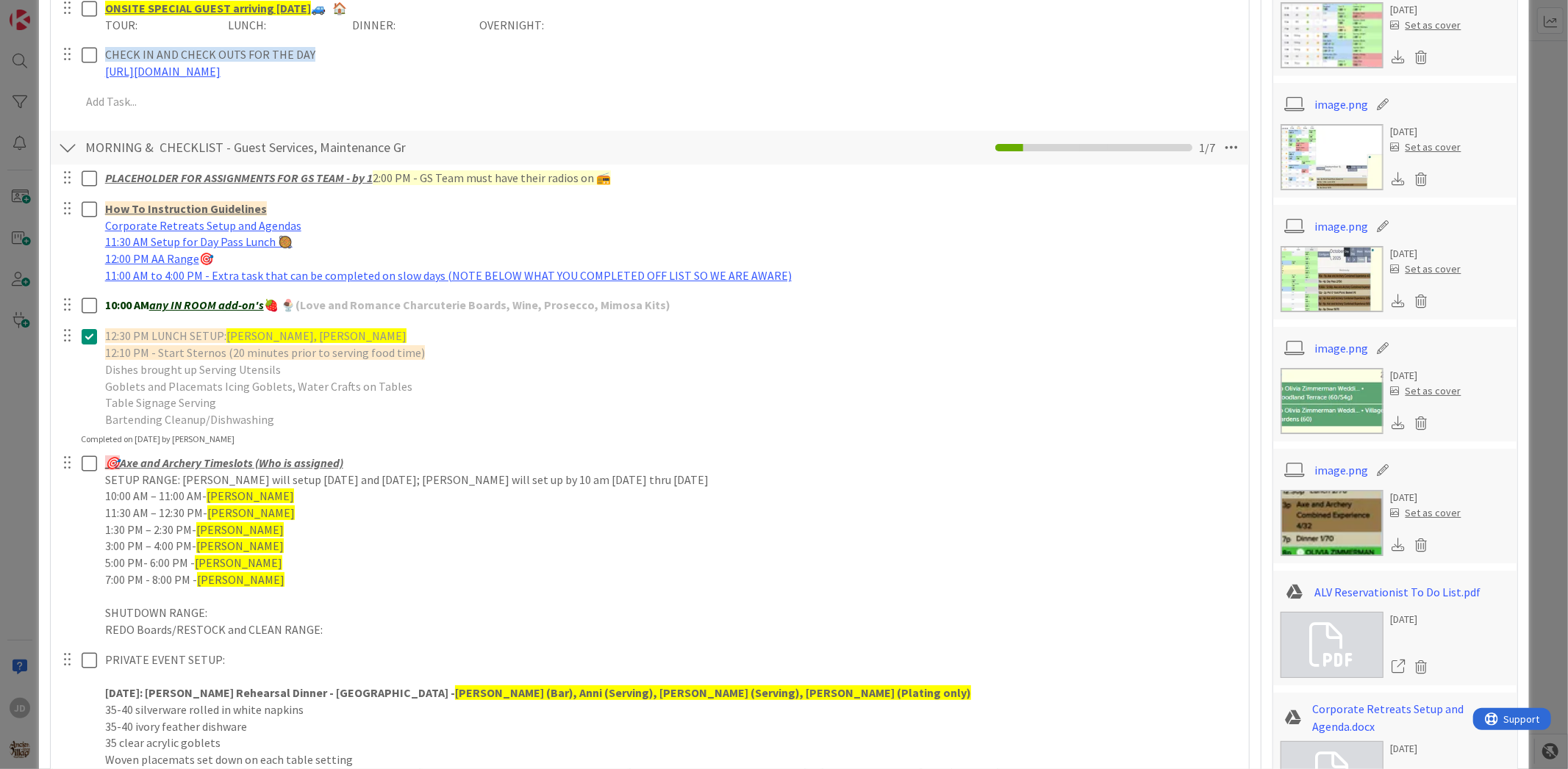
scroll to position [0, 0]
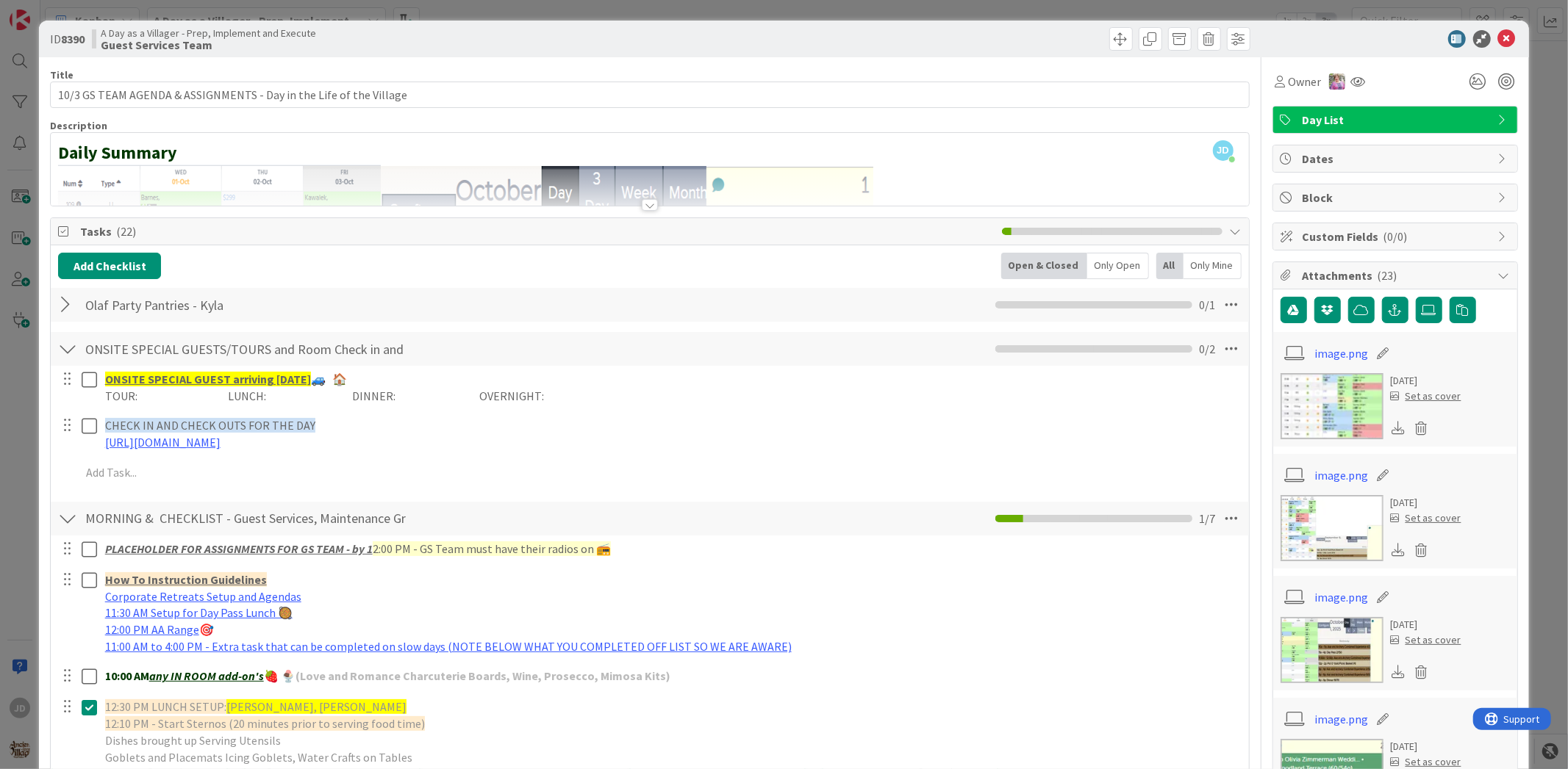
click at [1498, 34] on icon at bounding box center [1507, 39] width 17 height 17
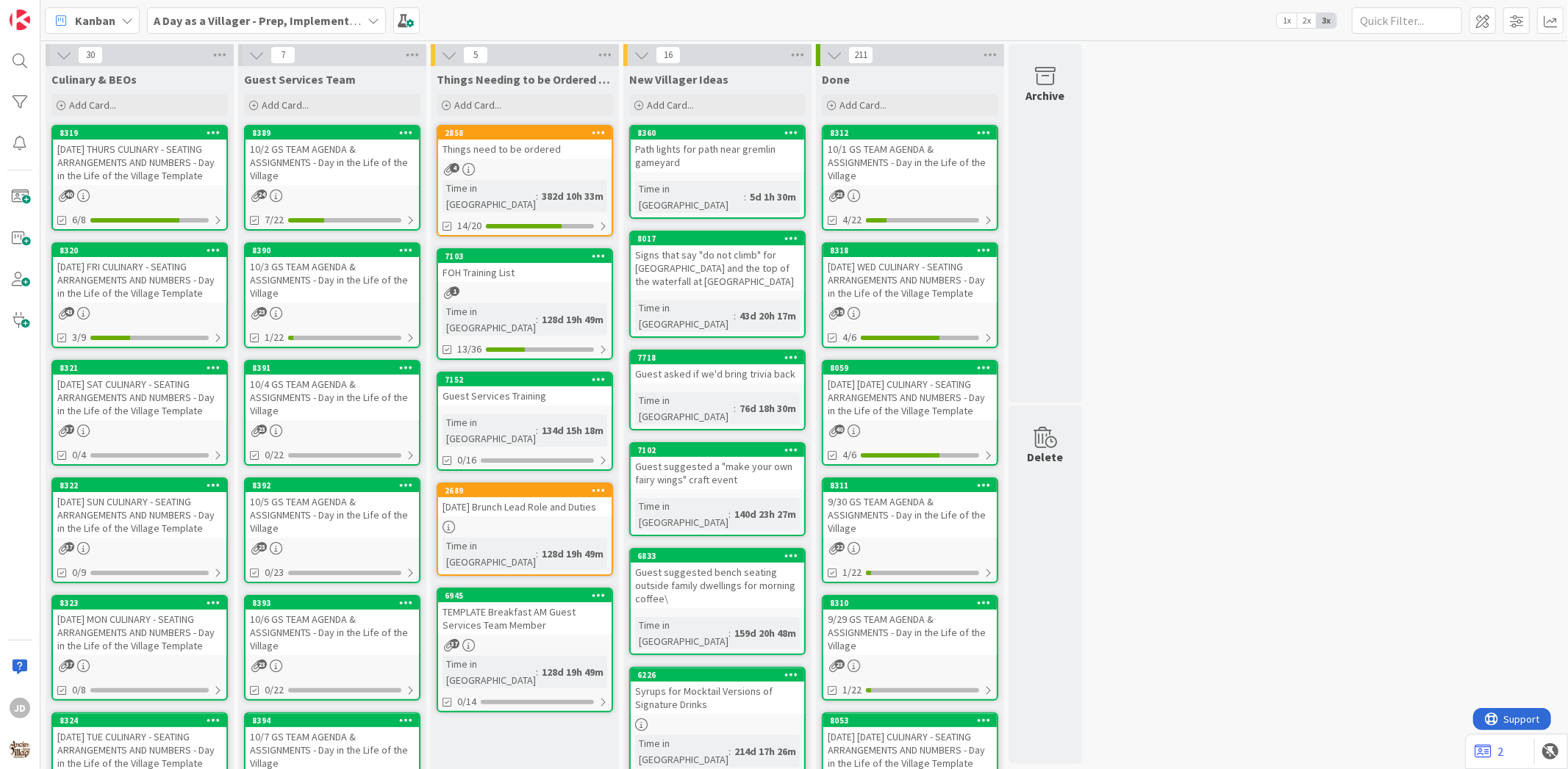
click at [148, 296] on div "[DATE] FRI CULINARY - SEATING ARRANGEMENTS AND NUMBERS - Day in the Life of the…" at bounding box center [139, 280] width 174 height 46
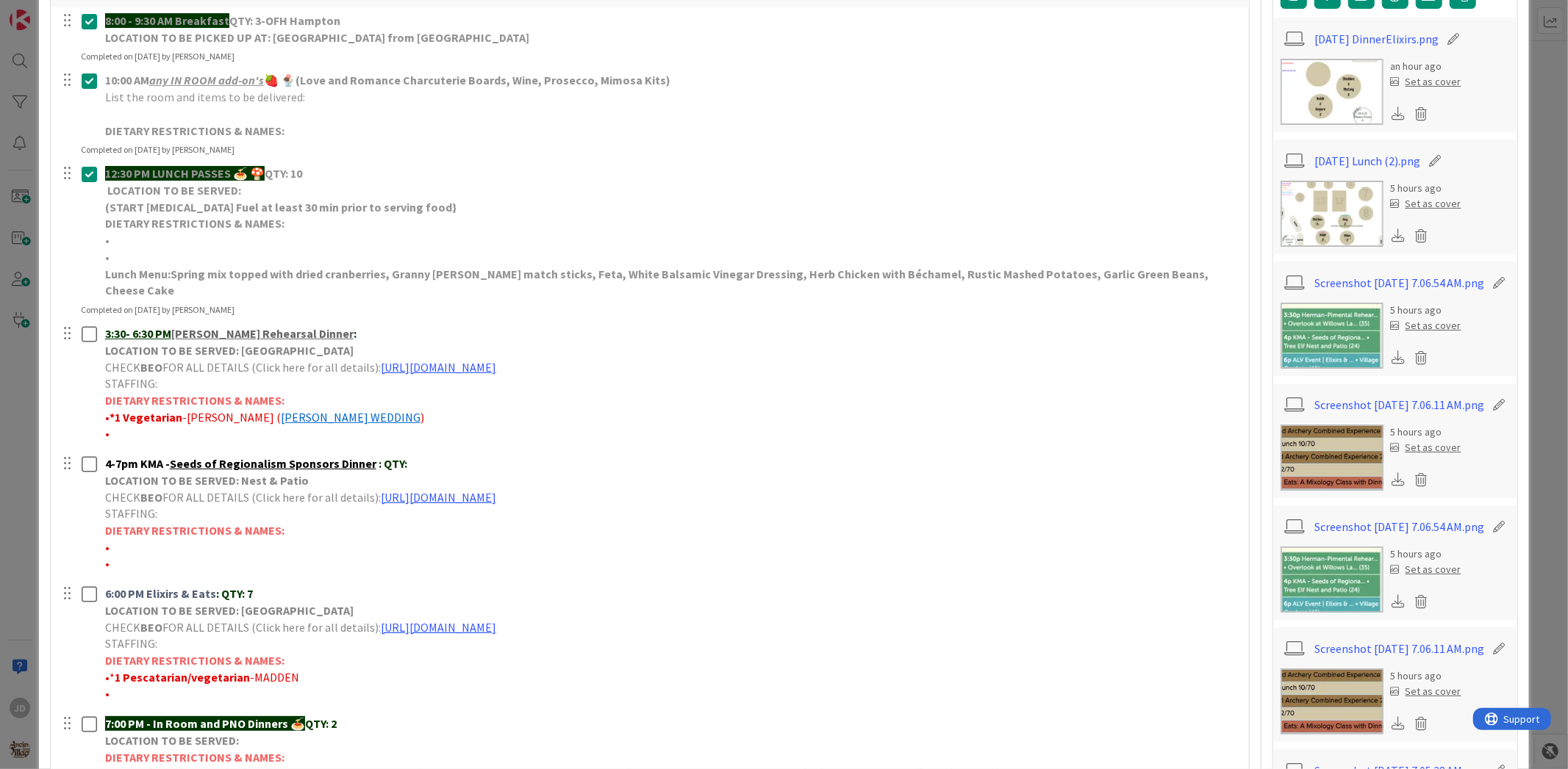
scroll to position [408, 0]
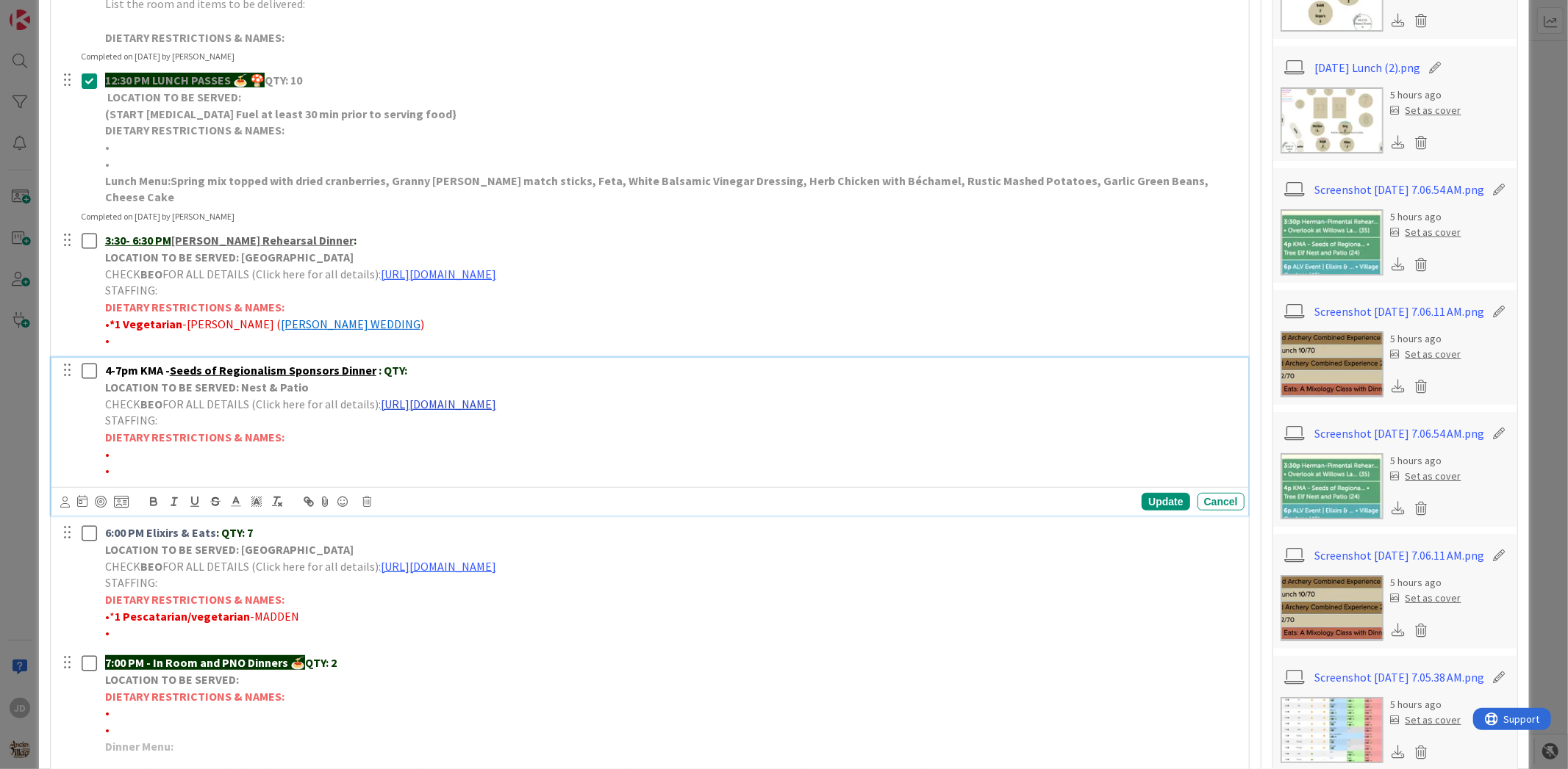
click at [466, 397] on link "[URL][DOMAIN_NAME]" at bounding box center [438, 403] width 115 height 15
click at [582, 423] on link "[URL][DOMAIN_NAME]" at bounding box center [557, 433] width 101 height 19
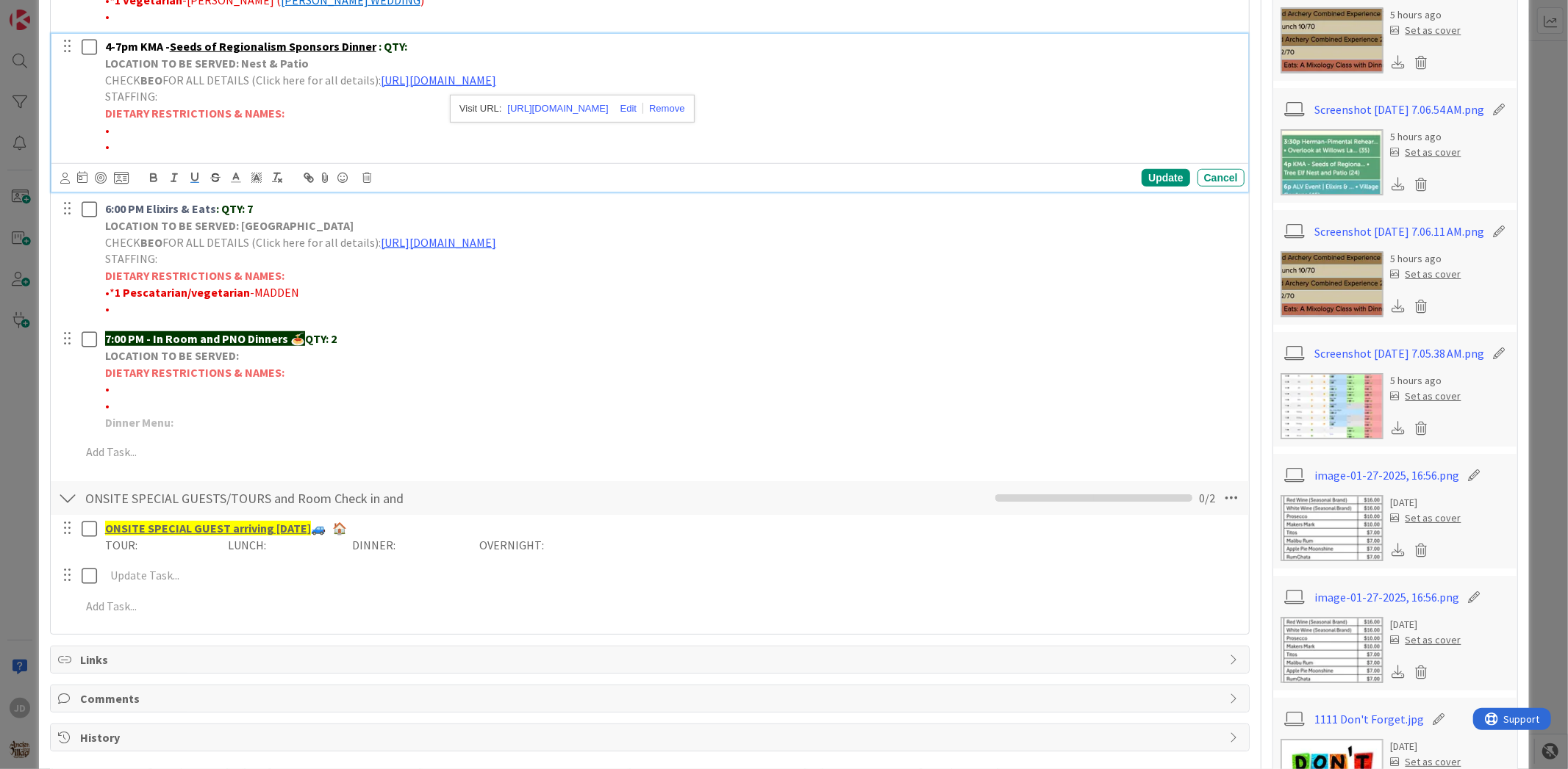
scroll to position [652, 0]
